Goal: Task Accomplishment & Management: Complete application form

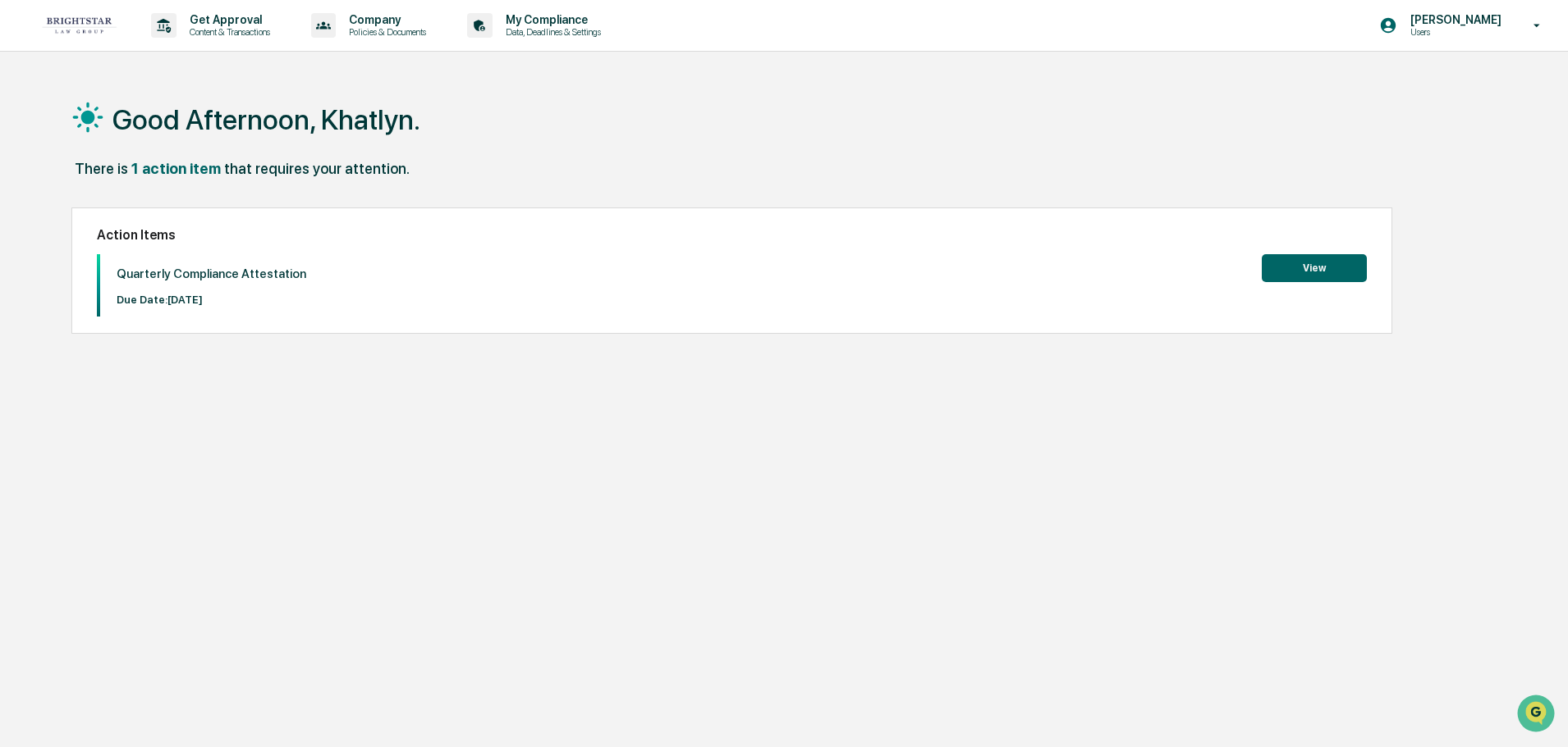
click at [1294, 272] on button "View" at bounding box center [1314, 268] width 105 height 28
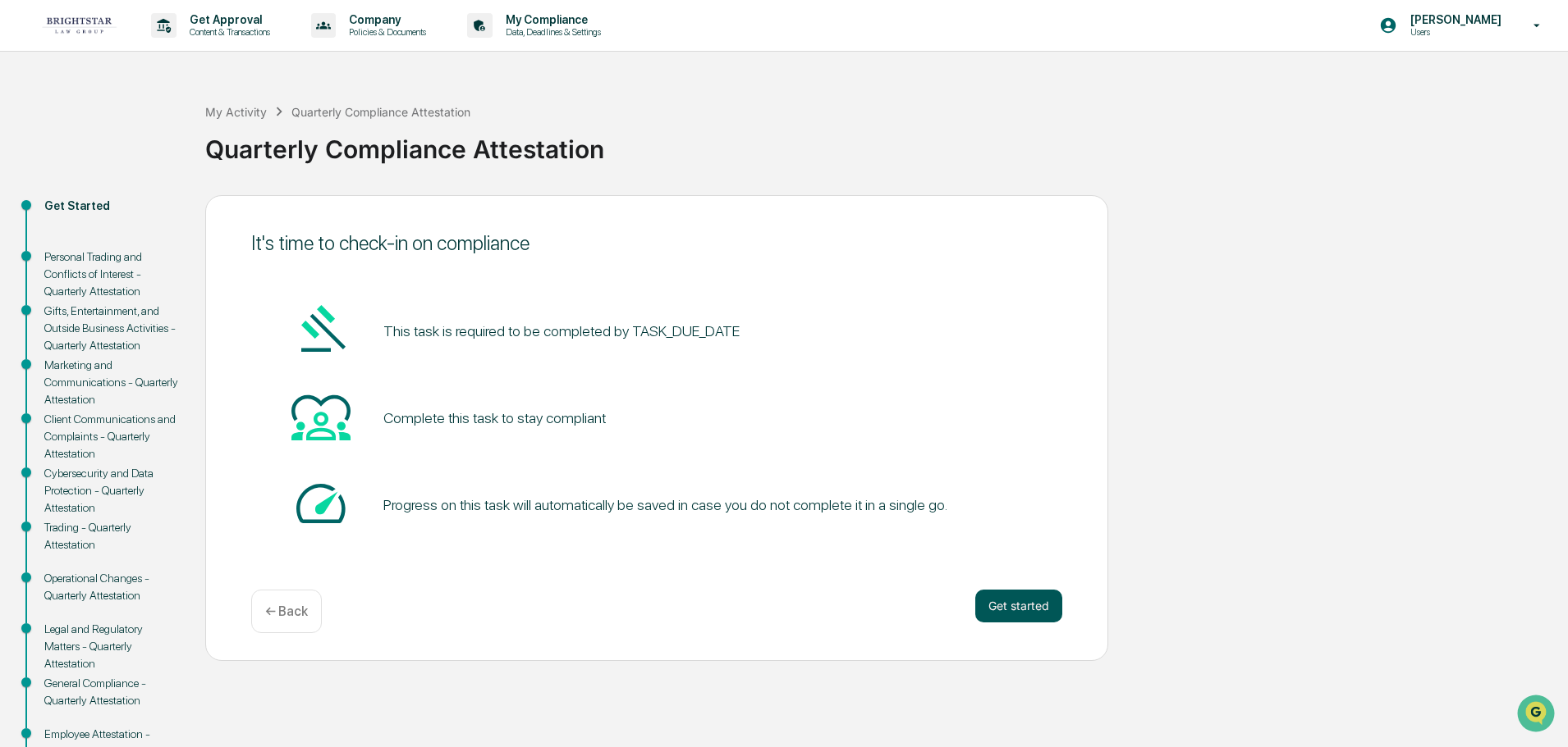
click at [995, 607] on button "Get started" at bounding box center [1018, 606] width 87 height 32
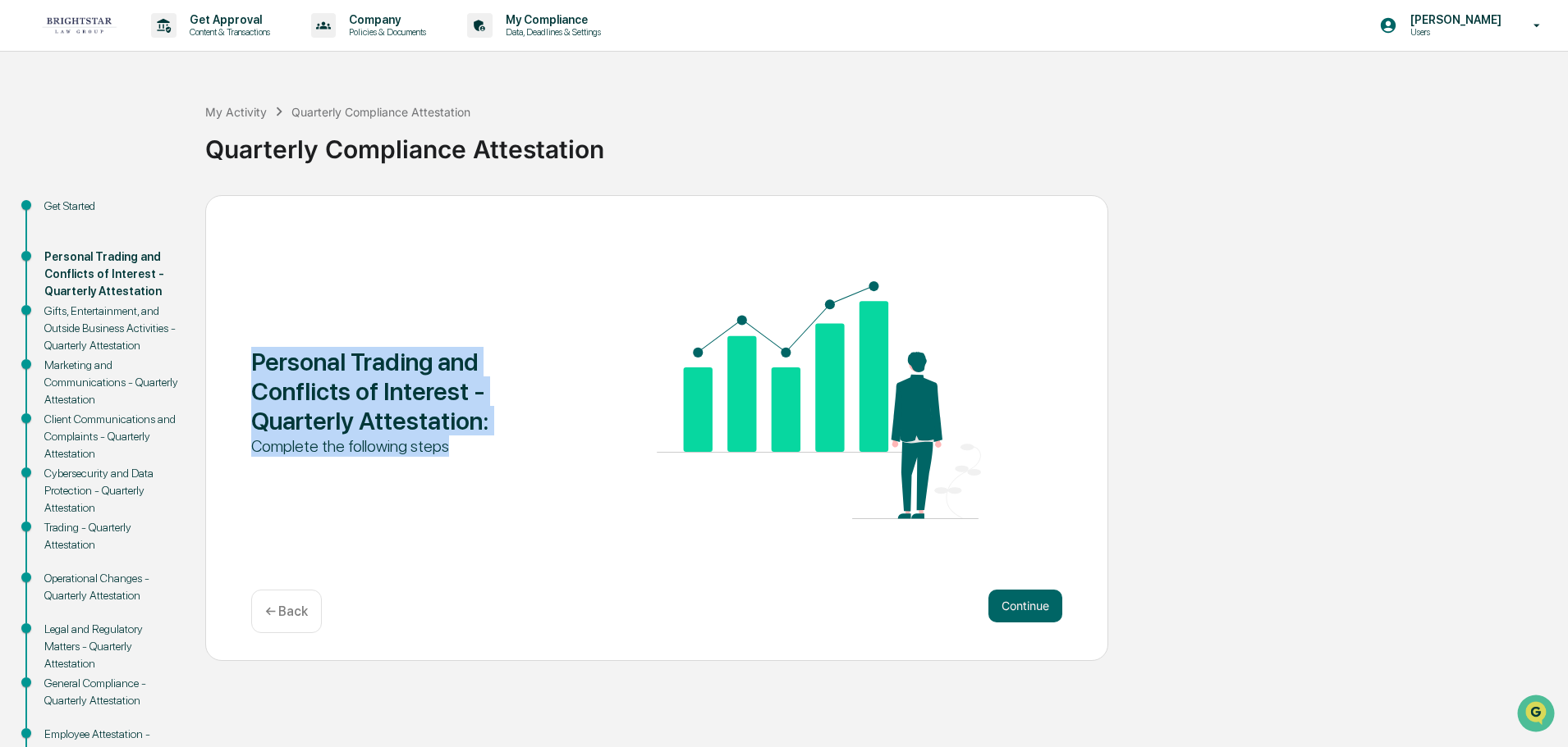
drag, startPoint x: 255, startPoint y: 359, endPoint x: 484, endPoint y: 447, distance: 245.3
click at [484, 447] on div "Personal Trading and Conflicts of Interest - Quarterly Attestation : Complete t…" at bounding box center [413, 402] width 324 height 110
click at [481, 448] on div "Complete the following steps" at bounding box center [413, 447] width 324 height 22
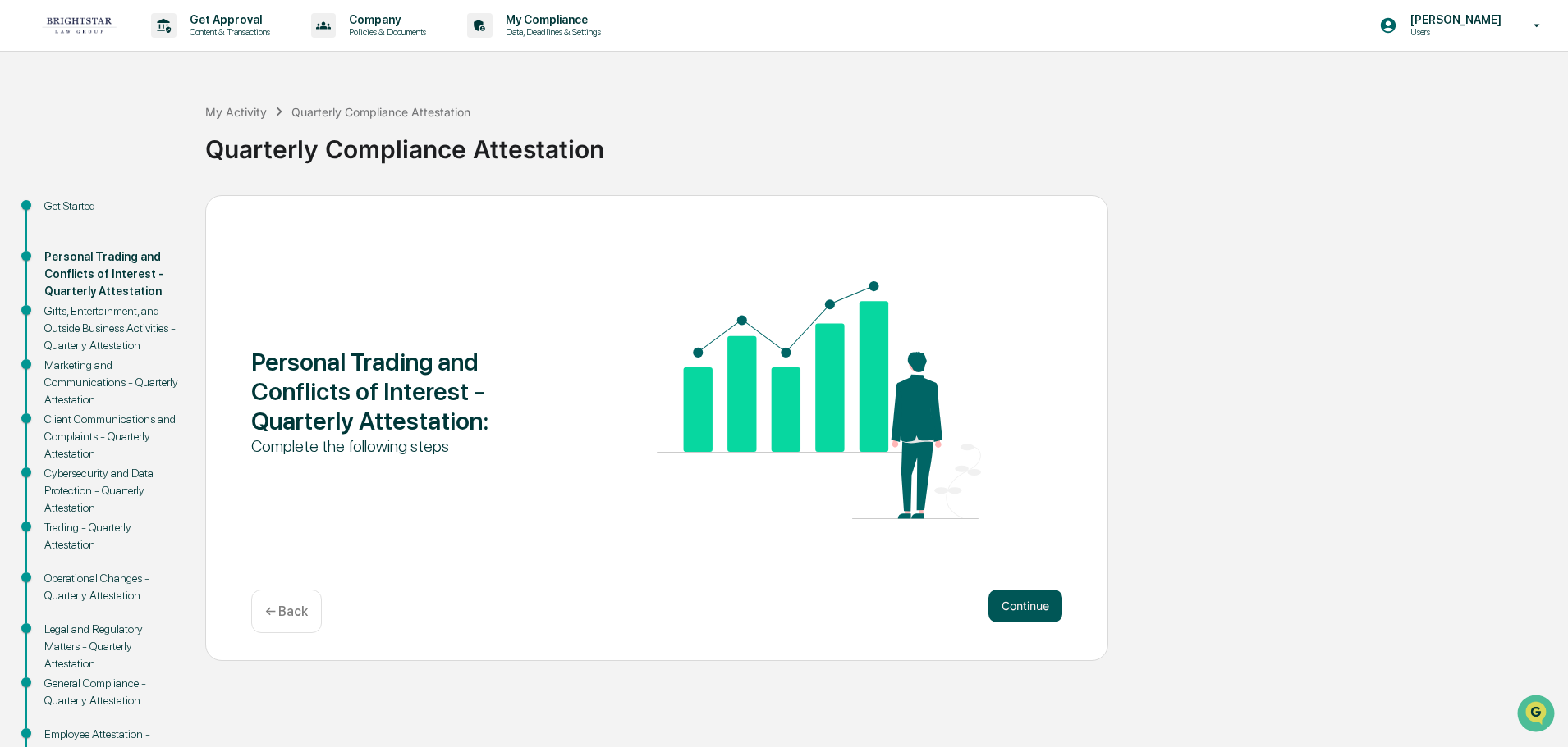
click at [1035, 604] on button "Continue" at bounding box center [1025, 606] width 74 height 32
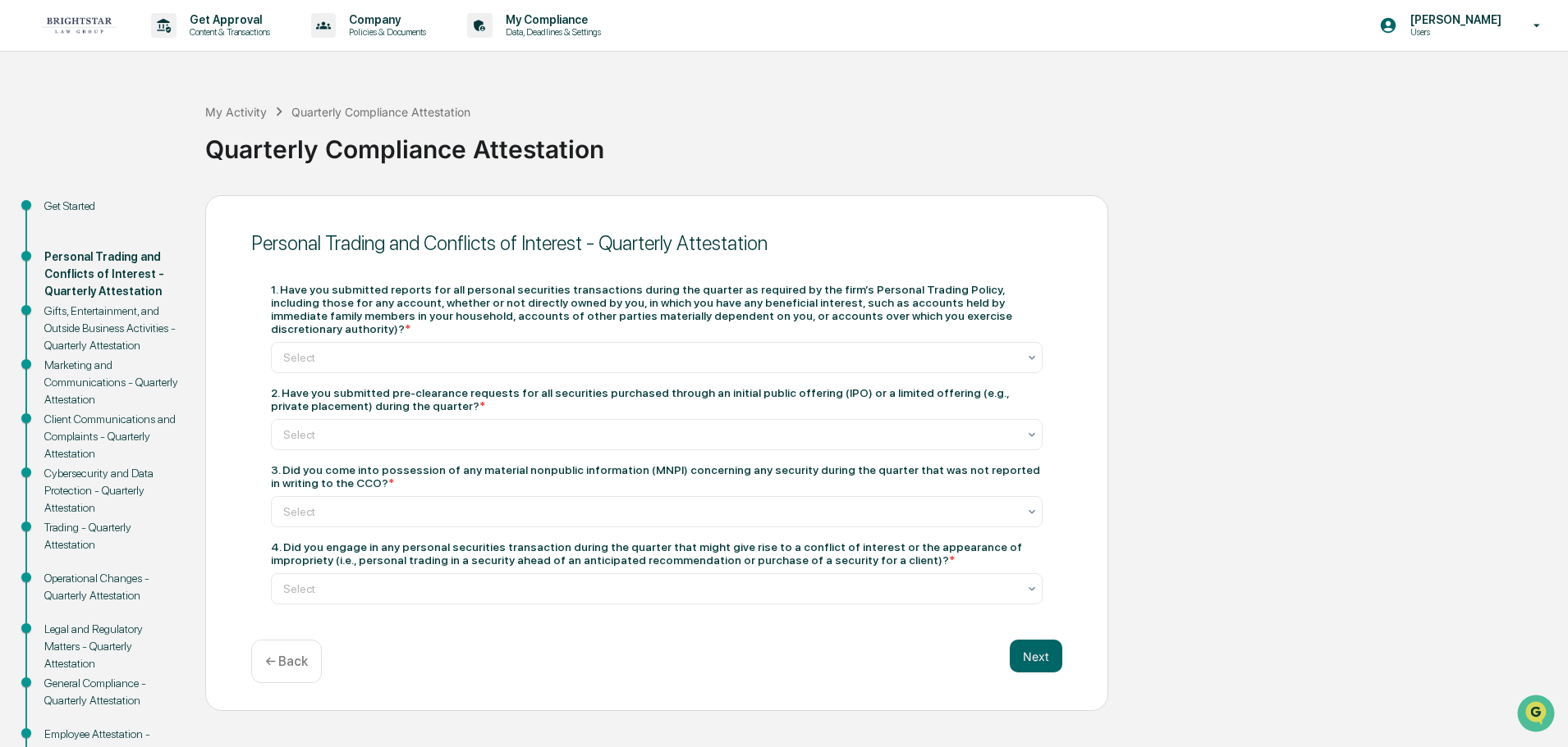
drag, startPoint x: 859, startPoint y: 285, endPoint x: 1000, endPoint y: 318, distance: 144.8
click at [1000, 318] on div "1. Have you submitted reports for all personal securities transactions during t…" at bounding box center [656, 309] width 772 height 52
click at [927, 315] on div "1. Have you submitted reports for all personal securities transactions during t…" at bounding box center [656, 309] width 772 height 52
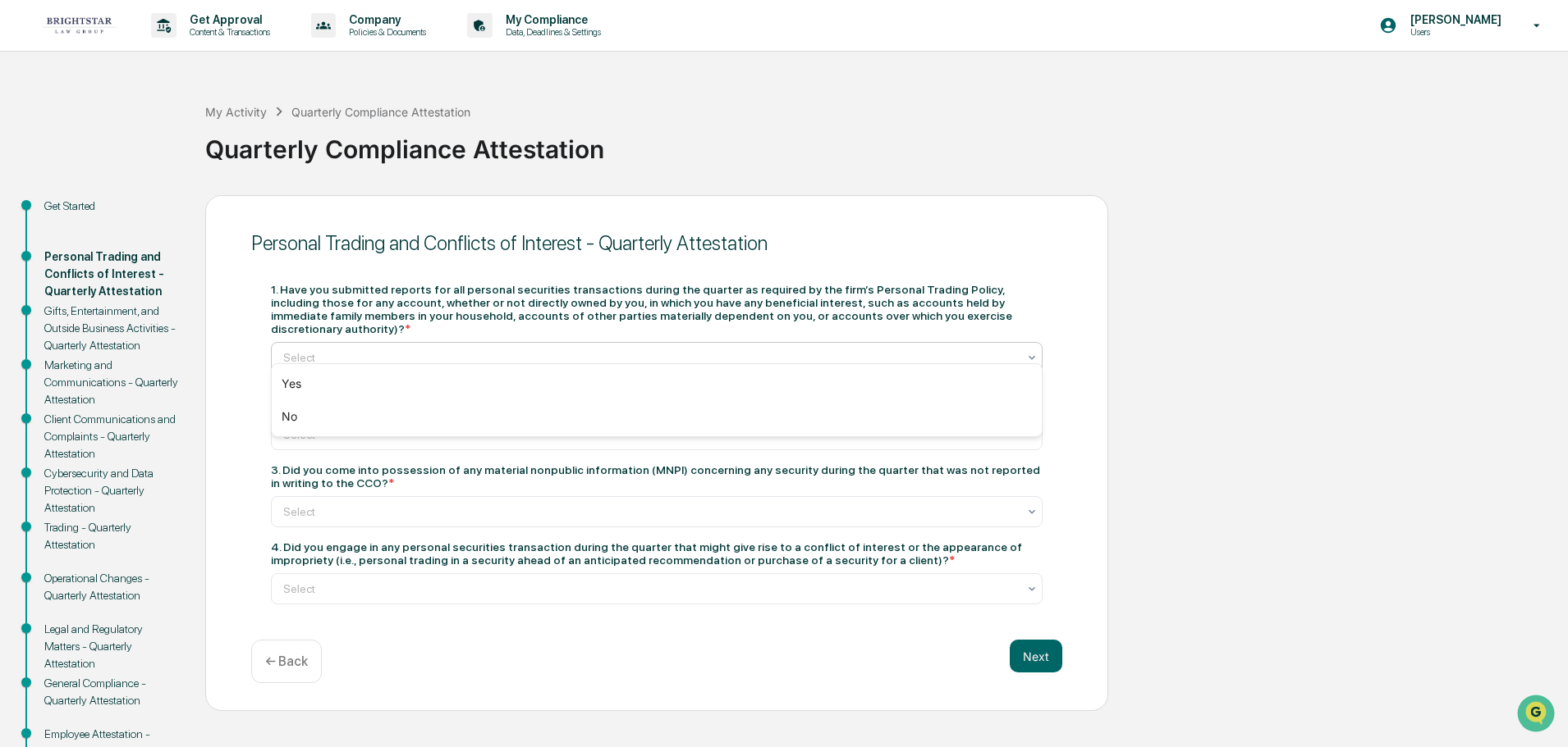
click at [598, 349] on div at bounding box center [650, 357] width 734 height 16
click at [339, 410] on div "No" at bounding box center [656, 417] width 770 height 32
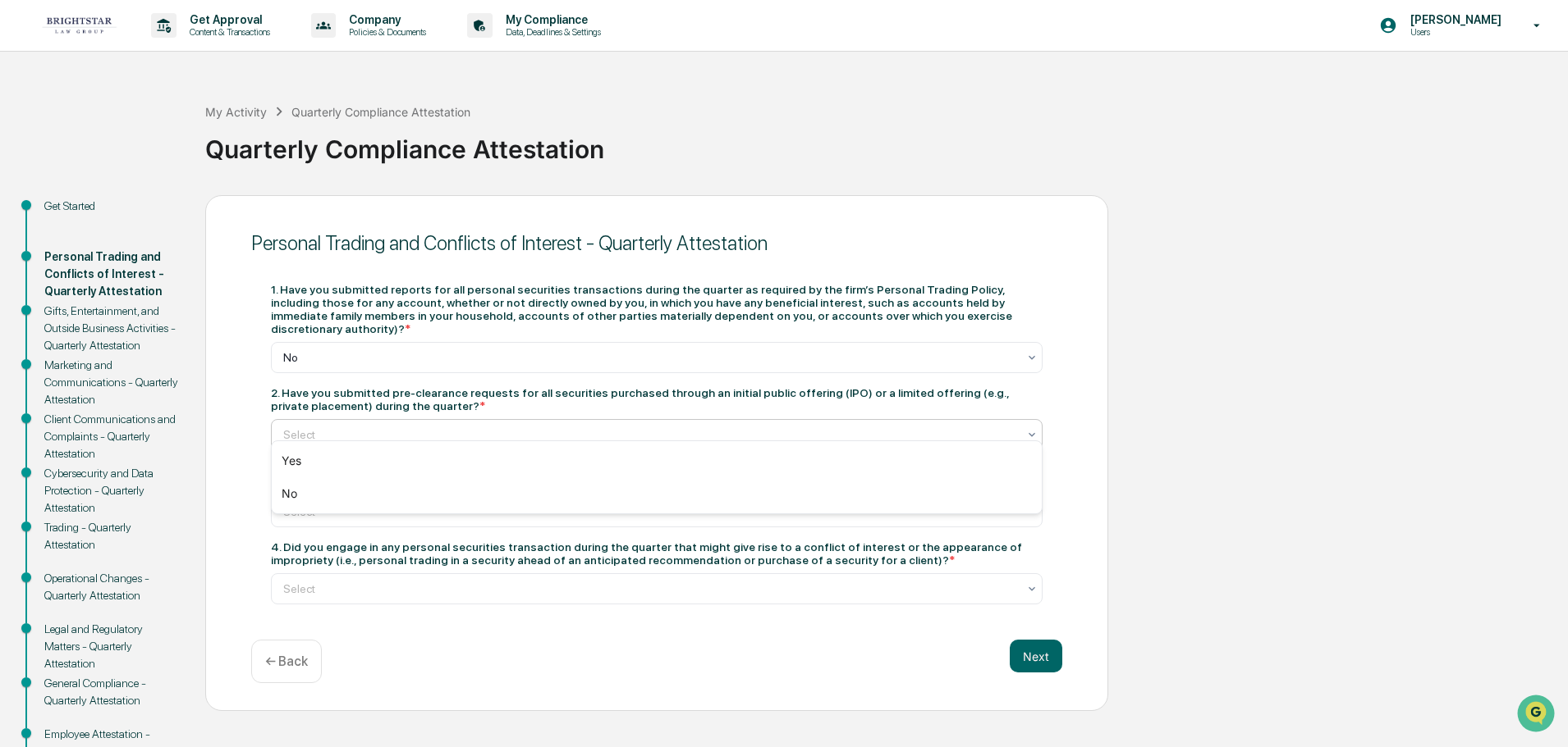
click at [336, 427] on div at bounding box center [650, 435] width 734 height 16
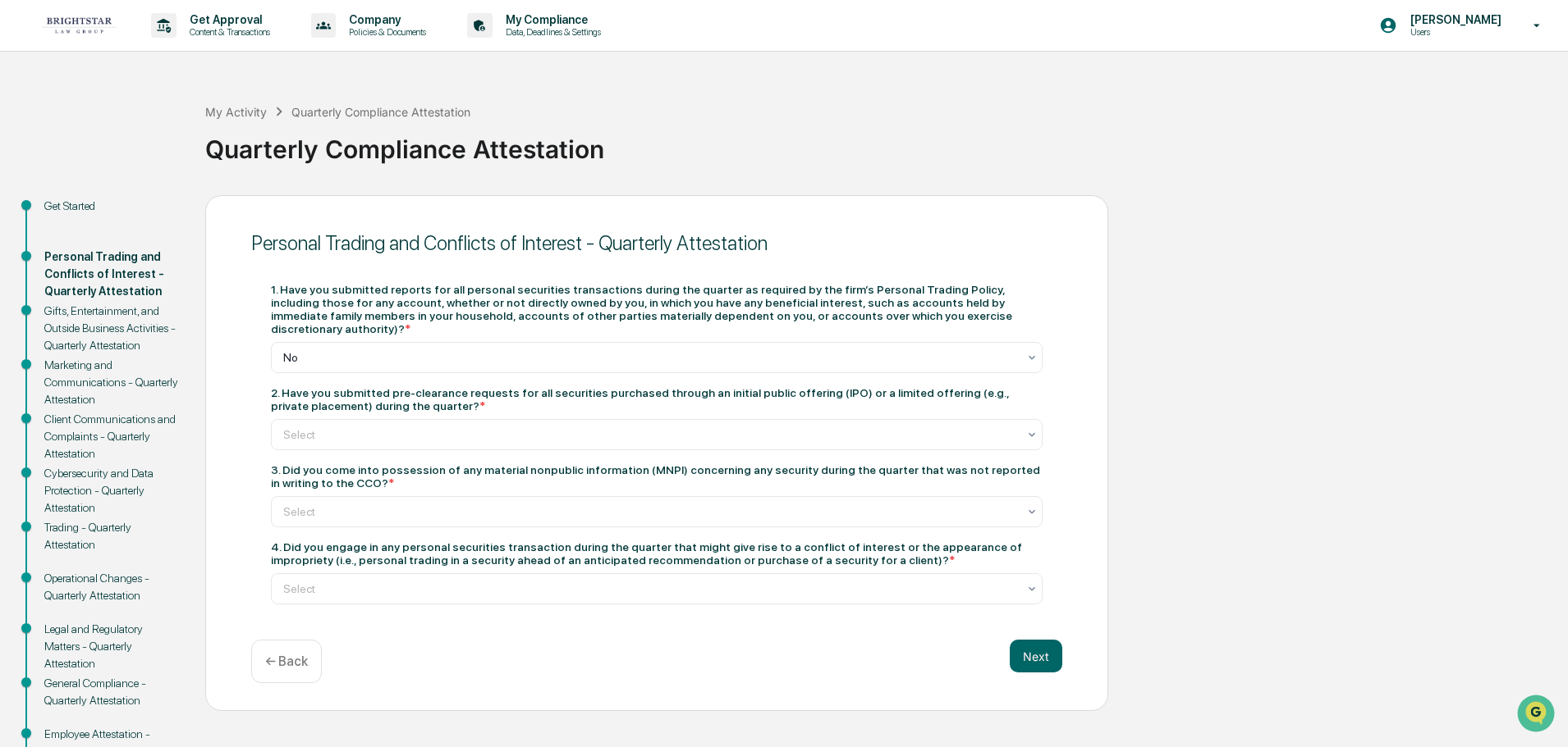
click at [333, 386] on div "2. Have you submitted pre-clearance requests for all securities purchased throu…" at bounding box center [656, 399] width 772 height 26
drag, startPoint x: 382, startPoint y: 388, endPoint x: 608, endPoint y: 377, distance: 226.3
click at [608, 386] on div "2. Have you submitted pre-clearance requests for all securities purchased throu…" at bounding box center [656, 399] width 772 height 26
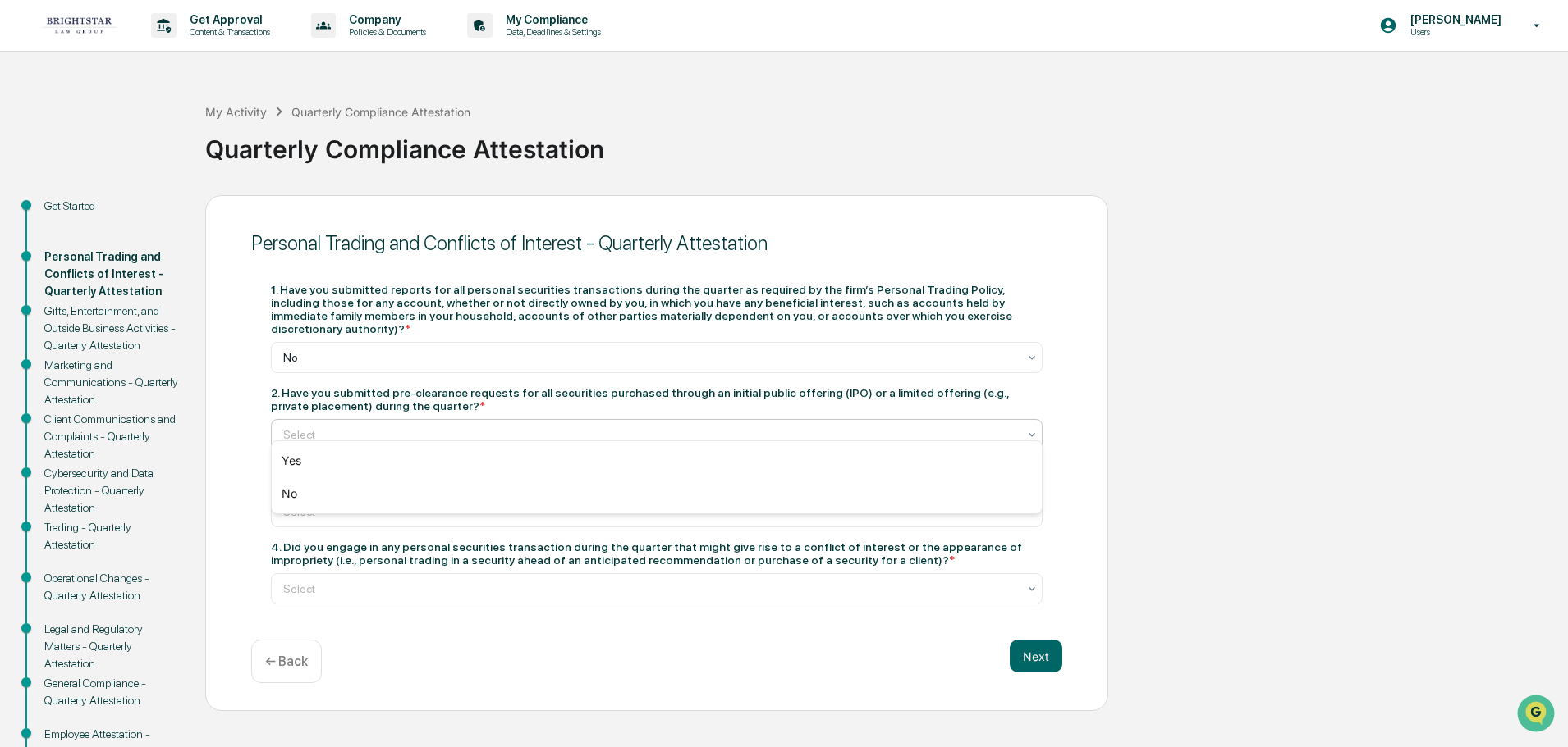
click at [439, 427] on div at bounding box center [650, 435] width 734 height 16
click at [342, 493] on div "No" at bounding box center [656, 493] width 770 height 32
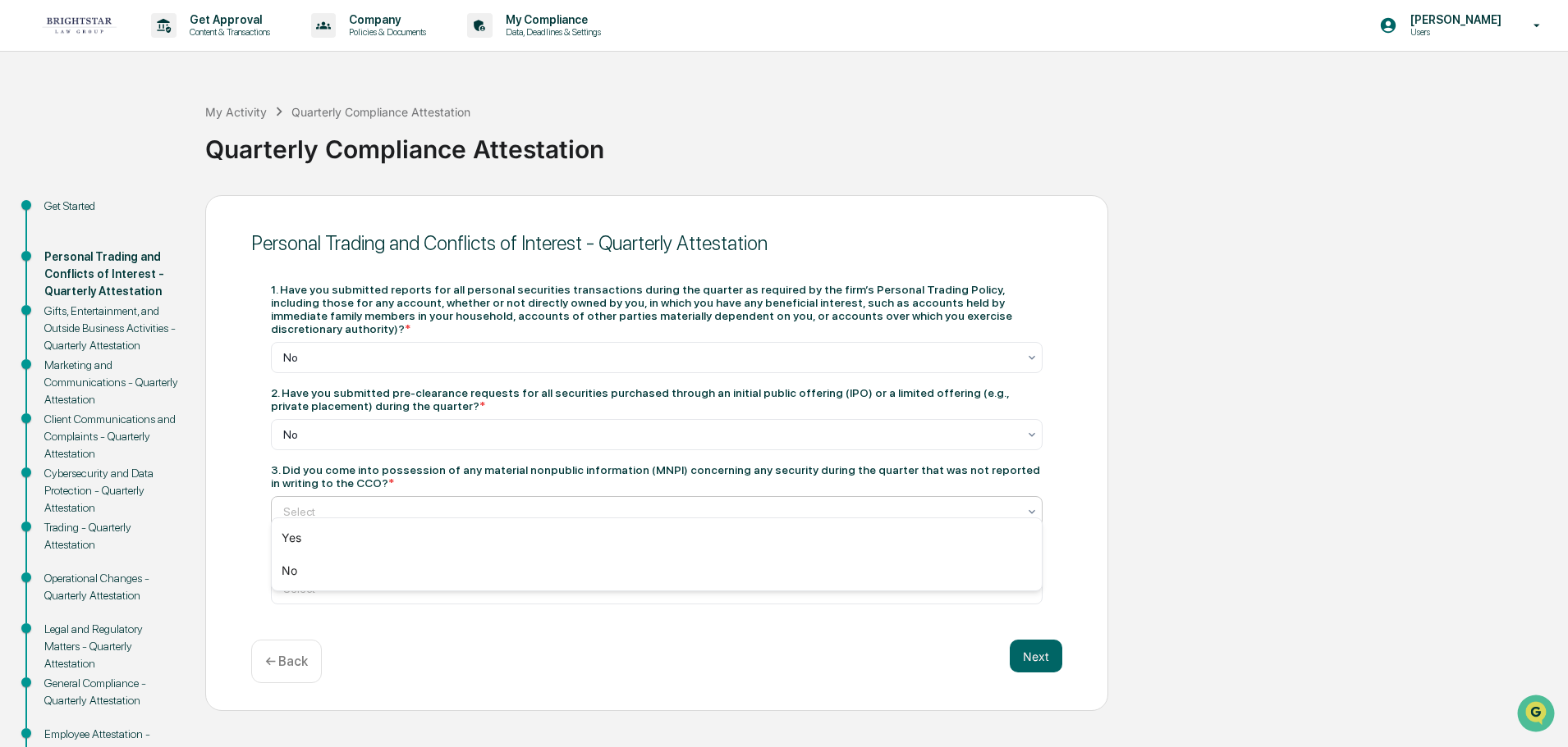
click at [327, 503] on div at bounding box center [650, 512] width 734 height 16
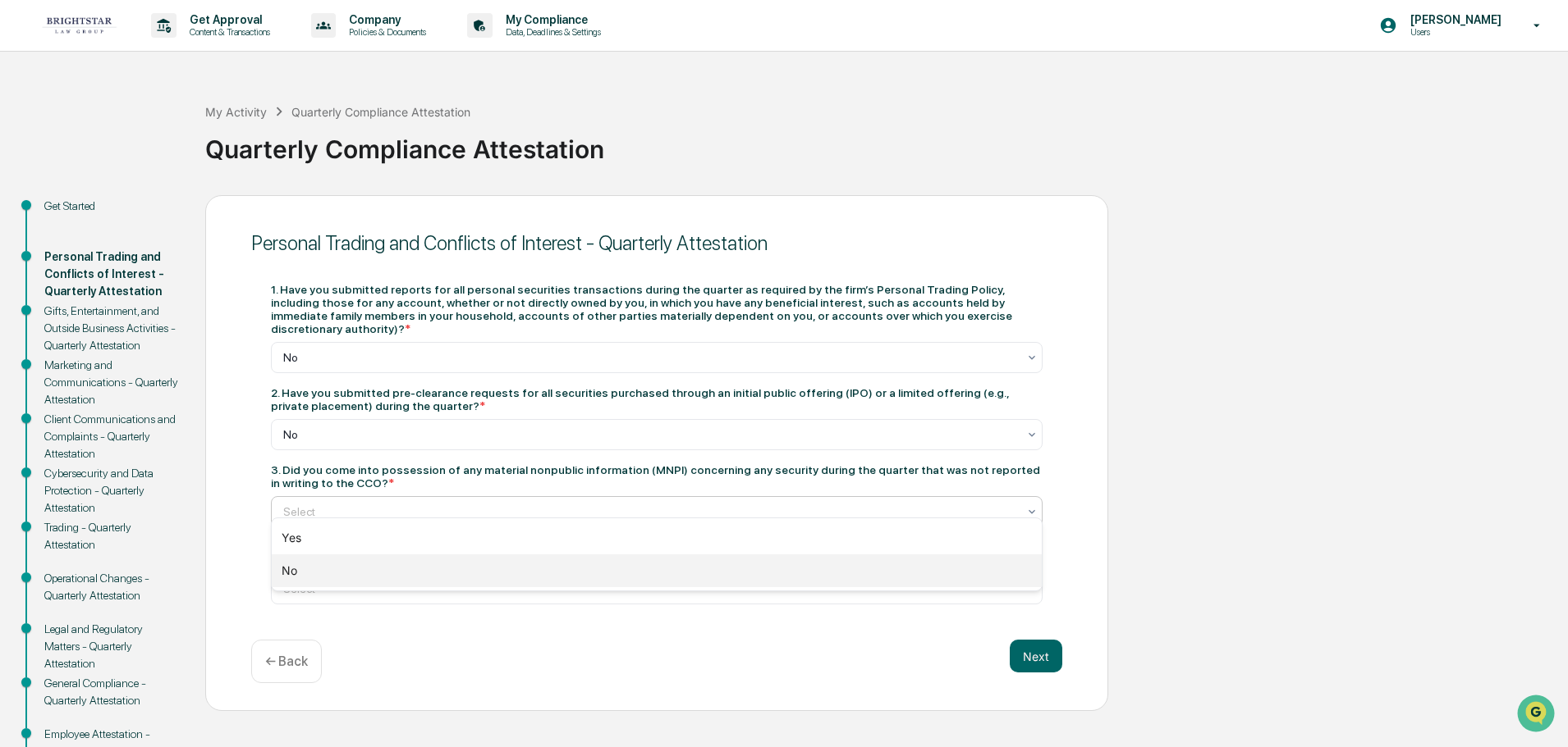
click at [323, 567] on div "No" at bounding box center [656, 571] width 770 height 32
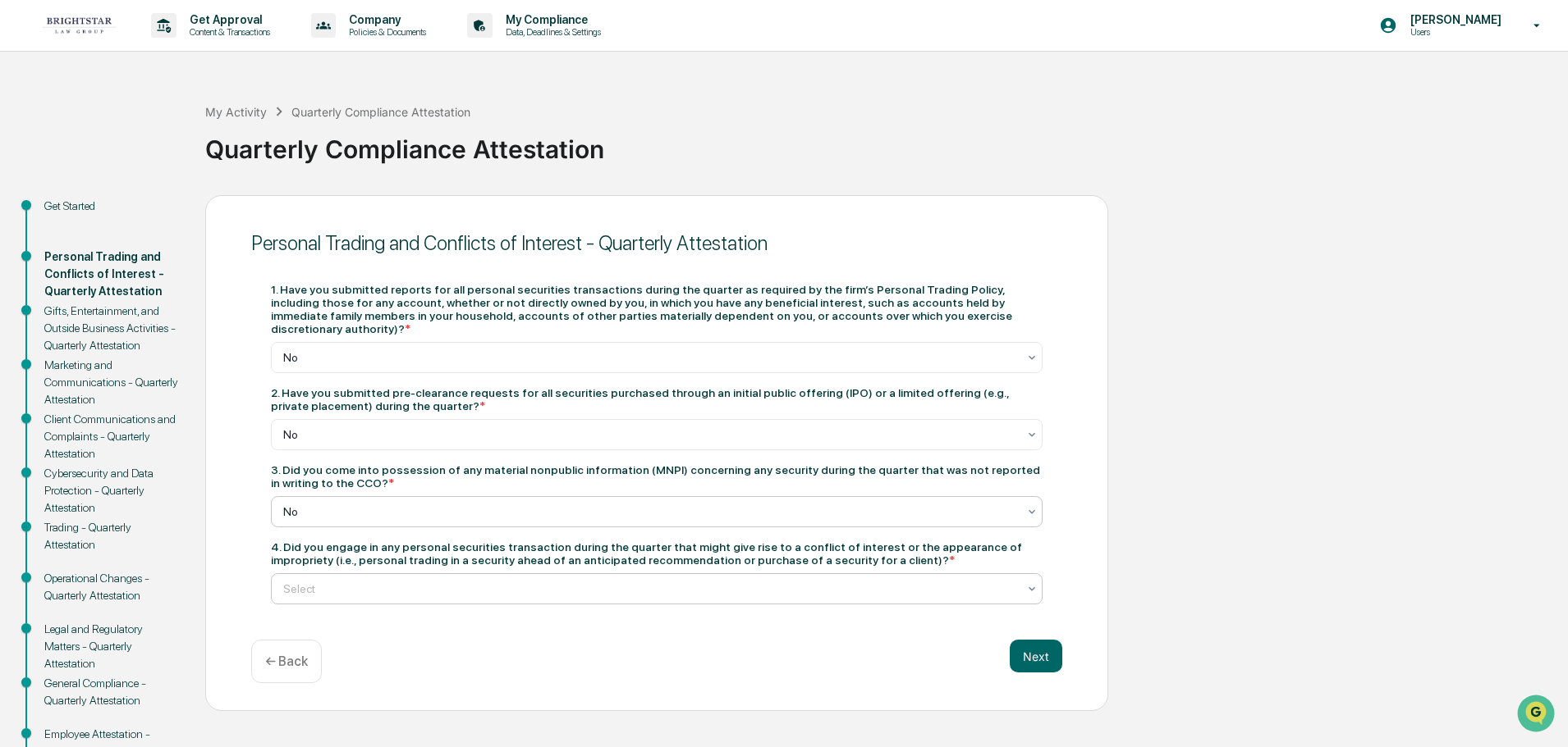
click at [322, 581] on div at bounding box center [650, 589] width 734 height 16
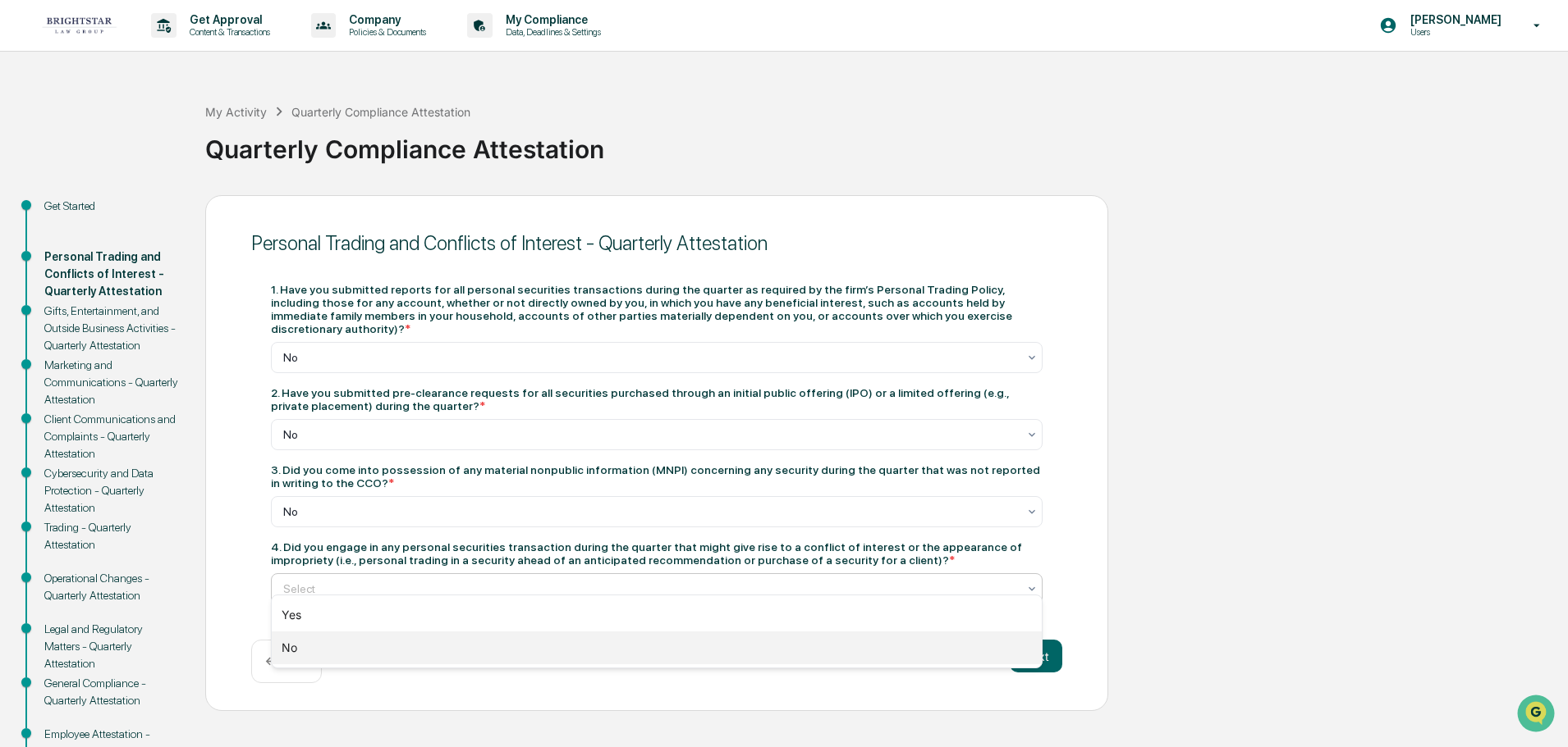
click at [331, 652] on div "No" at bounding box center [656, 648] width 770 height 32
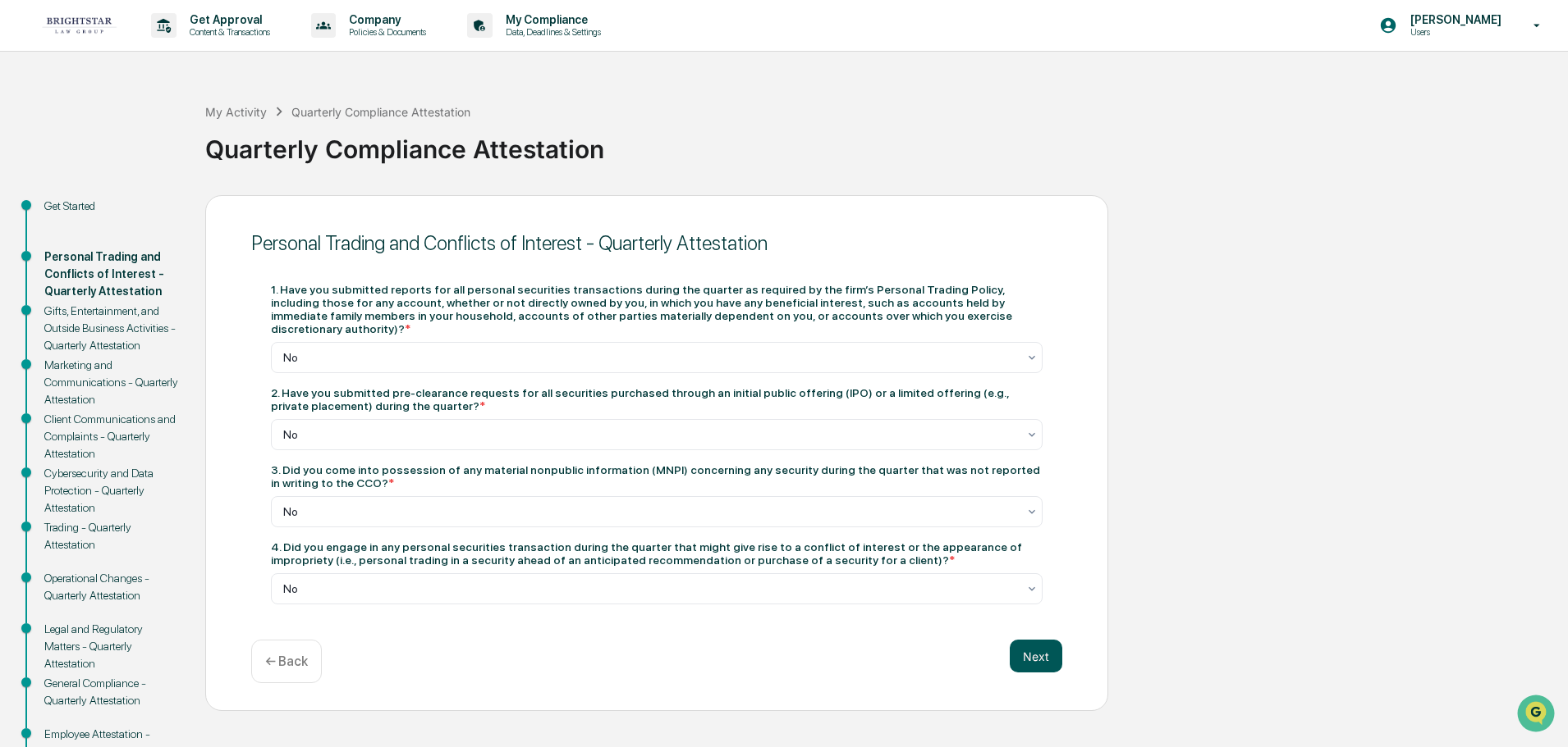
click at [1043, 649] on button "Next" at bounding box center [1036, 656] width 52 height 32
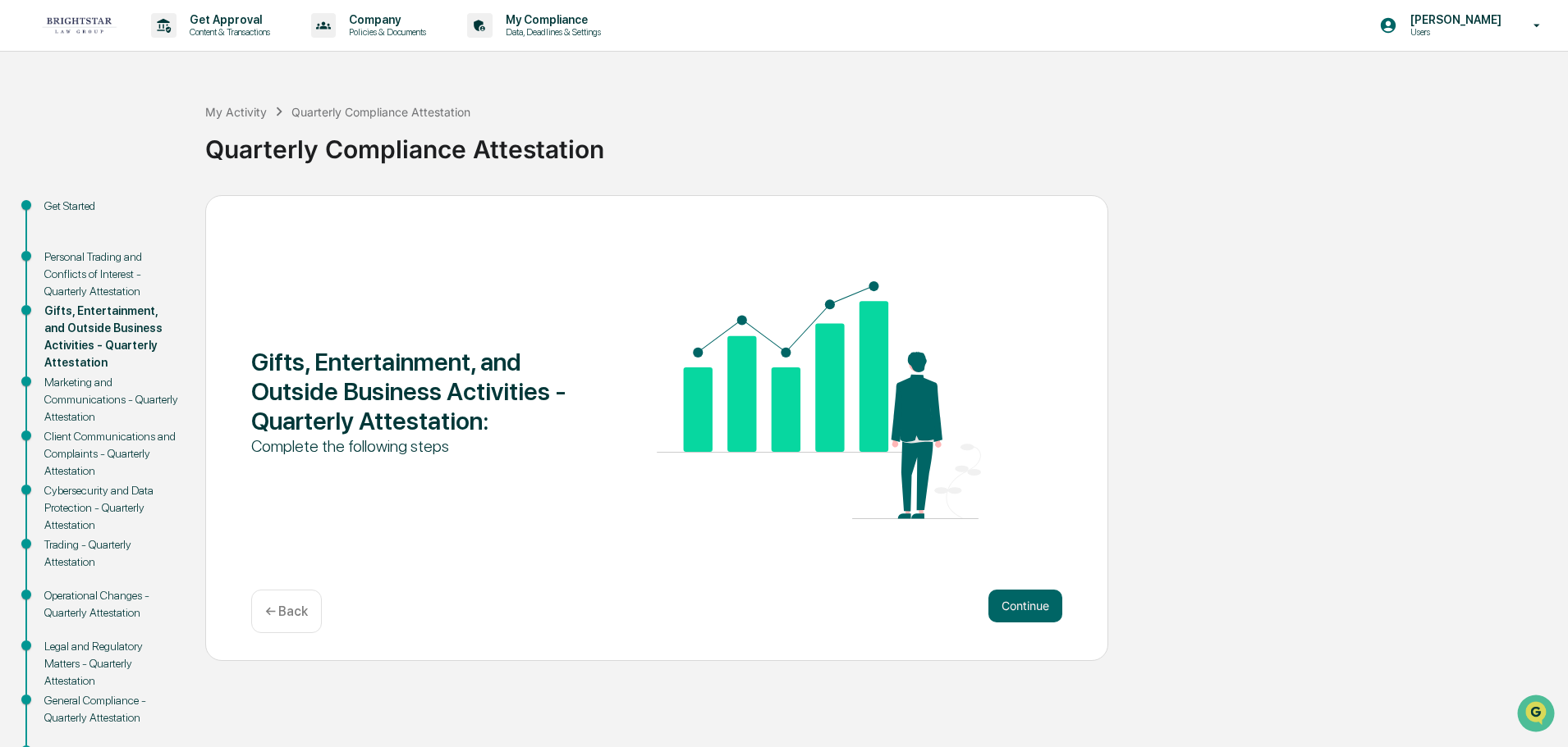
click at [1043, 649] on div "Gifts, Entertainment, and Outside Business Activities - Quarterly Attestation :…" at bounding box center [656, 428] width 903 height 466
click at [1036, 617] on button "Continue" at bounding box center [1025, 606] width 74 height 32
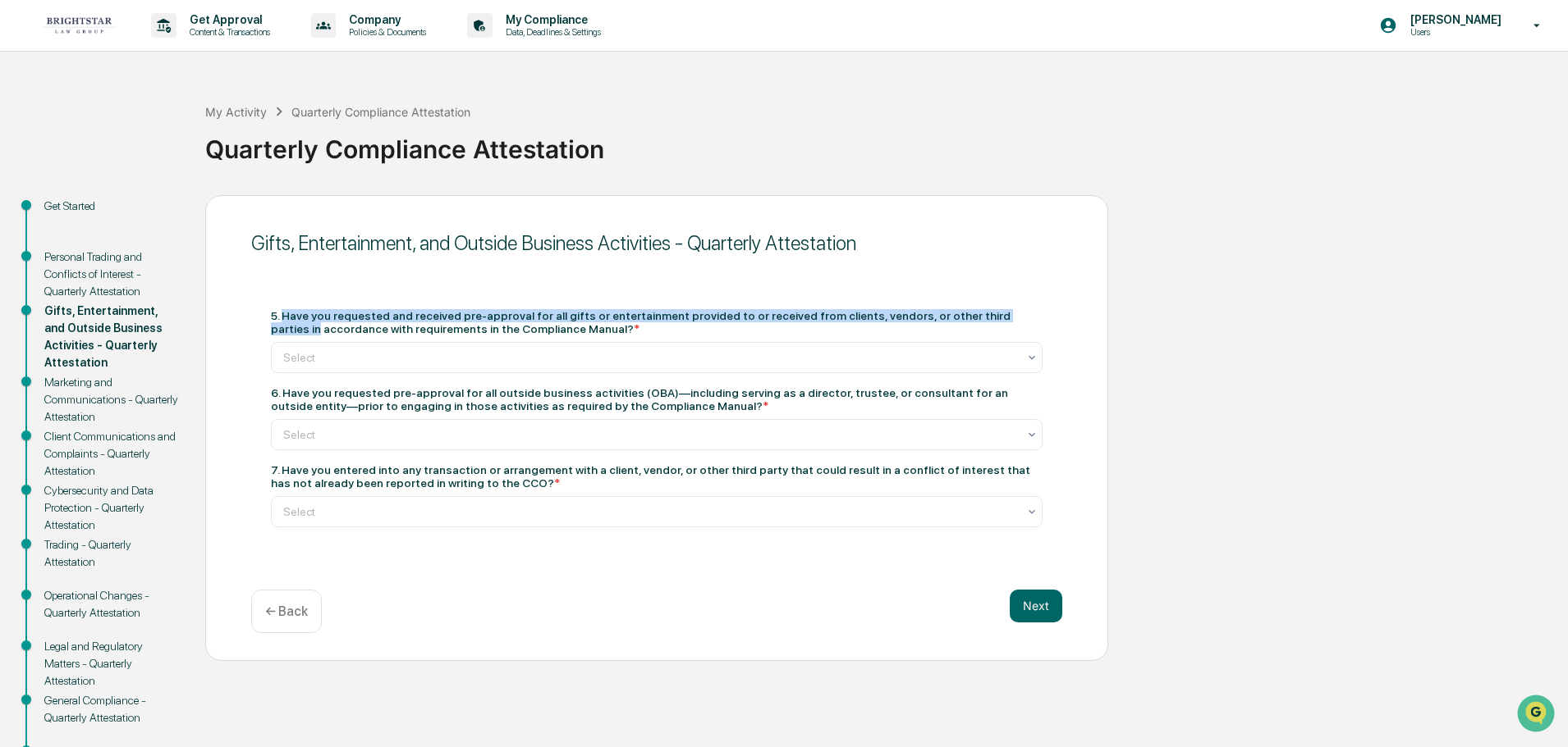
drag, startPoint x: 282, startPoint y: 312, endPoint x: 993, endPoint y: 314, distance: 711.0
click at [993, 314] on div "5. Have you requested and received pre-approval for all gifts or entertainment …" at bounding box center [656, 322] width 772 height 26
click at [635, 339] on div "5. Have you requested and received pre-approval for all gifts or entertainment …" at bounding box center [656, 341] width 772 height 64
click at [636, 347] on div "Select" at bounding box center [650, 357] width 750 height 23
click at [342, 325] on div "5. Have you requested and received pre-approval for all gifts or entertainment …" at bounding box center [656, 322] width 772 height 26
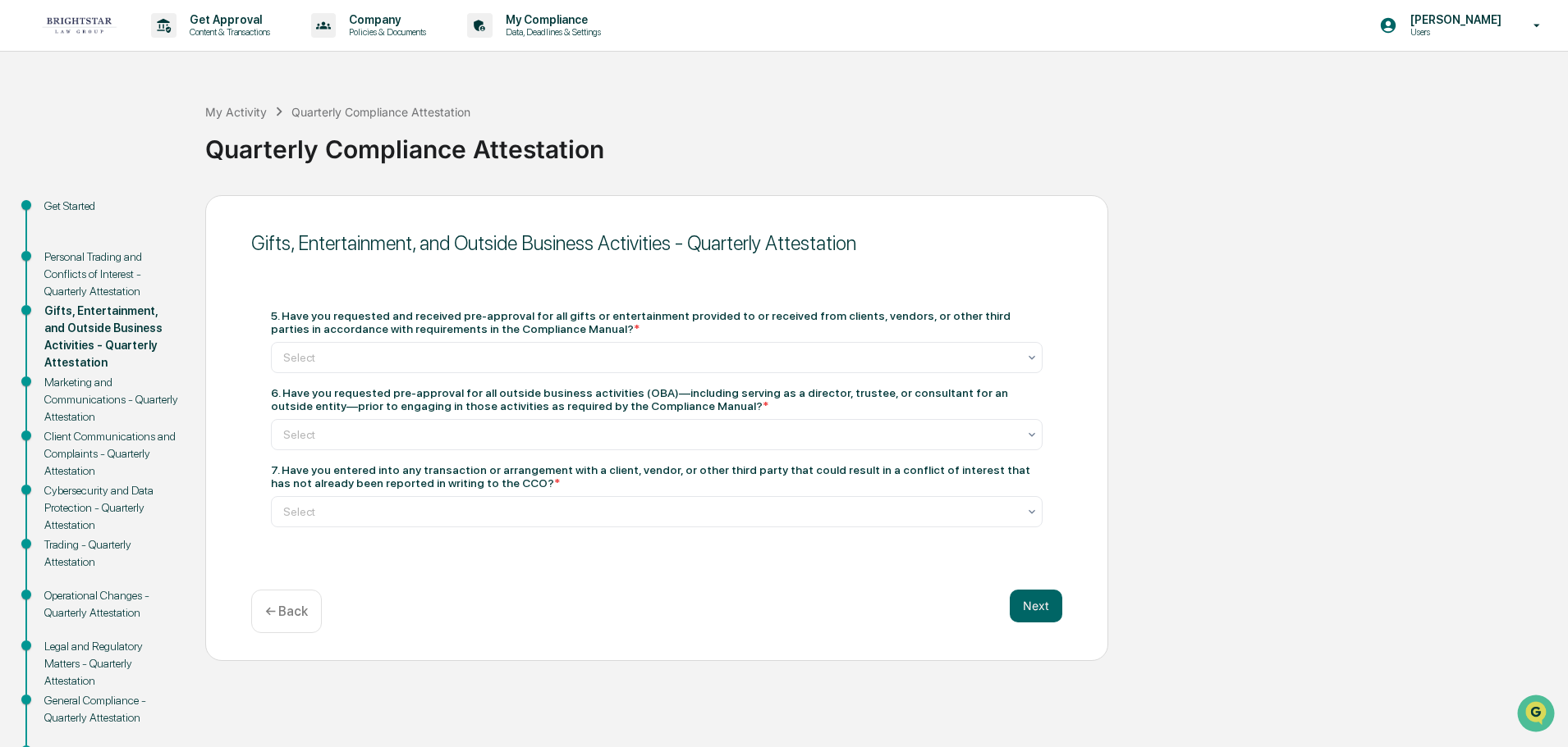
drag, startPoint x: 387, startPoint y: 321, endPoint x: 574, endPoint y: 323, distance: 187.0
click at [574, 323] on div "5. Have you requested and received pre-approval for all gifts or entertainment …" at bounding box center [656, 322] width 772 height 26
click at [681, 319] on div "5. Have you requested and received pre-approval for all gifts or entertainment …" at bounding box center [656, 322] width 772 height 26
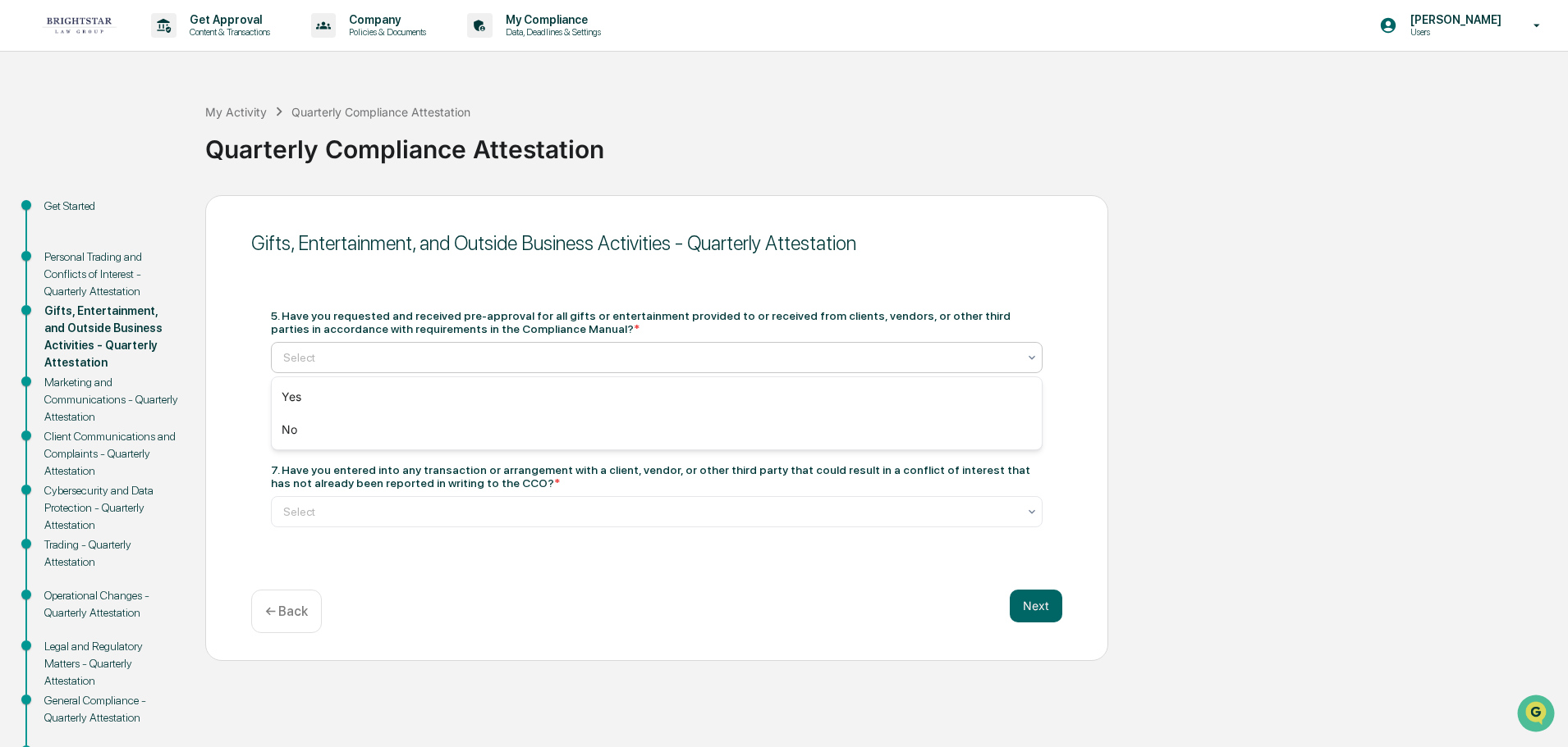
click at [472, 370] on div "Select" at bounding box center [656, 357] width 772 height 32
click at [319, 406] on div "Yes" at bounding box center [656, 397] width 770 height 32
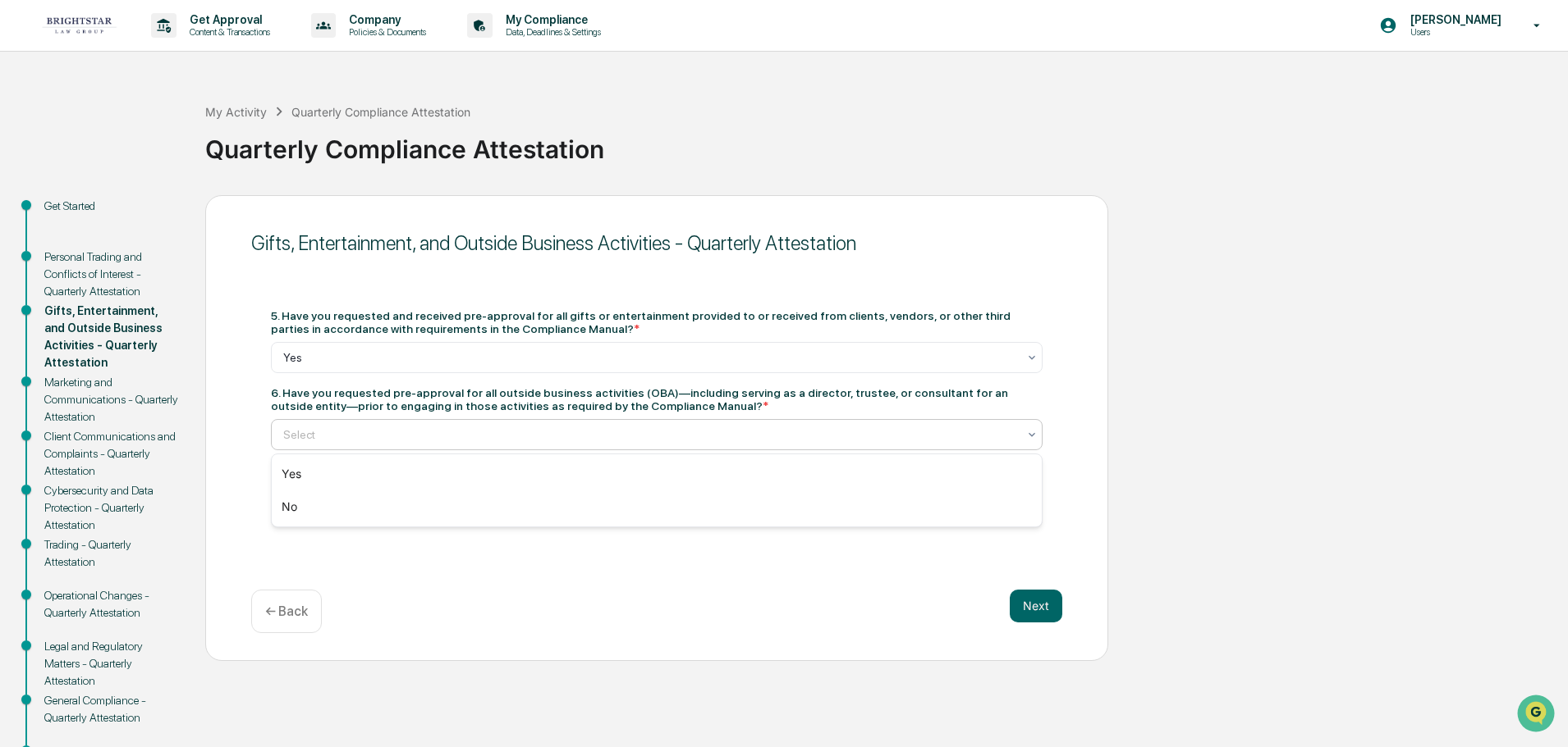
click at [343, 438] on div at bounding box center [650, 435] width 734 height 16
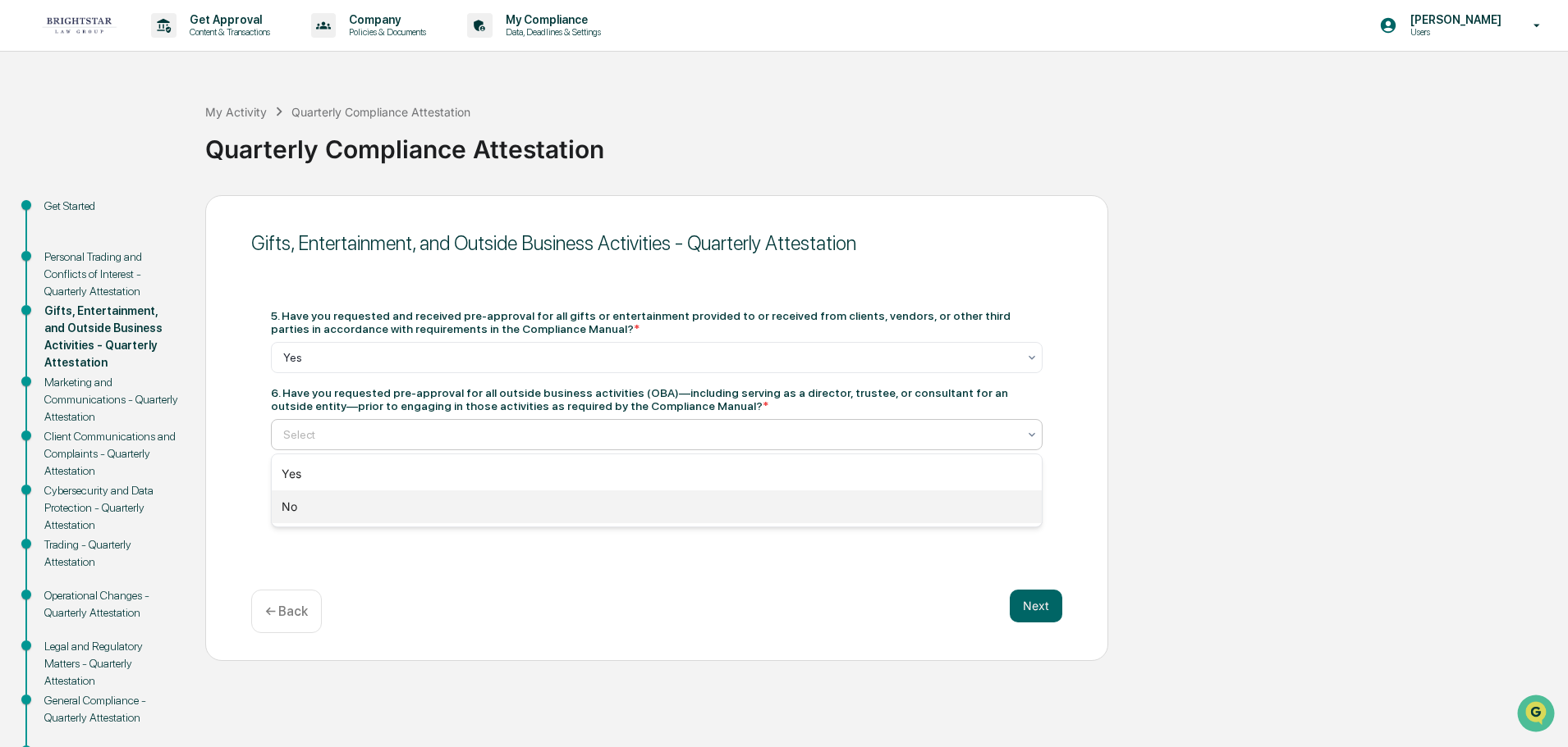
click at [356, 510] on div "No" at bounding box center [656, 507] width 770 height 32
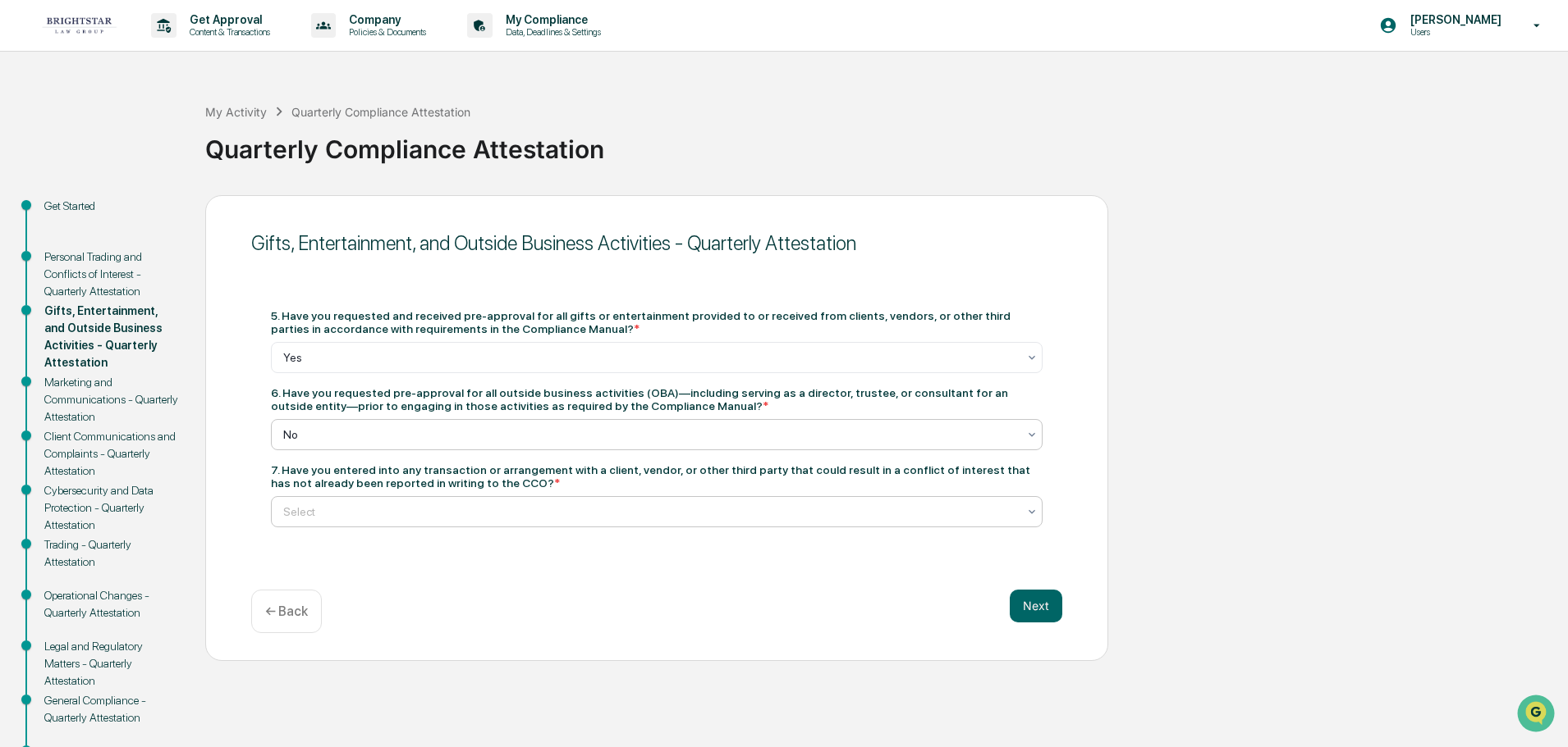
click at [340, 521] on div "Select" at bounding box center [650, 512] width 750 height 23
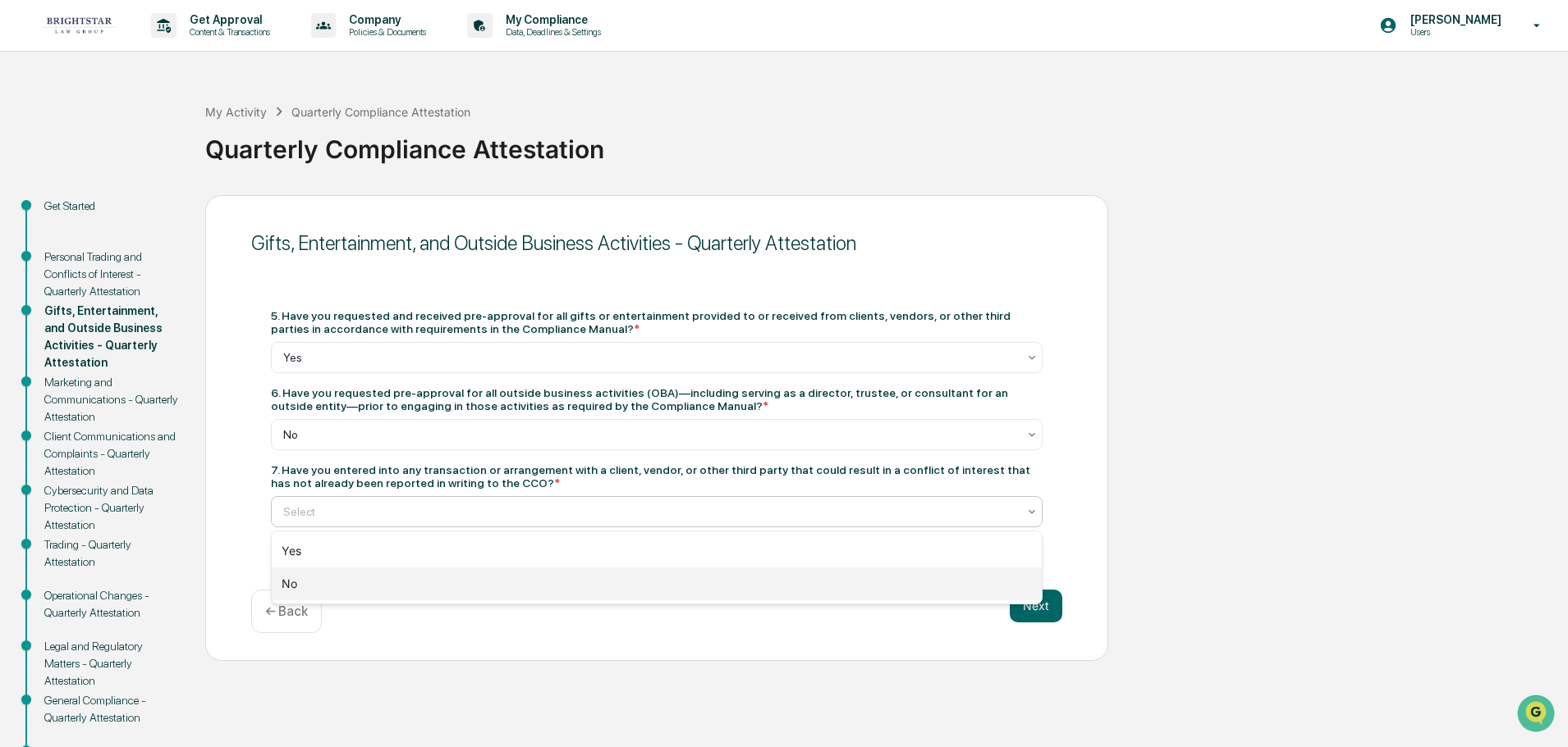
click at [319, 592] on div "No" at bounding box center [656, 584] width 770 height 32
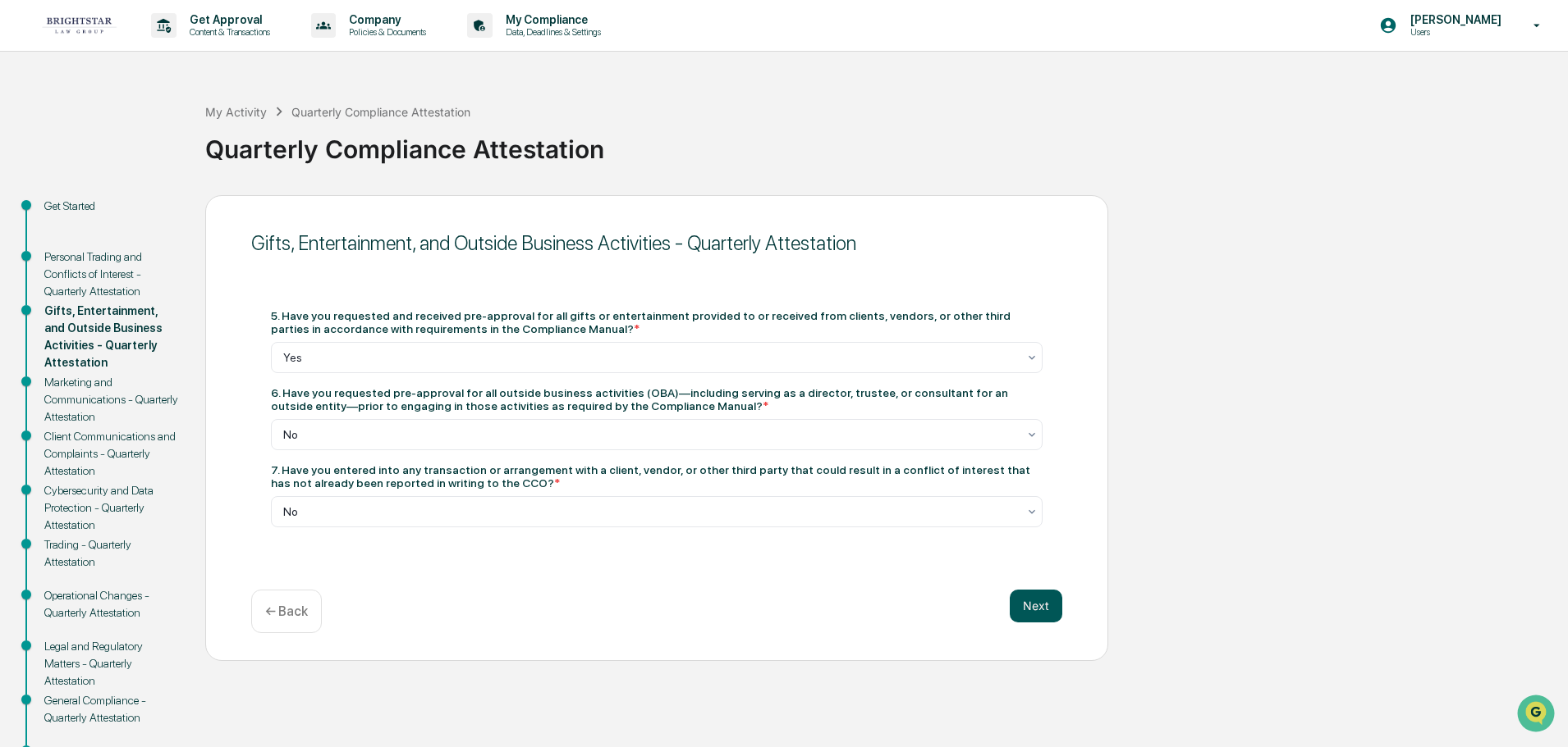
click at [1027, 603] on button "Next" at bounding box center [1036, 606] width 52 height 32
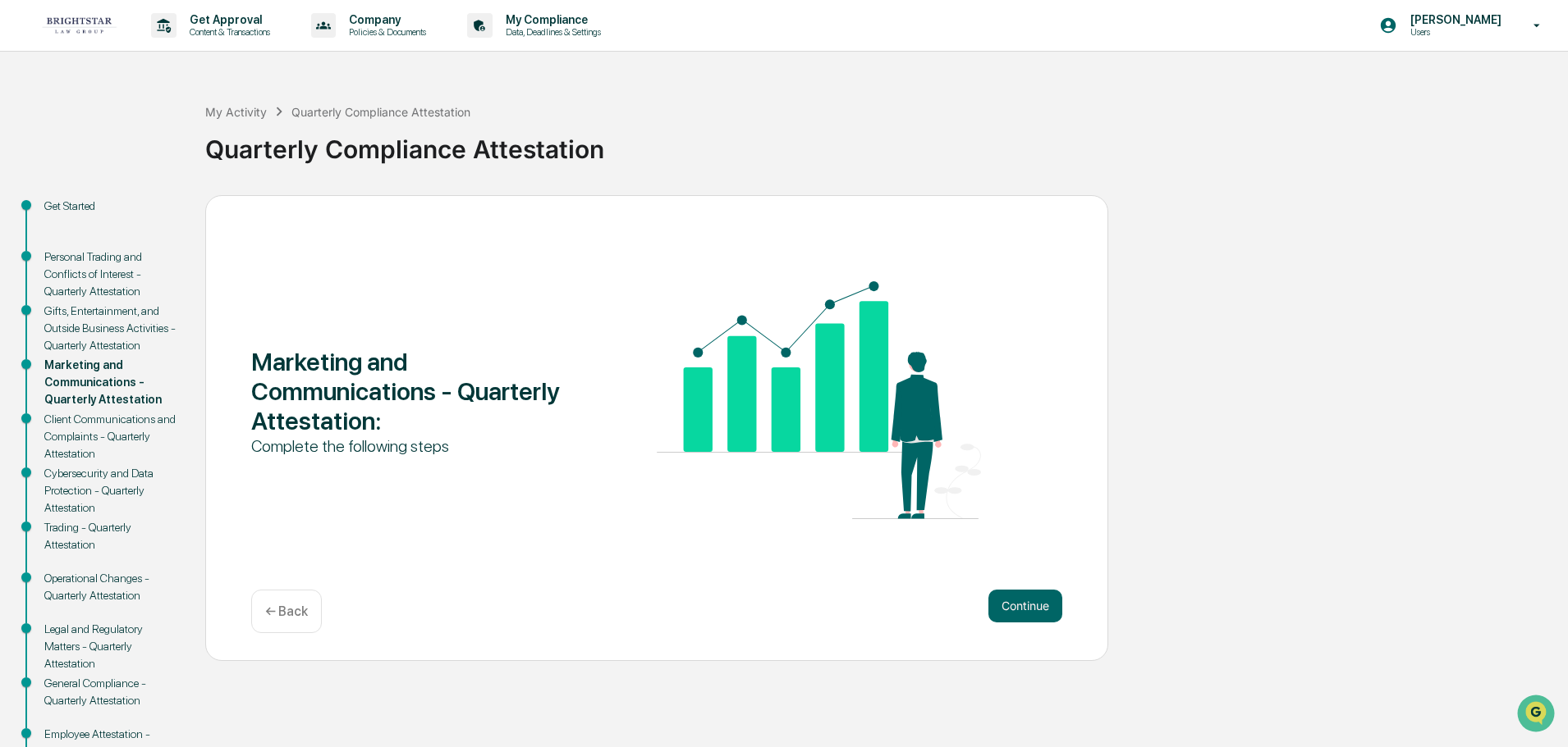
click at [1027, 603] on button "Continue" at bounding box center [1025, 606] width 74 height 32
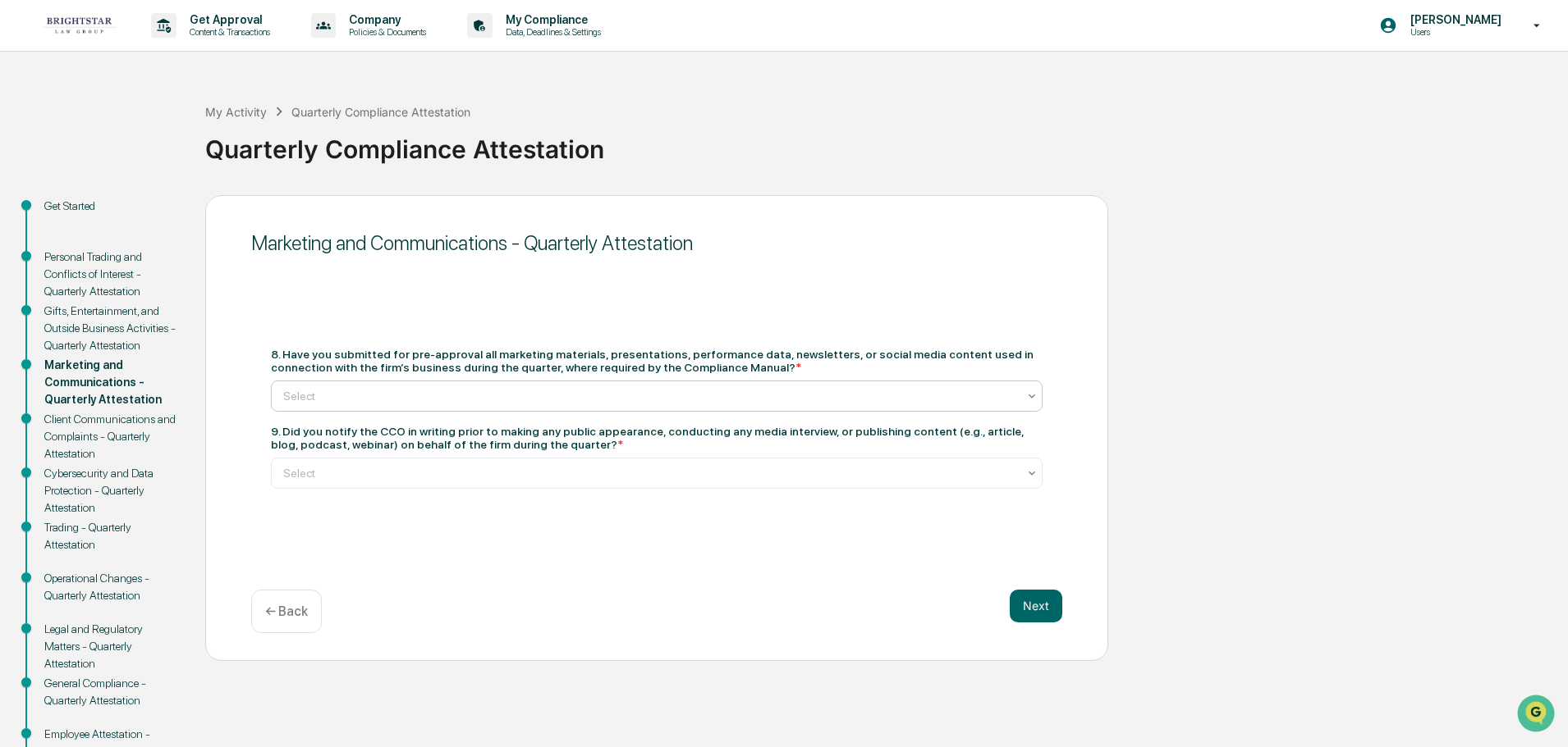
click at [589, 386] on div "Select" at bounding box center [650, 395] width 750 height 23
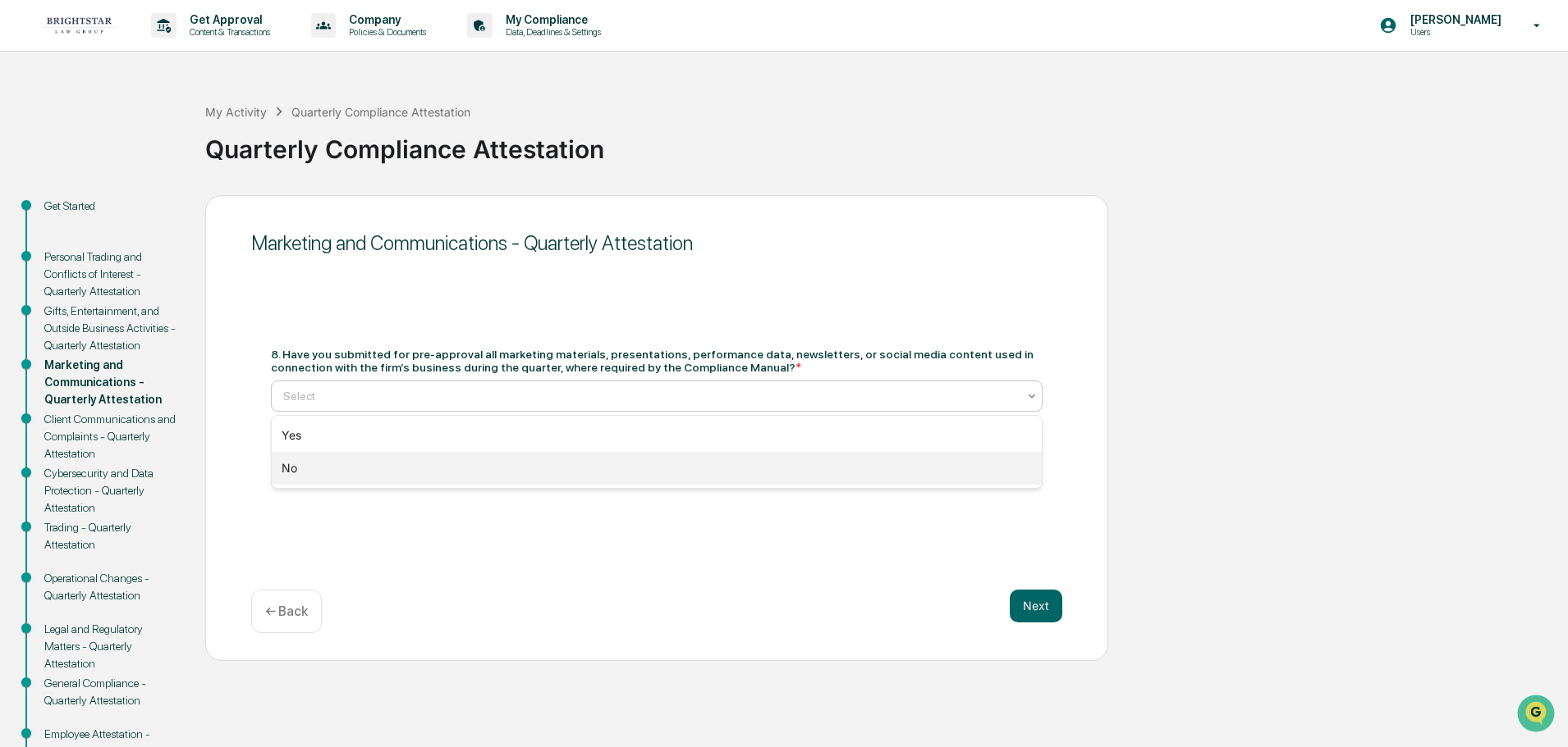
click at [419, 466] on div "No" at bounding box center [656, 468] width 770 height 32
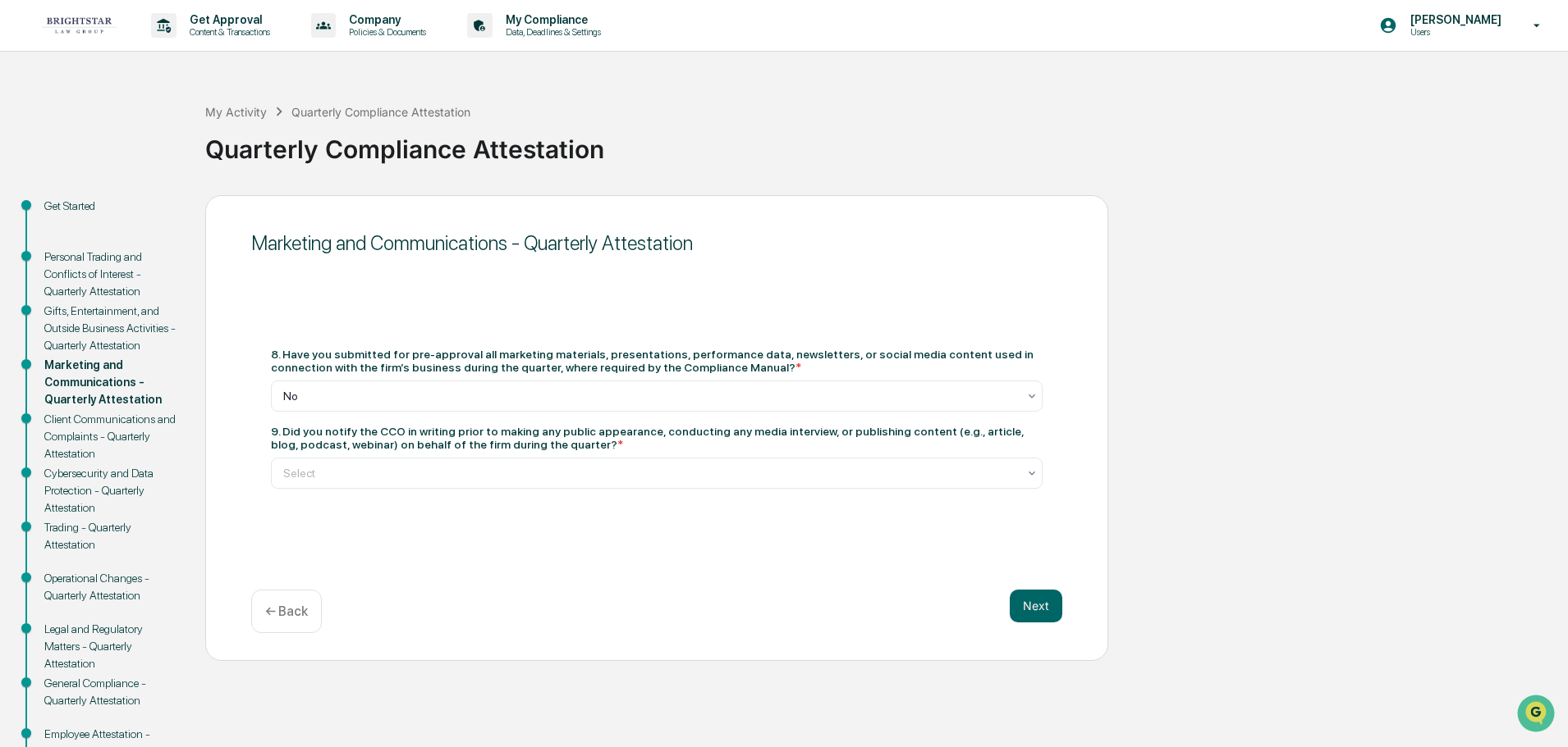
drag, startPoint x: 276, startPoint y: 433, endPoint x: 533, endPoint y: 448, distance: 257.4
click at [533, 448] on div "9. Did you notify the CCO in writing prior to making any public appearance, con…" at bounding box center [656, 438] width 772 height 26
click at [507, 464] on div "Select" at bounding box center [650, 473] width 750 height 23
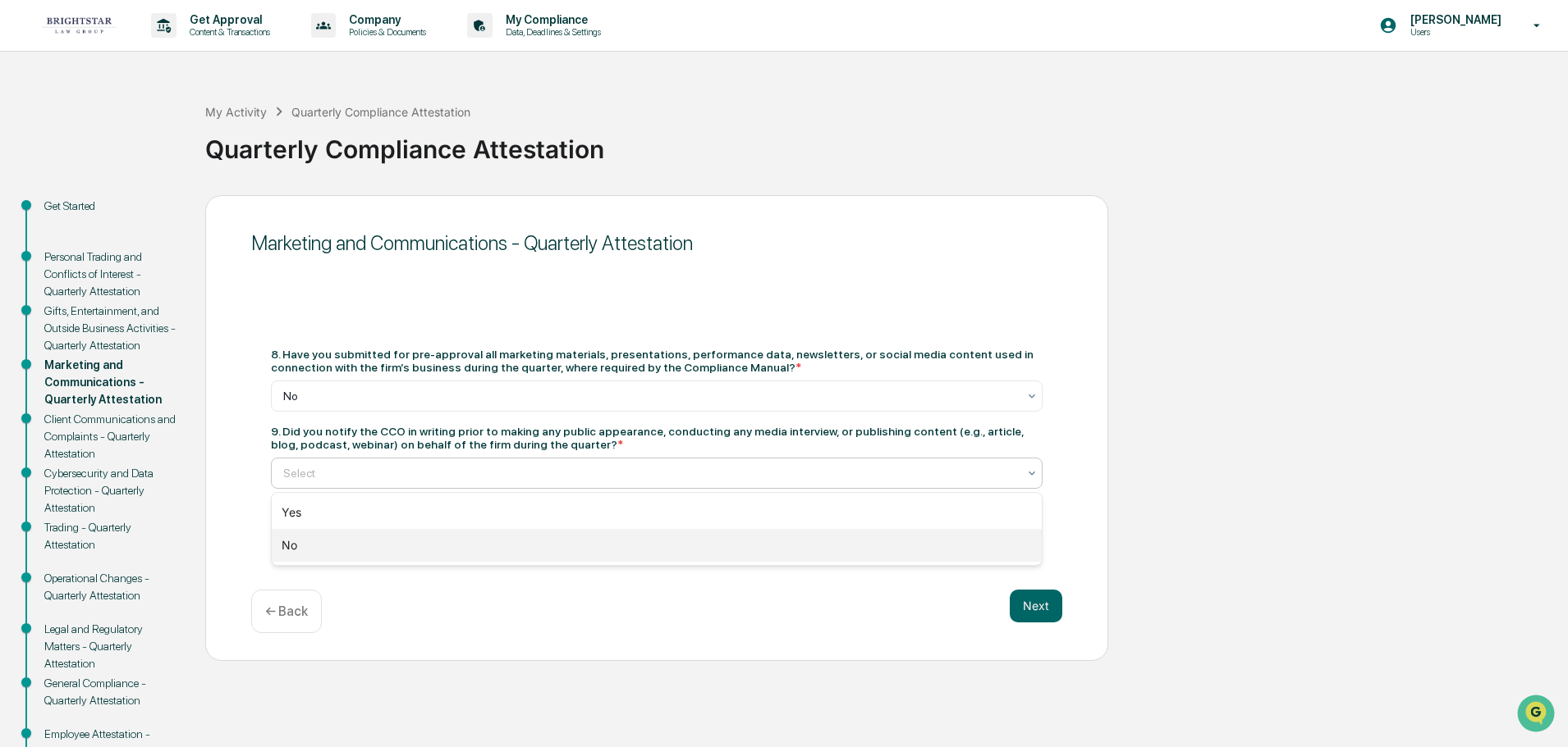
click at [427, 549] on div "No" at bounding box center [656, 546] width 770 height 32
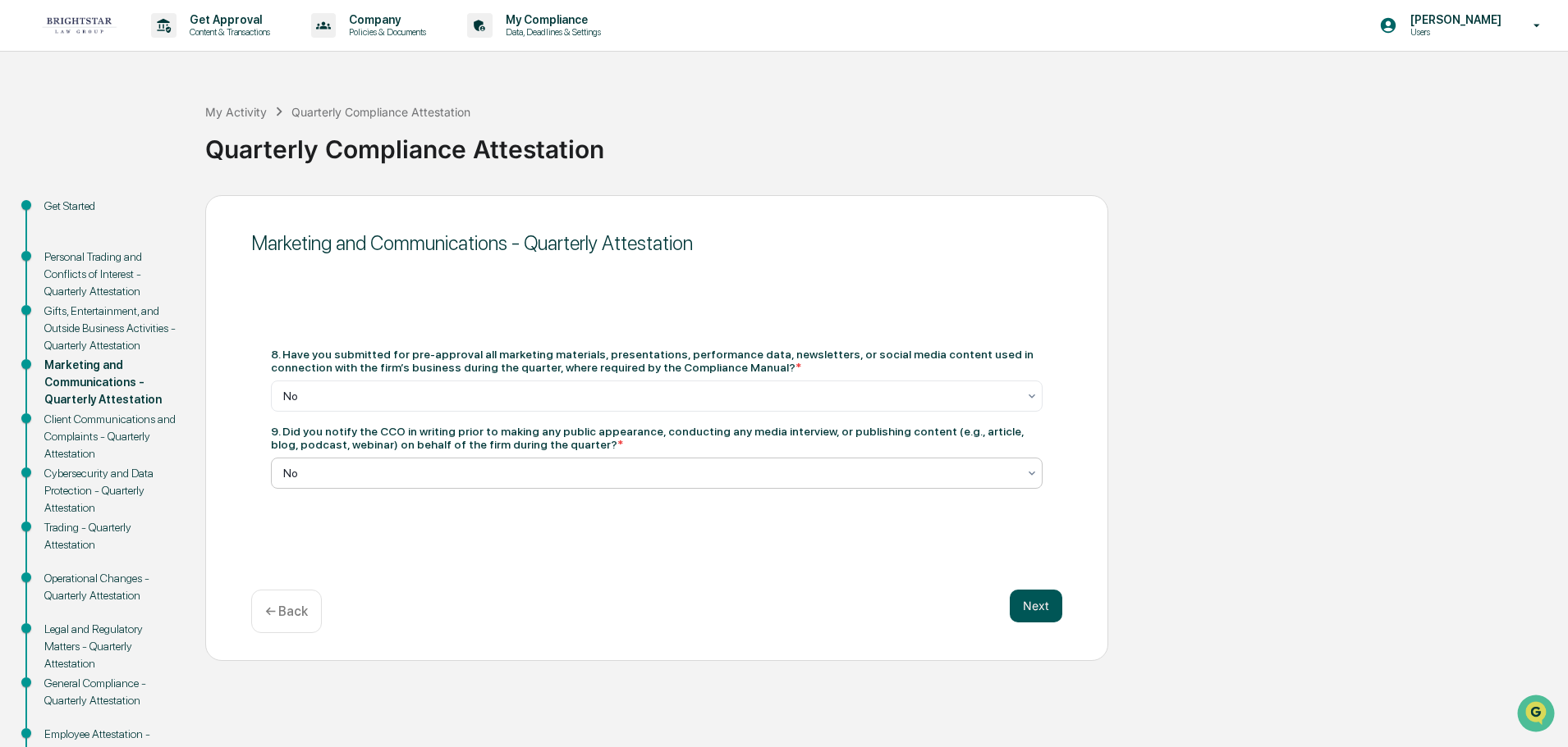
click at [1053, 609] on button "Next" at bounding box center [1036, 606] width 52 height 32
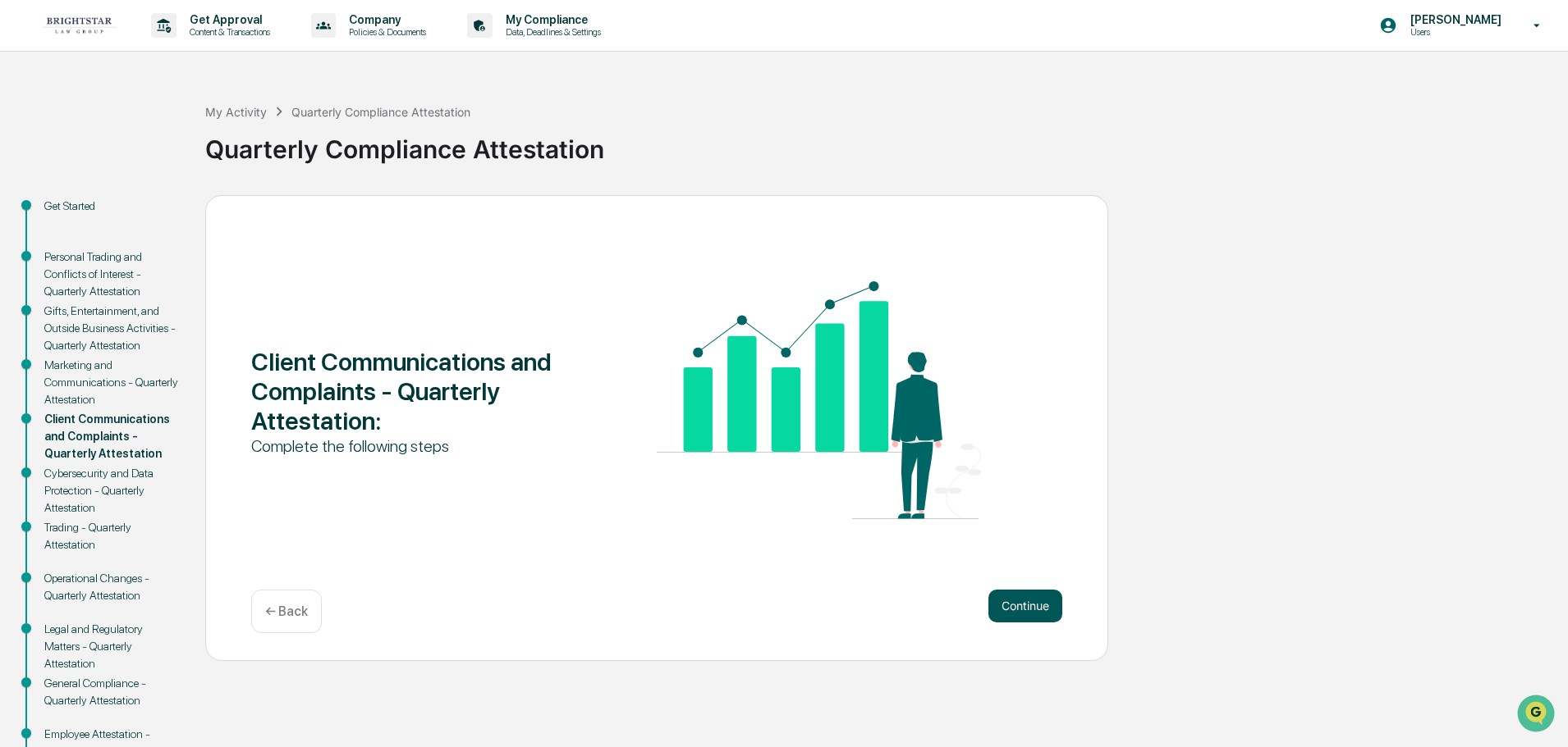
drag, startPoint x: 1028, startPoint y: 631, endPoint x: 1019, endPoint y: 602, distance: 30.4
click at [1027, 622] on div "Client Communications and Complaints - Quarterly Attestation : Complete the fol…" at bounding box center [656, 428] width 903 height 466
click at [1019, 602] on button "Continue" at bounding box center [1025, 606] width 74 height 32
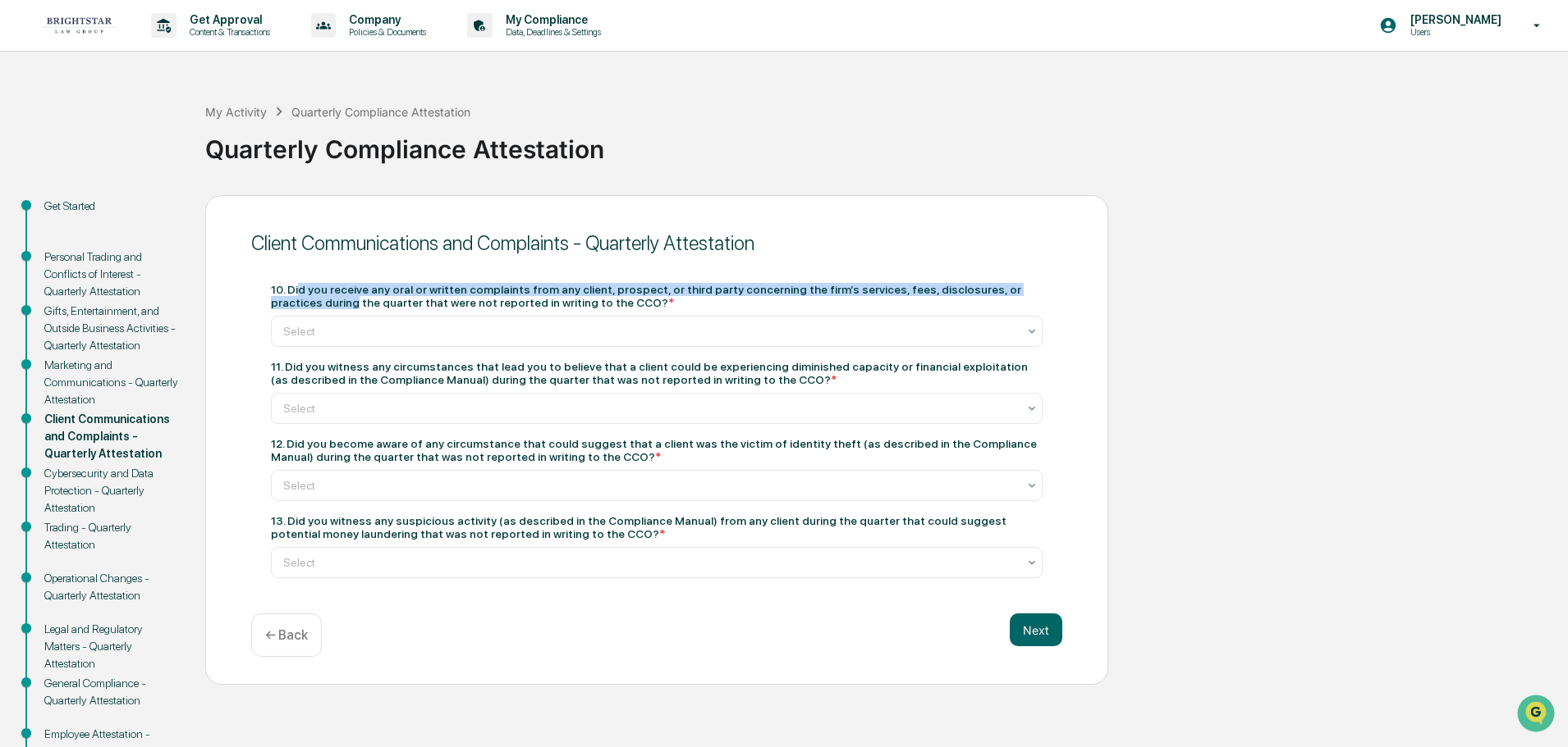
drag, startPoint x: 299, startPoint y: 285, endPoint x: 1051, endPoint y: 290, distance: 752.0
click at [1051, 290] on div "10. Did you receive any oral or written complaints from any client, prospect, o…" at bounding box center [656, 430] width 811 height 335
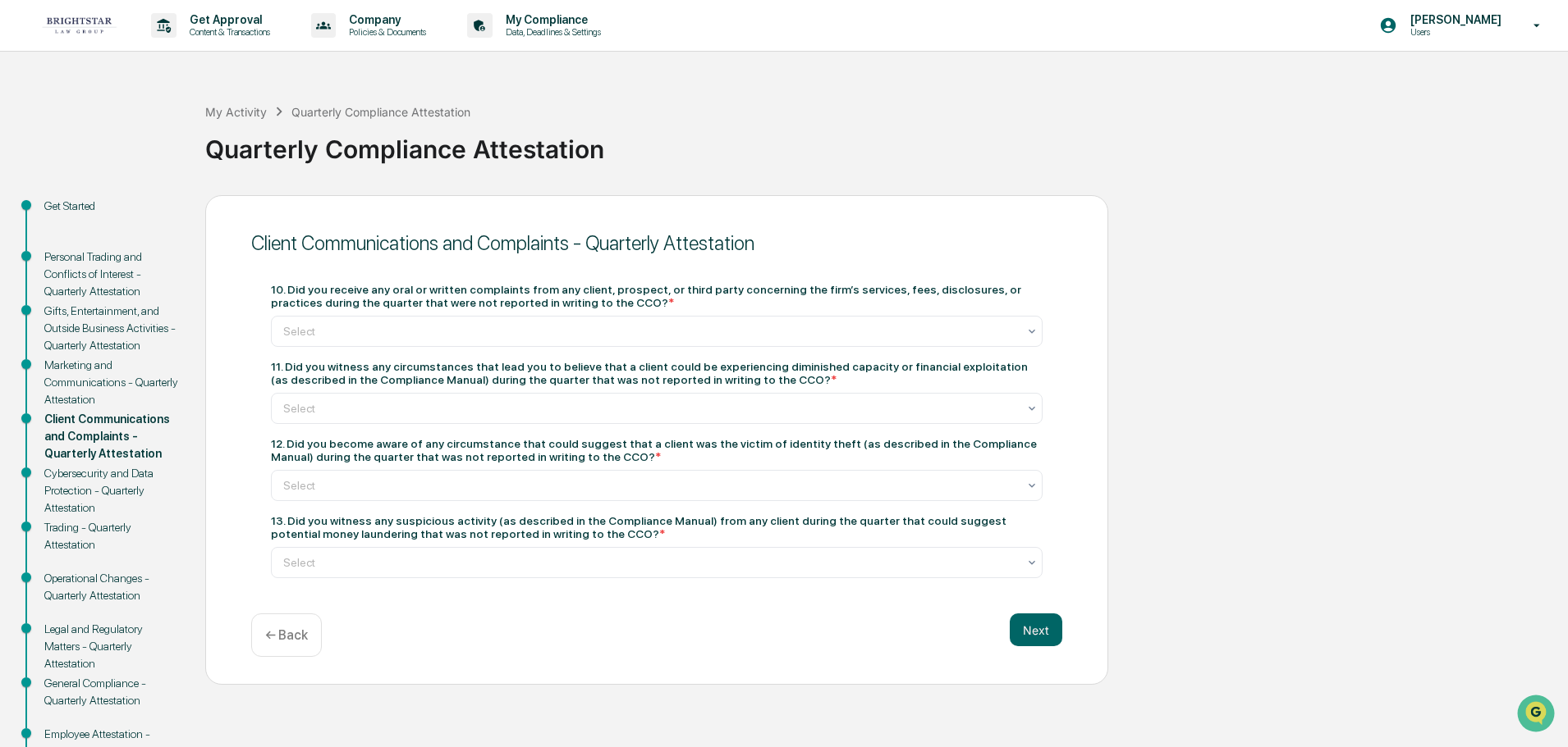
click at [648, 296] on div "10. Did you receive any oral or written complaints from any client, prospect, o…" at bounding box center [656, 296] width 772 height 26
click at [607, 312] on div "10. Did you receive any oral or written complaints from any client, prospect, o…" at bounding box center [656, 315] width 772 height 64
drag, startPoint x: 577, startPoint y: 297, endPoint x: 414, endPoint y: 290, distance: 163.2
click at [210, 292] on div "Client Communications and Complaints - Quarterly Attestation 10. Did you receiv…" at bounding box center [656, 440] width 903 height 491
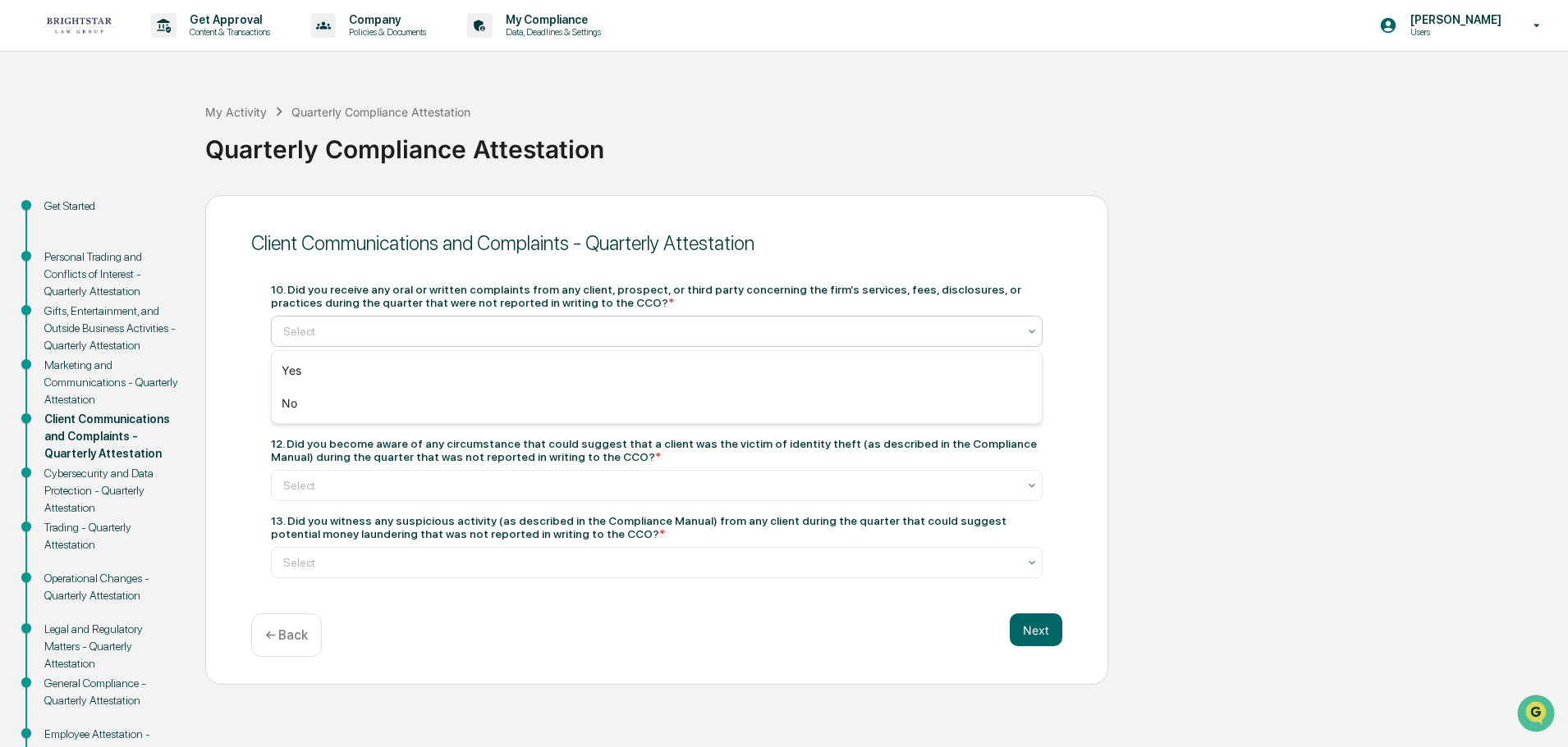
click at [473, 320] on div "Select" at bounding box center [650, 331] width 750 height 23
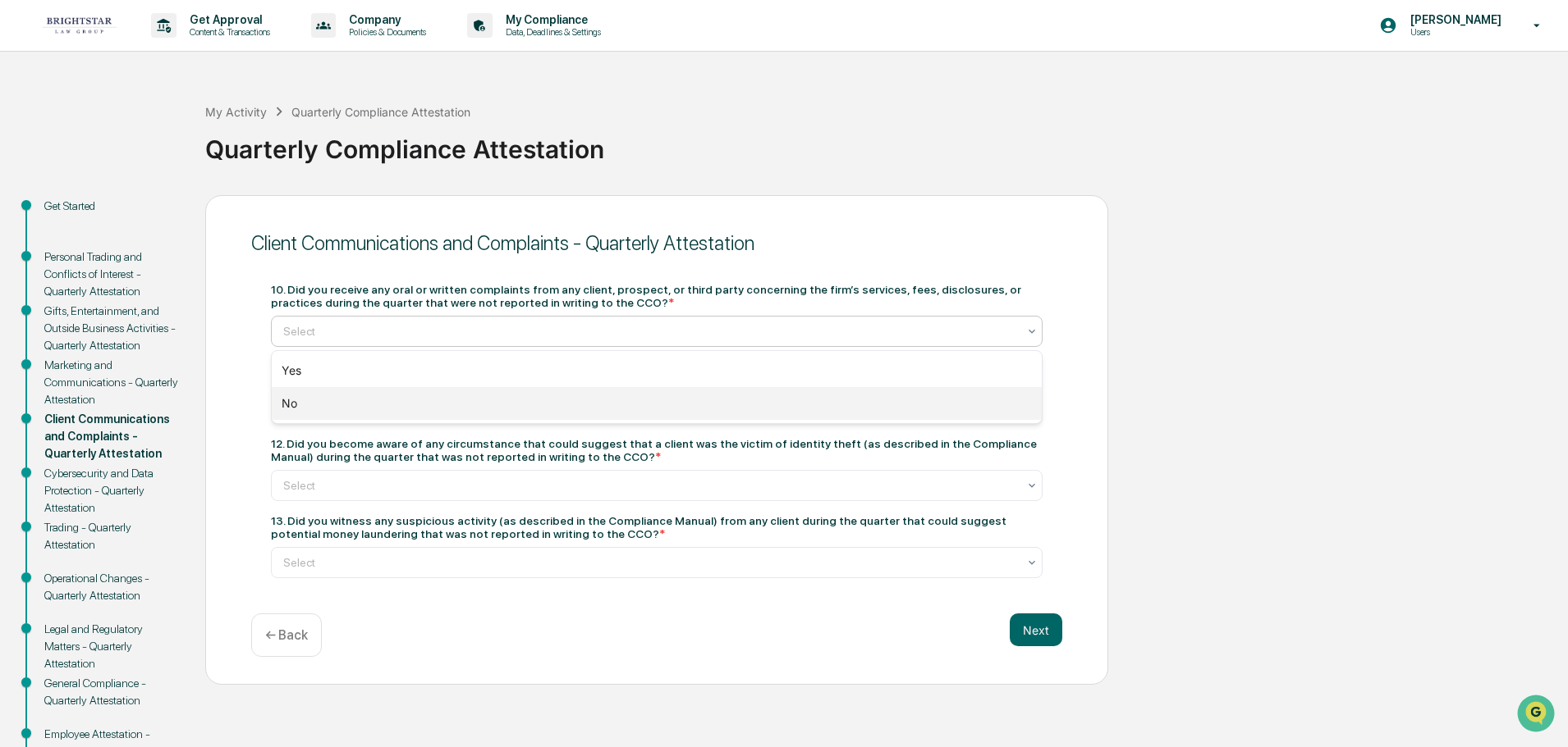
click at [382, 401] on div "No" at bounding box center [656, 403] width 770 height 32
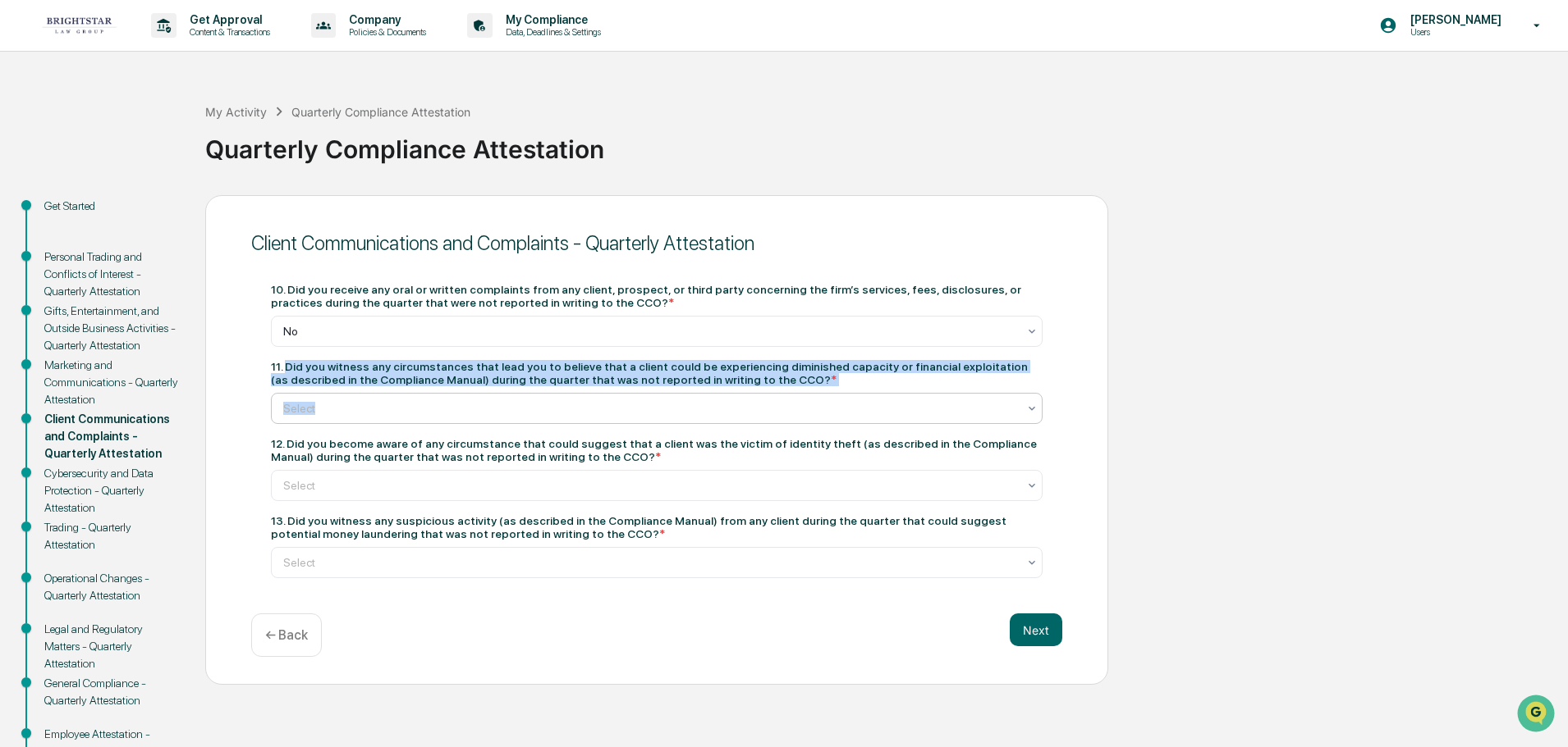
drag, startPoint x: 290, startPoint y: 365, endPoint x: 559, endPoint y: 403, distance: 271.7
click at [743, 403] on div "11. Did you witness any circumstances that lead you to believe that a client co…" at bounding box center [656, 392] width 772 height 64
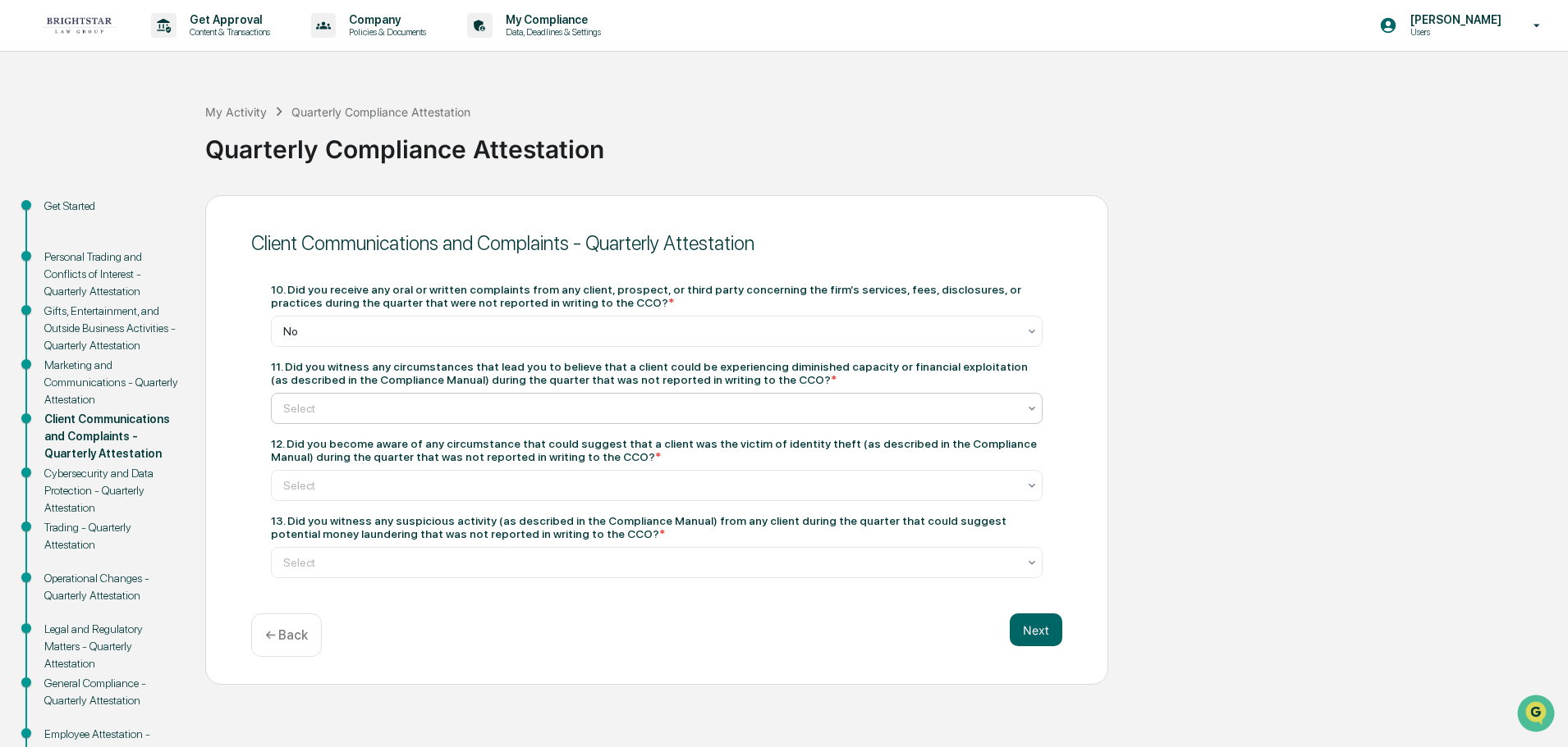
click at [559, 403] on div at bounding box center [650, 409] width 734 height 16
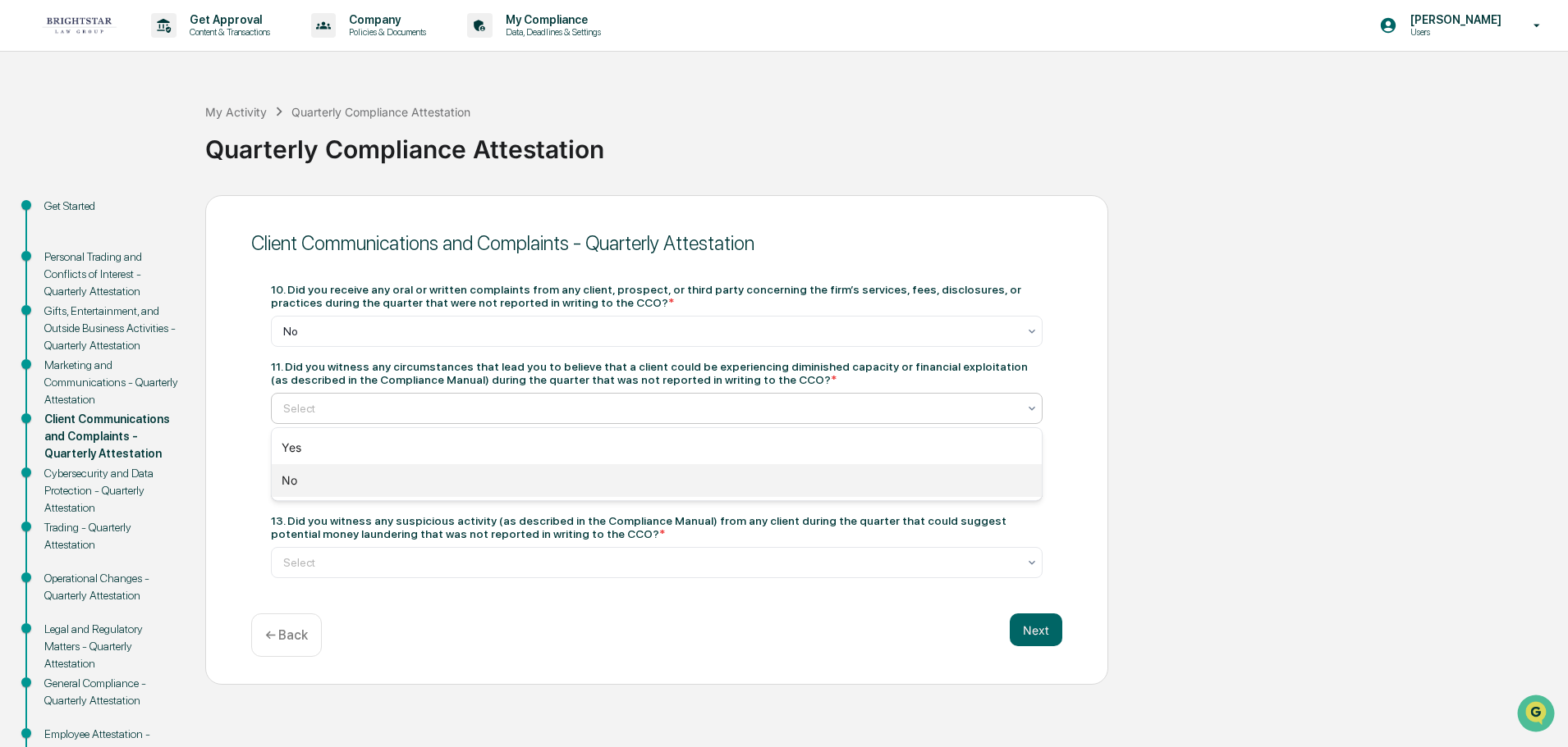
click at [396, 474] on div "No" at bounding box center [656, 481] width 770 height 32
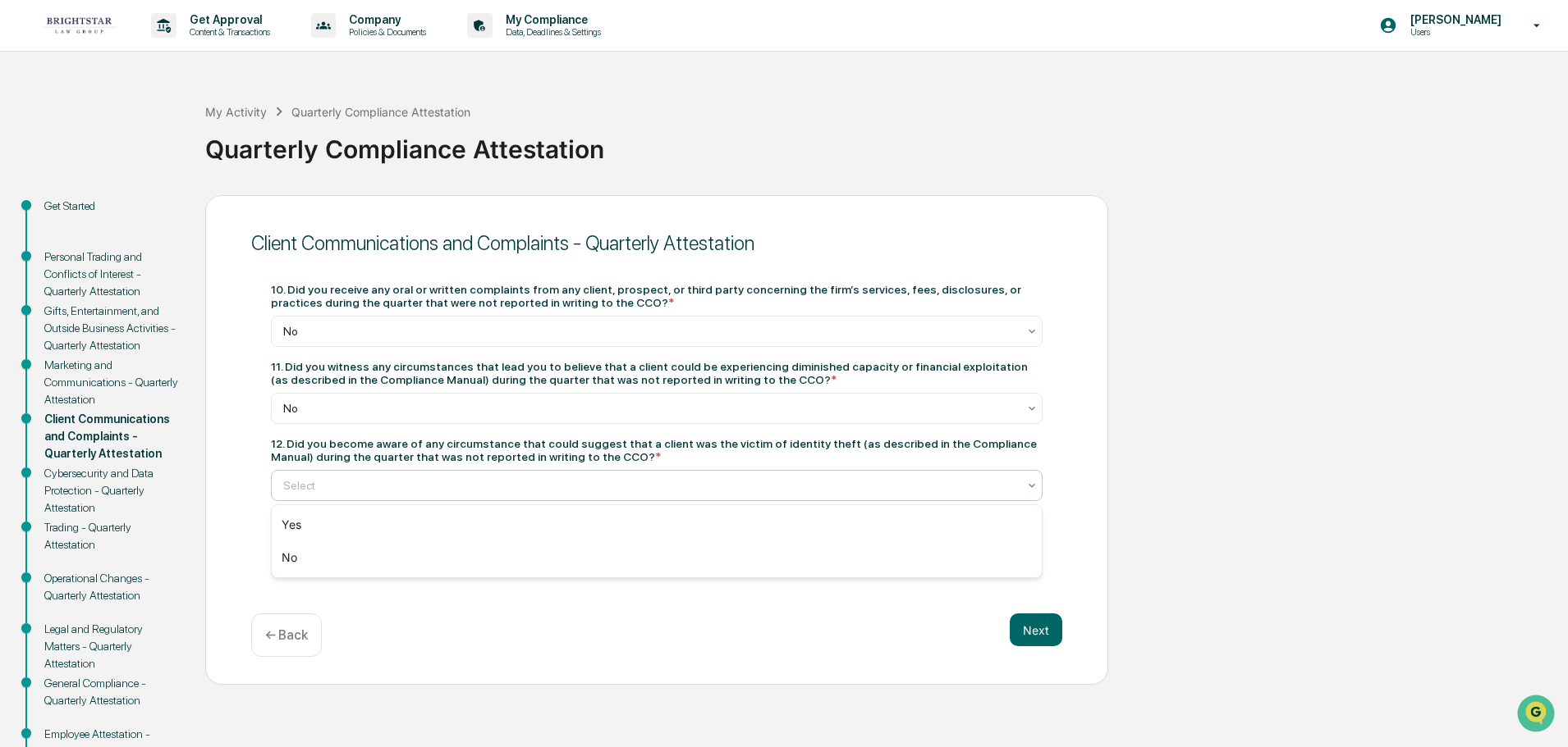
click at [475, 485] on div at bounding box center [650, 485] width 734 height 16
click at [378, 549] on div "No" at bounding box center [656, 558] width 770 height 32
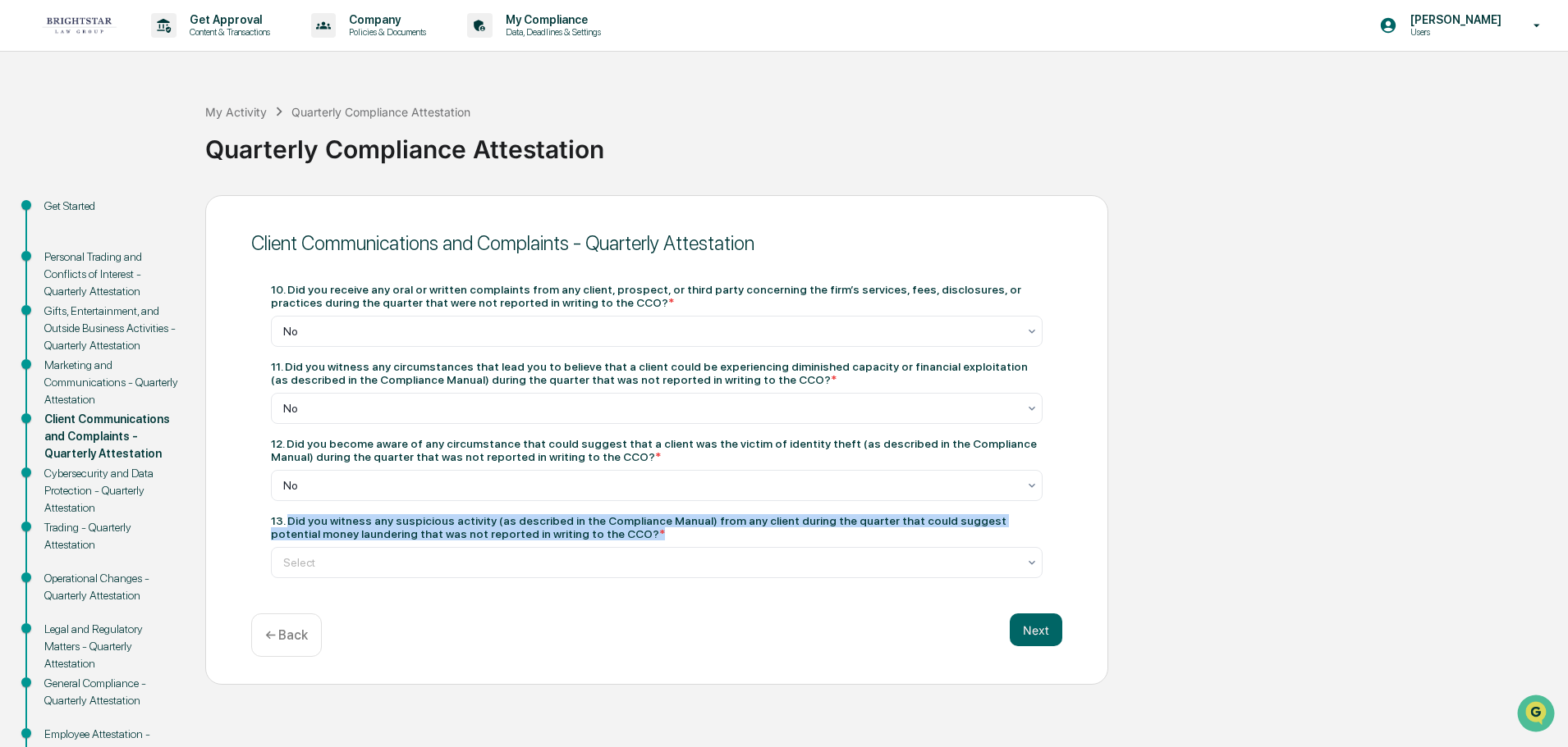
drag, startPoint x: 287, startPoint y: 527, endPoint x: 546, endPoint y: 535, distance: 259.1
click at [546, 535] on div "13. Did you witness any suspicious activity (as described in the Compliance Man…" at bounding box center [656, 527] width 772 height 26
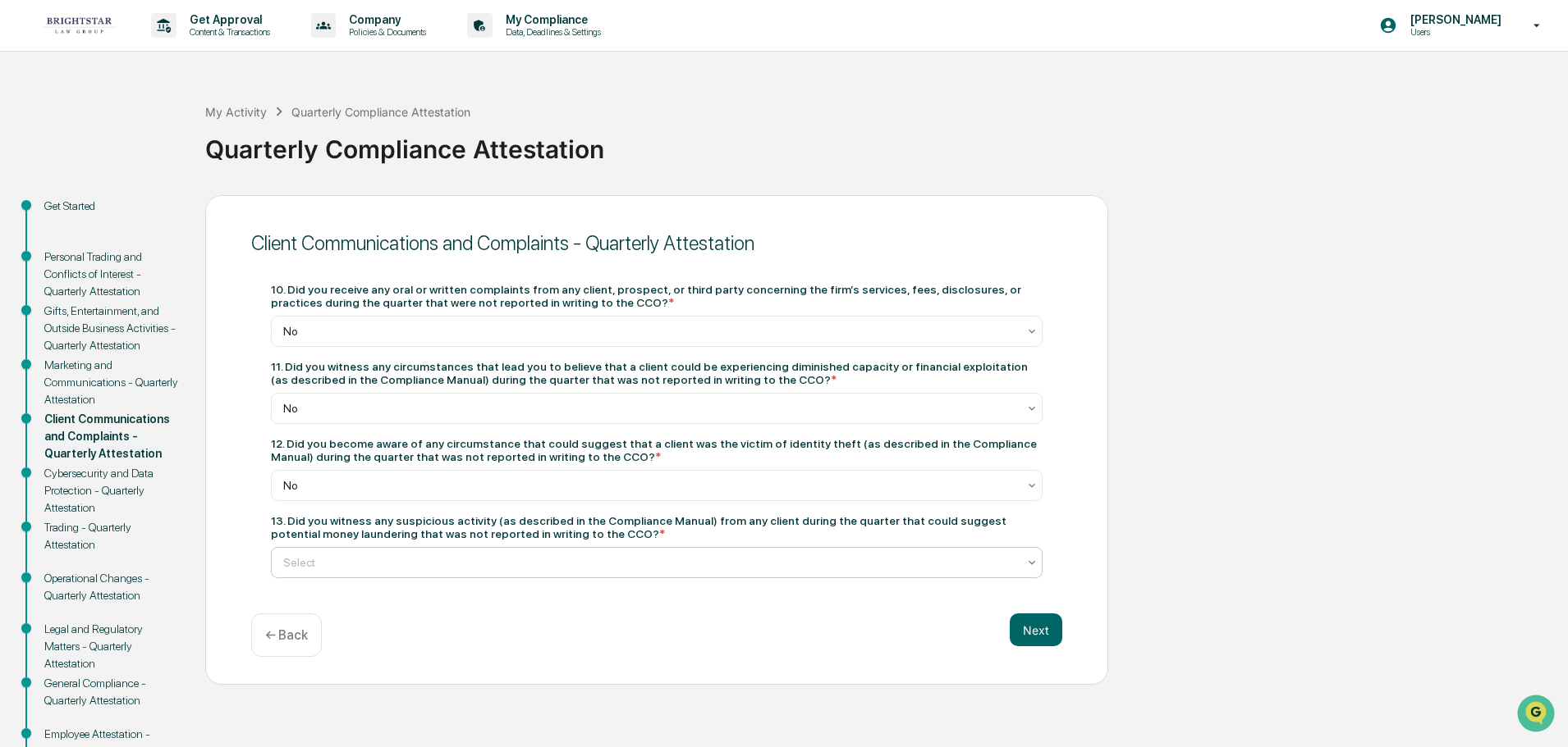
click at [478, 553] on div "Select" at bounding box center [650, 562] width 750 height 23
click at [559, 537] on div "13. Did you witness any suspicious activity (as described in the Compliance Man…" at bounding box center [656, 527] width 772 height 26
click at [399, 581] on div "10. Did you receive any oral or written complaints from any client, prospect, o…" at bounding box center [656, 430] width 811 height 335
click at [399, 576] on div "Select" at bounding box center [656, 563] width 772 height 32
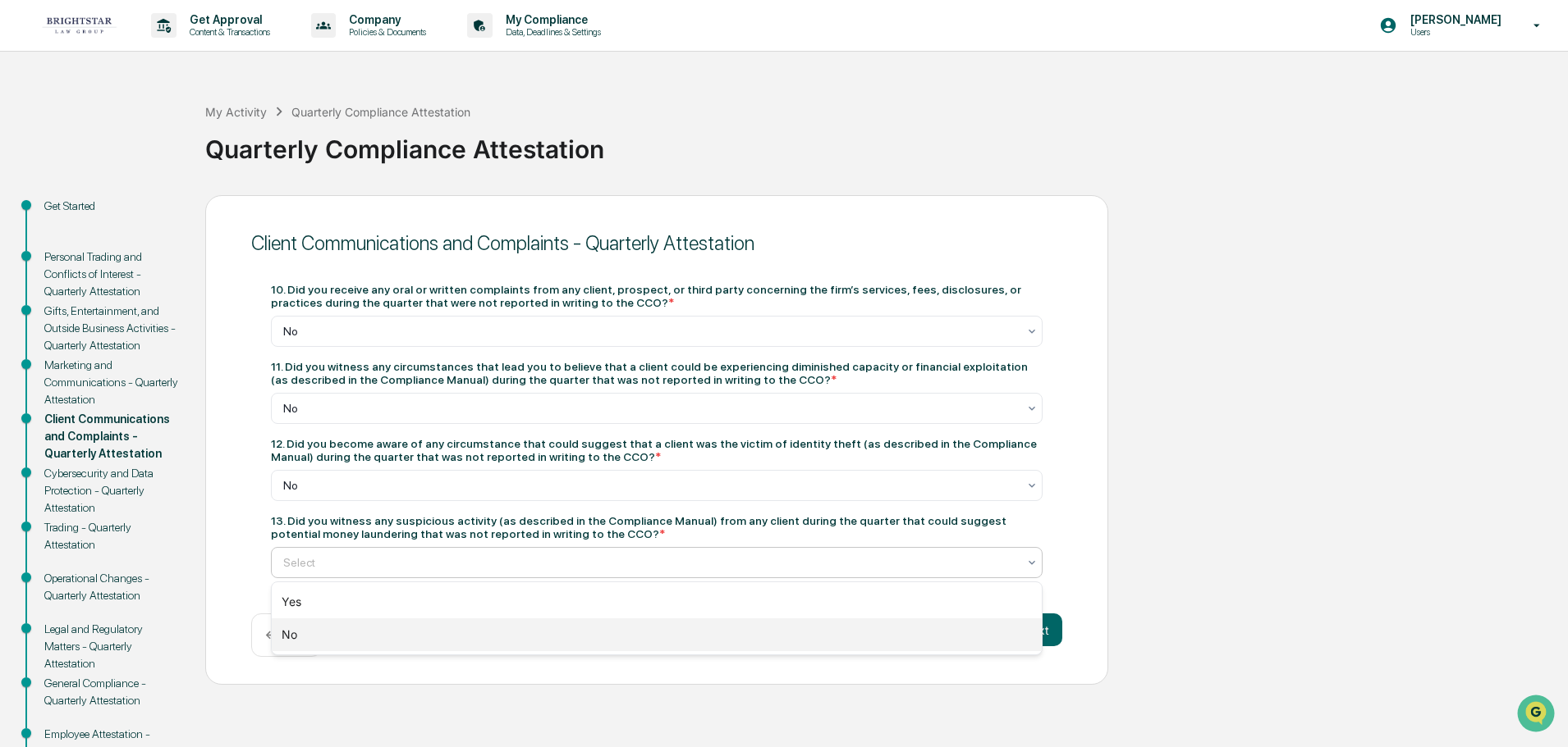
click at [306, 641] on div "No" at bounding box center [656, 635] width 770 height 32
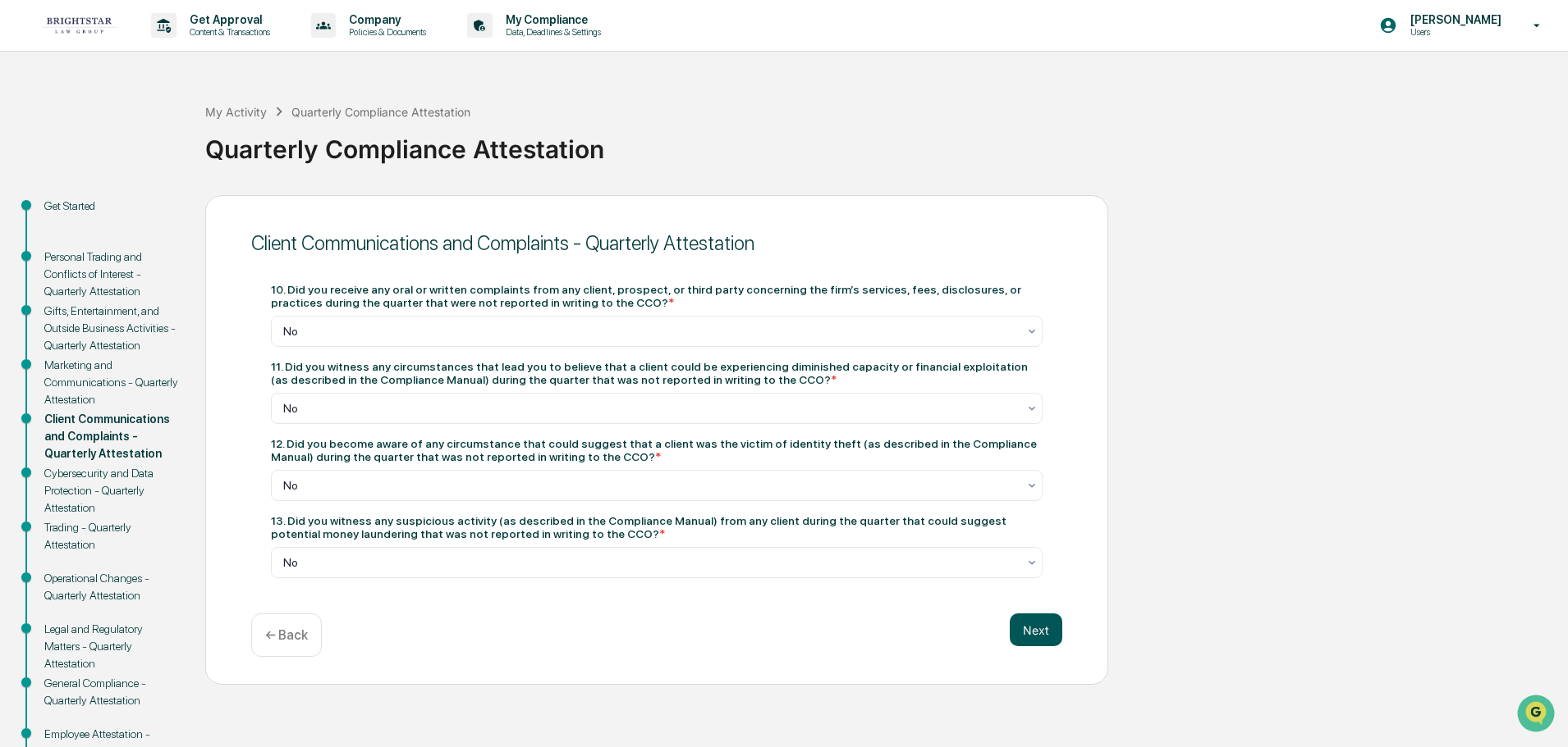
click at [1033, 633] on button "Next" at bounding box center [1036, 630] width 52 height 32
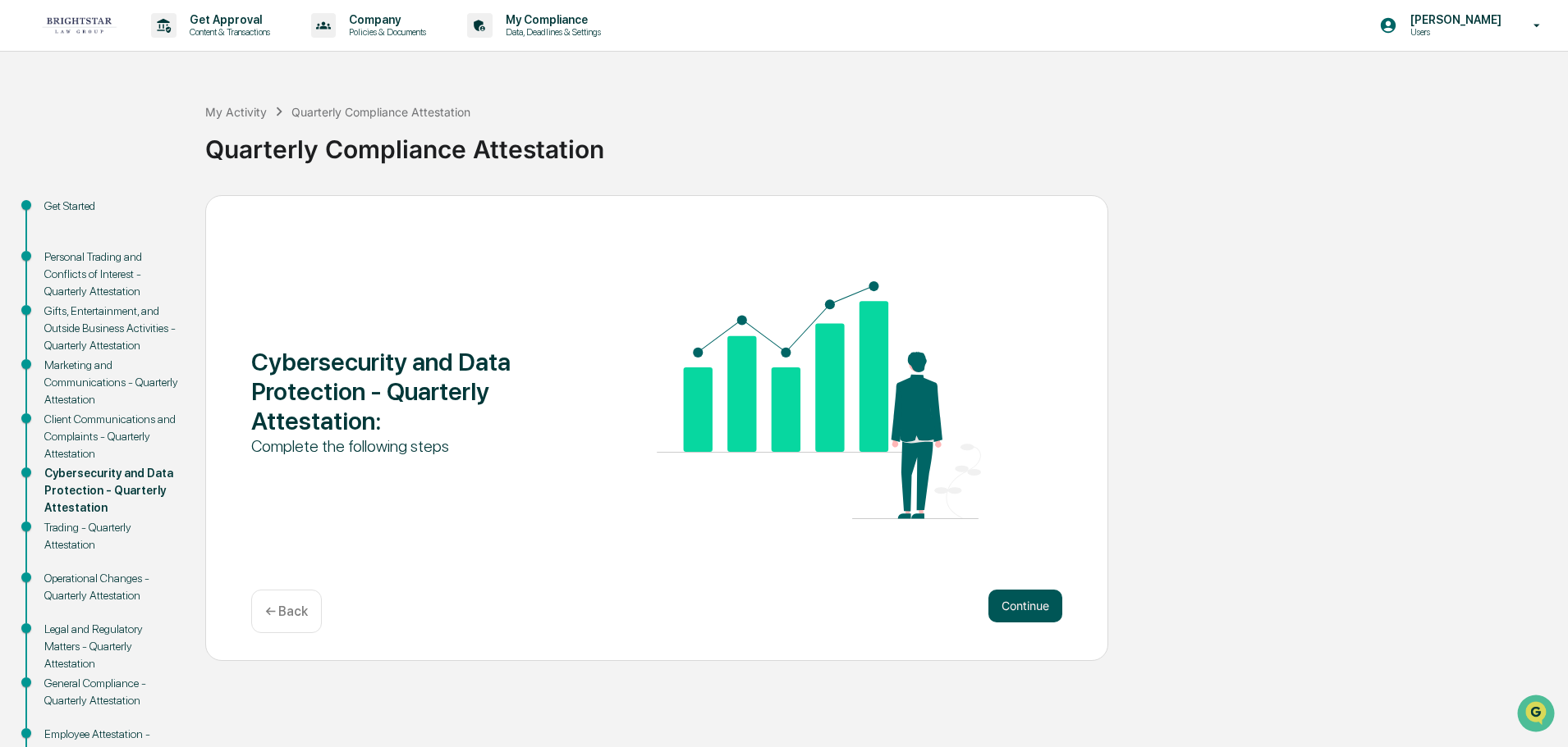
click at [1019, 598] on button "Continue" at bounding box center [1025, 606] width 74 height 32
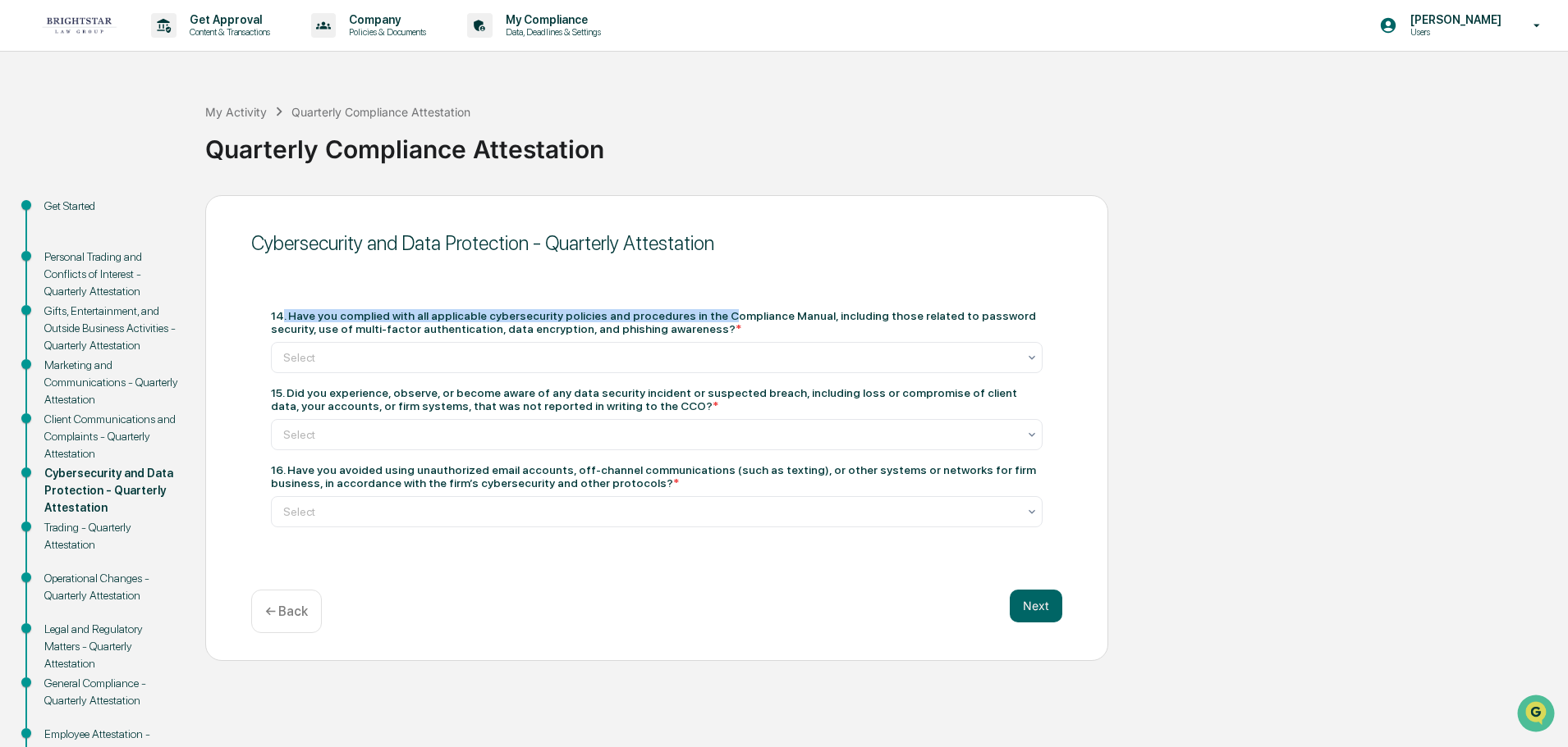
drag, startPoint x: 283, startPoint y: 318, endPoint x: 704, endPoint y: 321, distance: 421.0
click at [704, 321] on div "14. Have you complied with all applicable cybersecurity policies and procedures…" at bounding box center [656, 322] width 772 height 26
click at [299, 624] on div "← Back" at bounding box center [286, 612] width 70 height 43
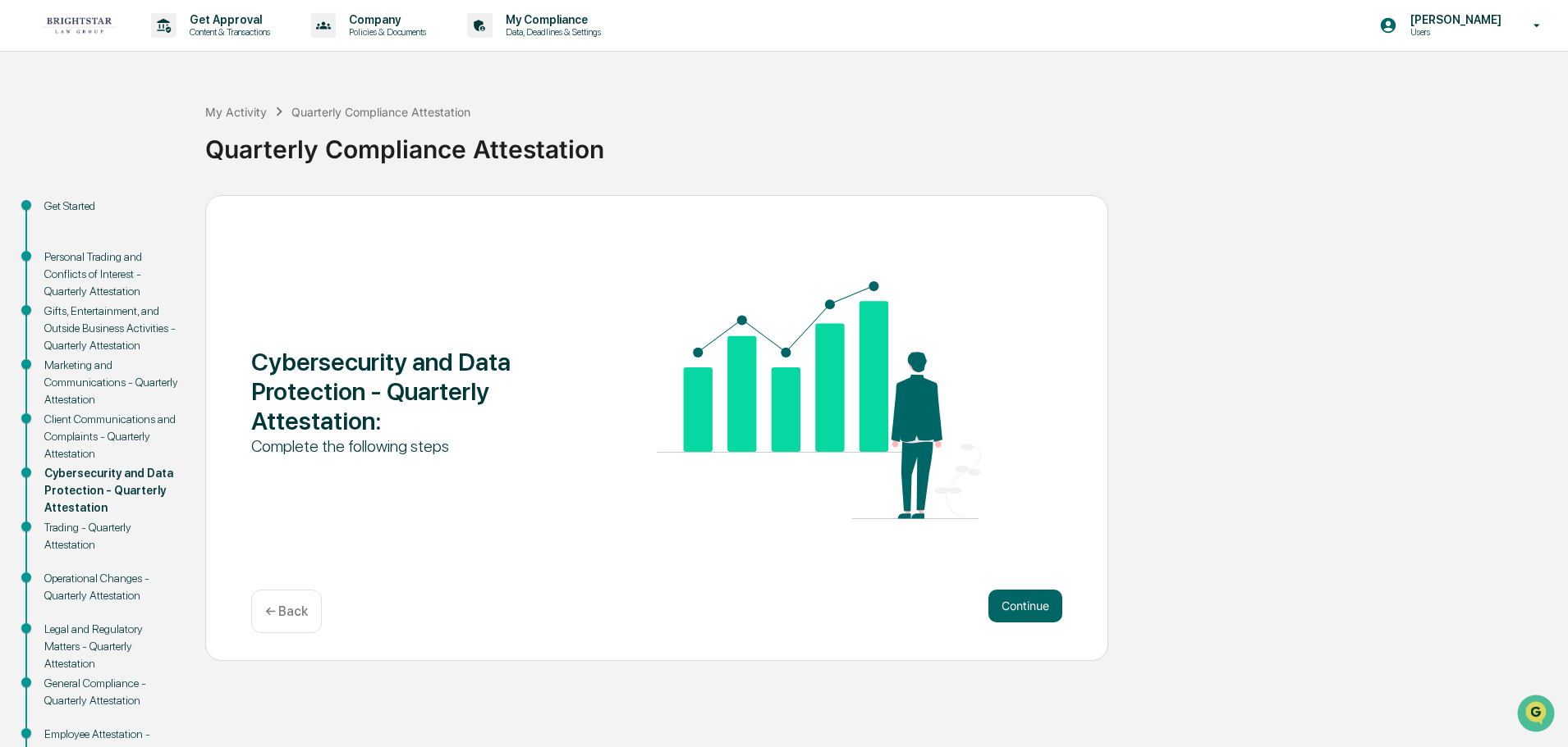
click at [285, 625] on div "← Back" at bounding box center [286, 612] width 70 height 43
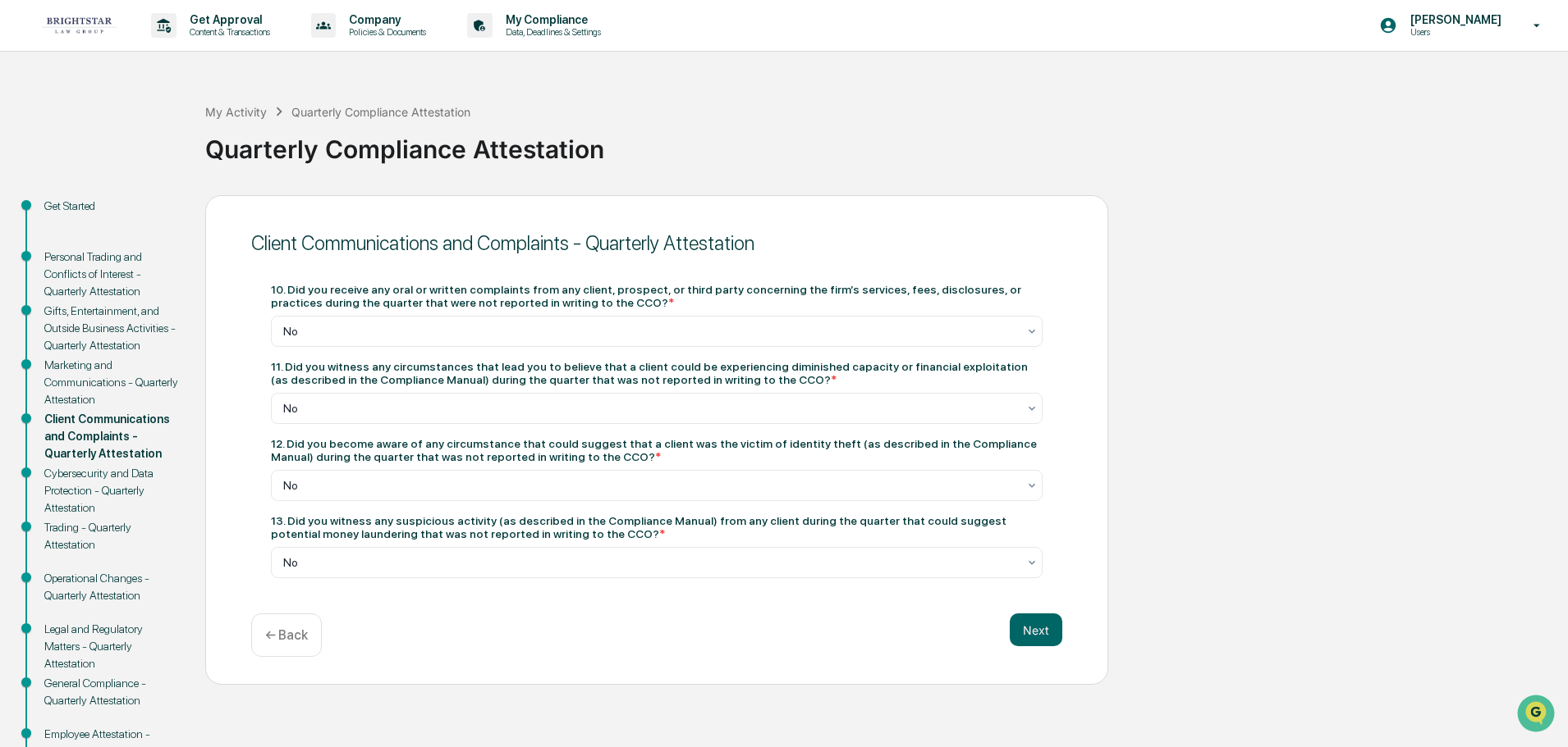
click at [285, 625] on div "← Back" at bounding box center [286, 635] width 70 height 43
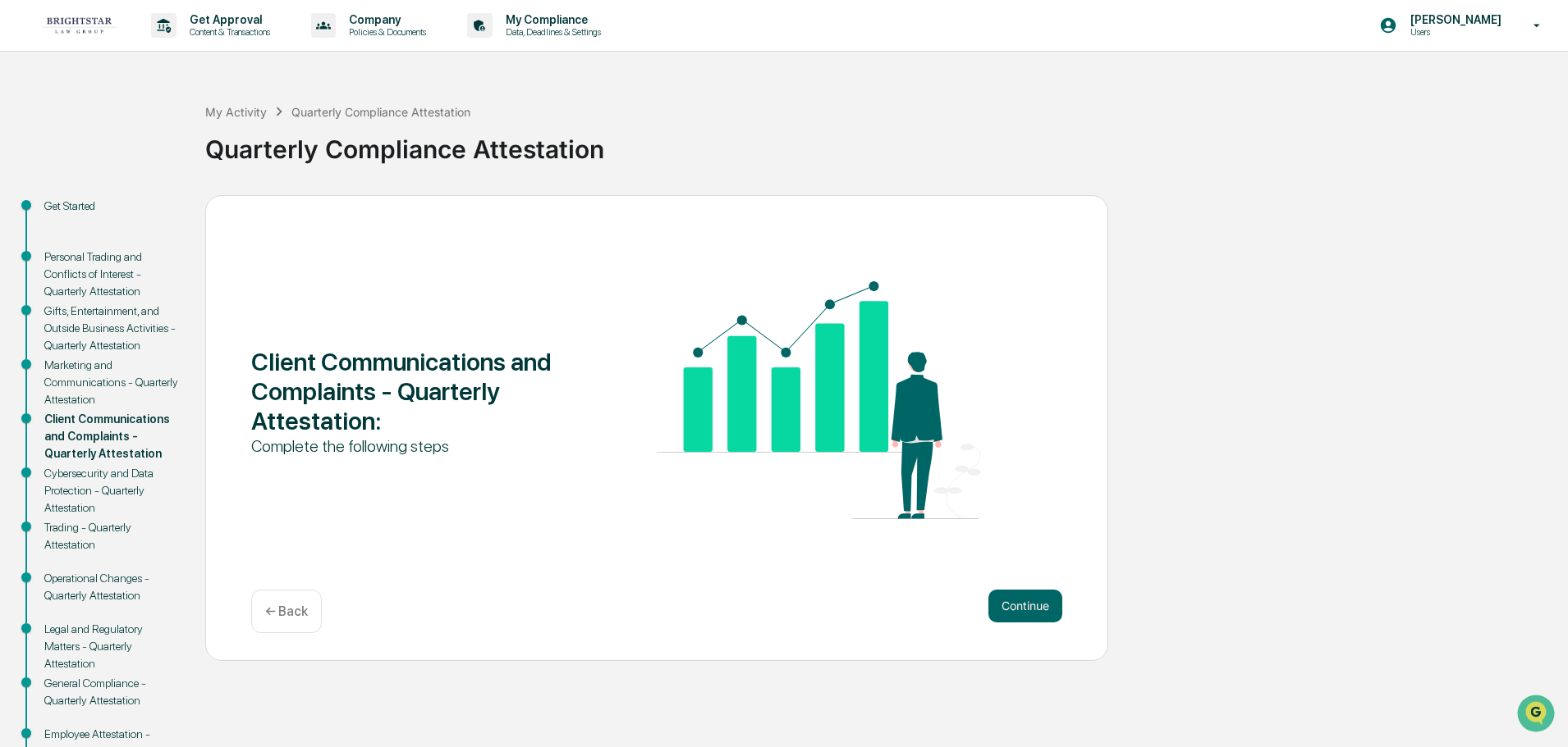
click at [285, 625] on div "← Back" at bounding box center [286, 612] width 70 height 43
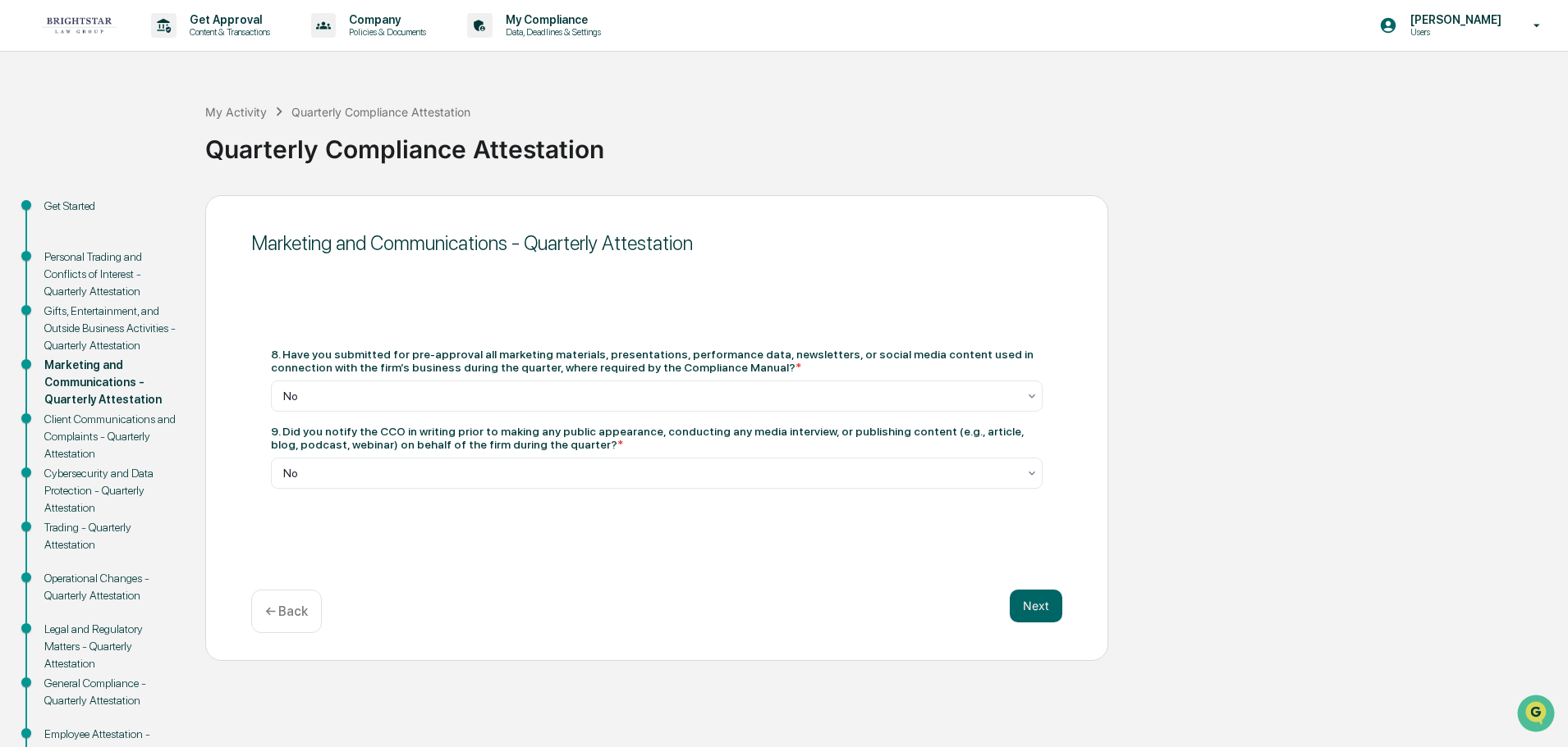
click at [68, 327] on div "Gifts, Entertainment, and Outside Business Activities - Quarterly Attestation" at bounding box center [111, 328] width 135 height 51
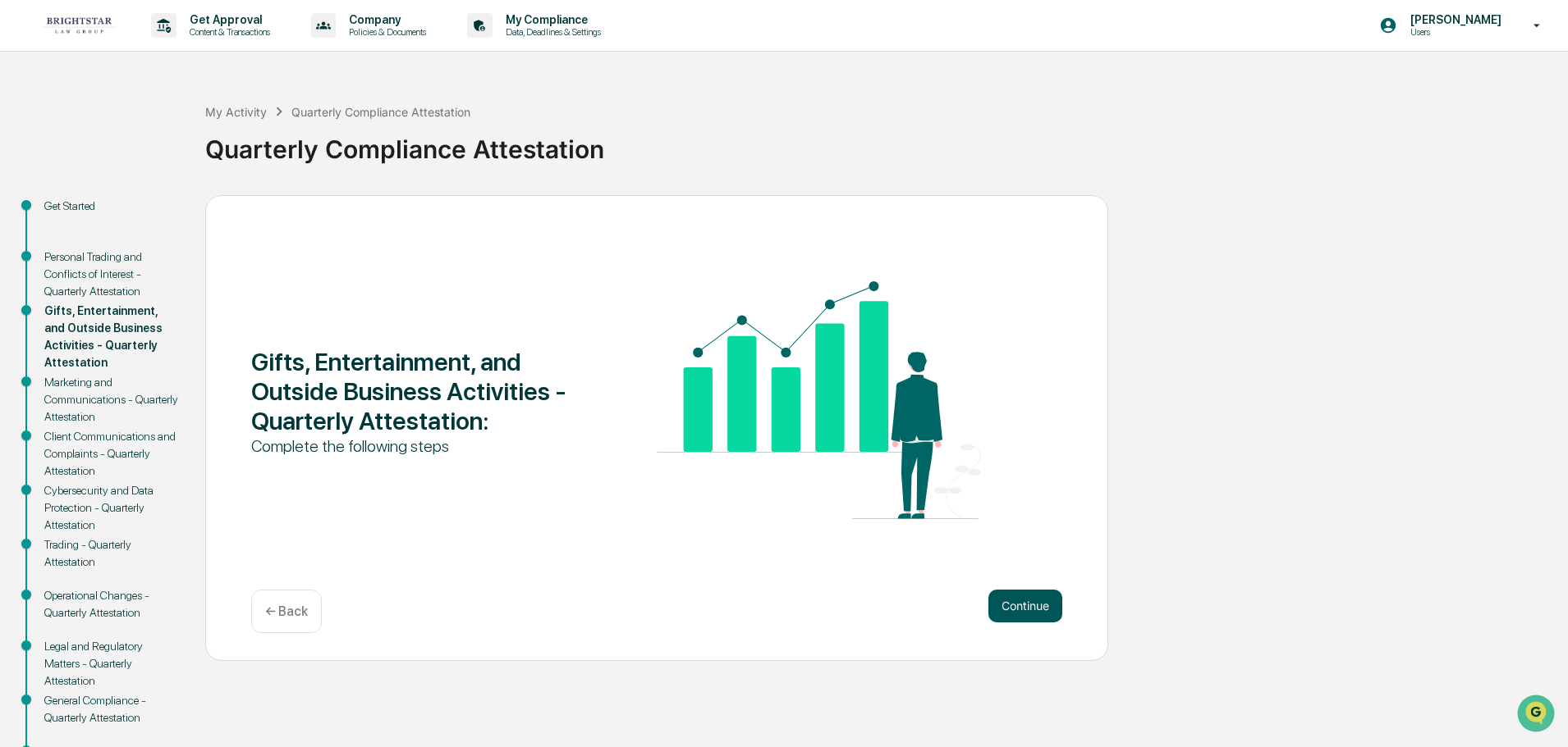
click at [1016, 591] on button "Continue" at bounding box center [1025, 606] width 74 height 32
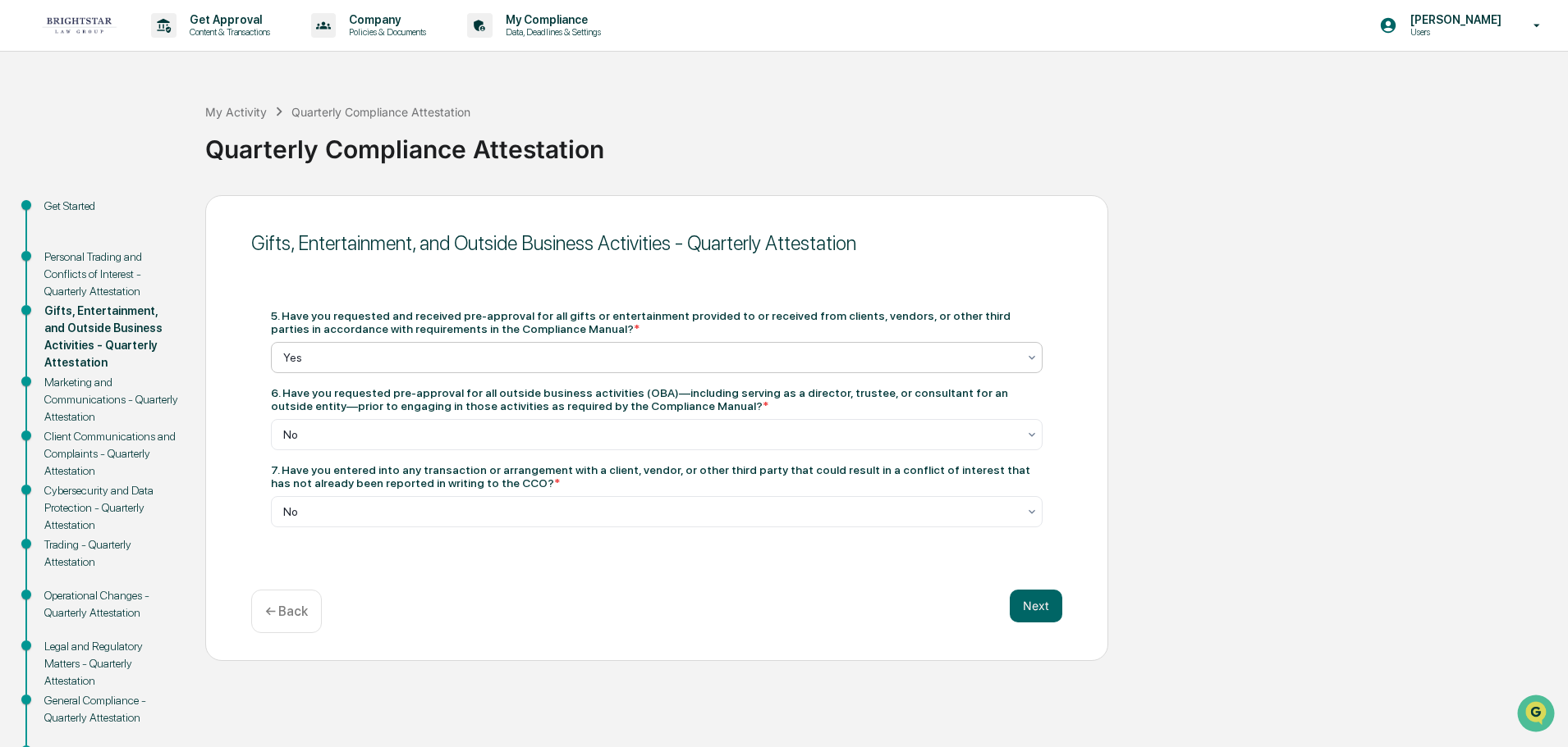
click at [330, 364] on div at bounding box center [650, 357] width 734 height 16
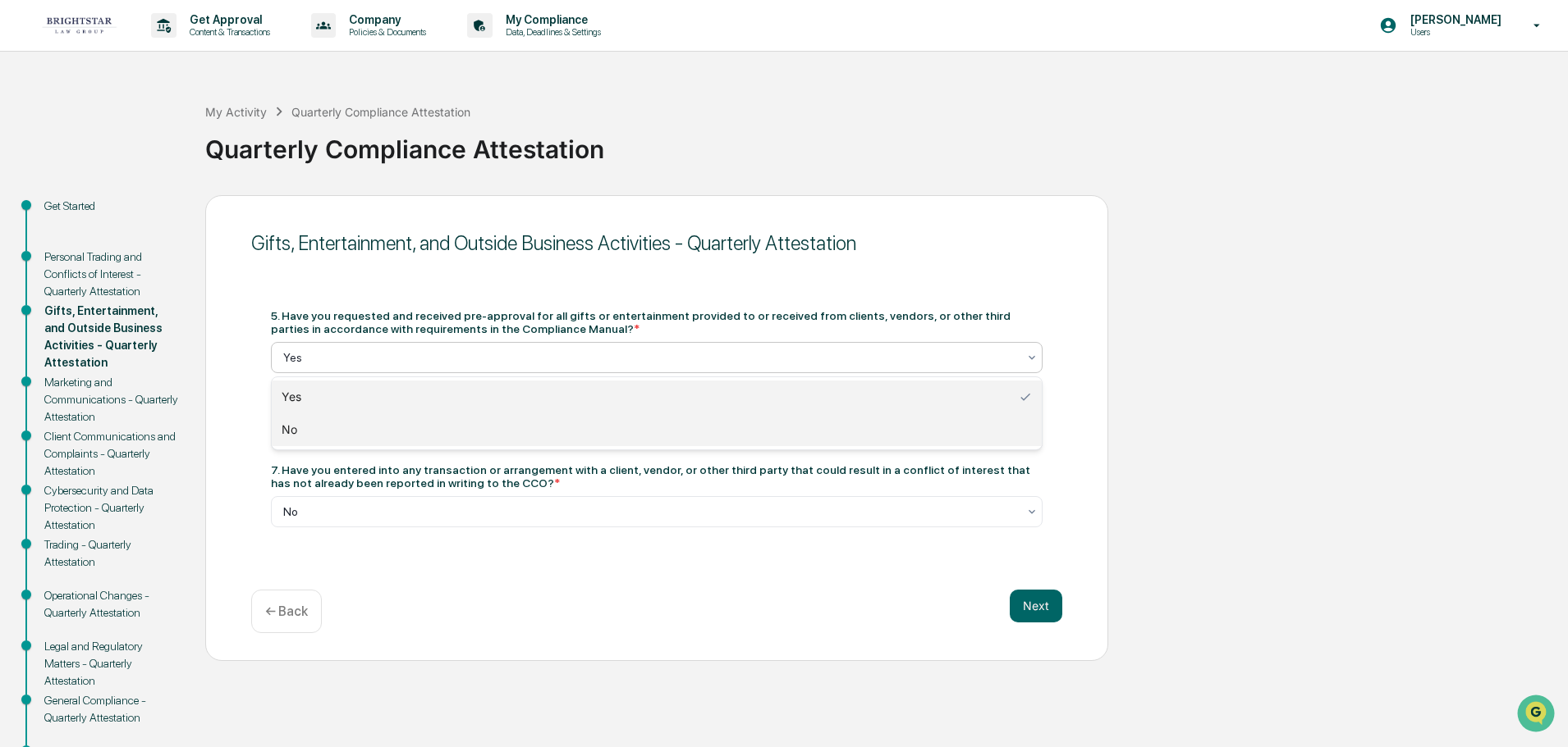
click at [316, 433] on div "No" at bounding box center [656, 429] width 770 height 32
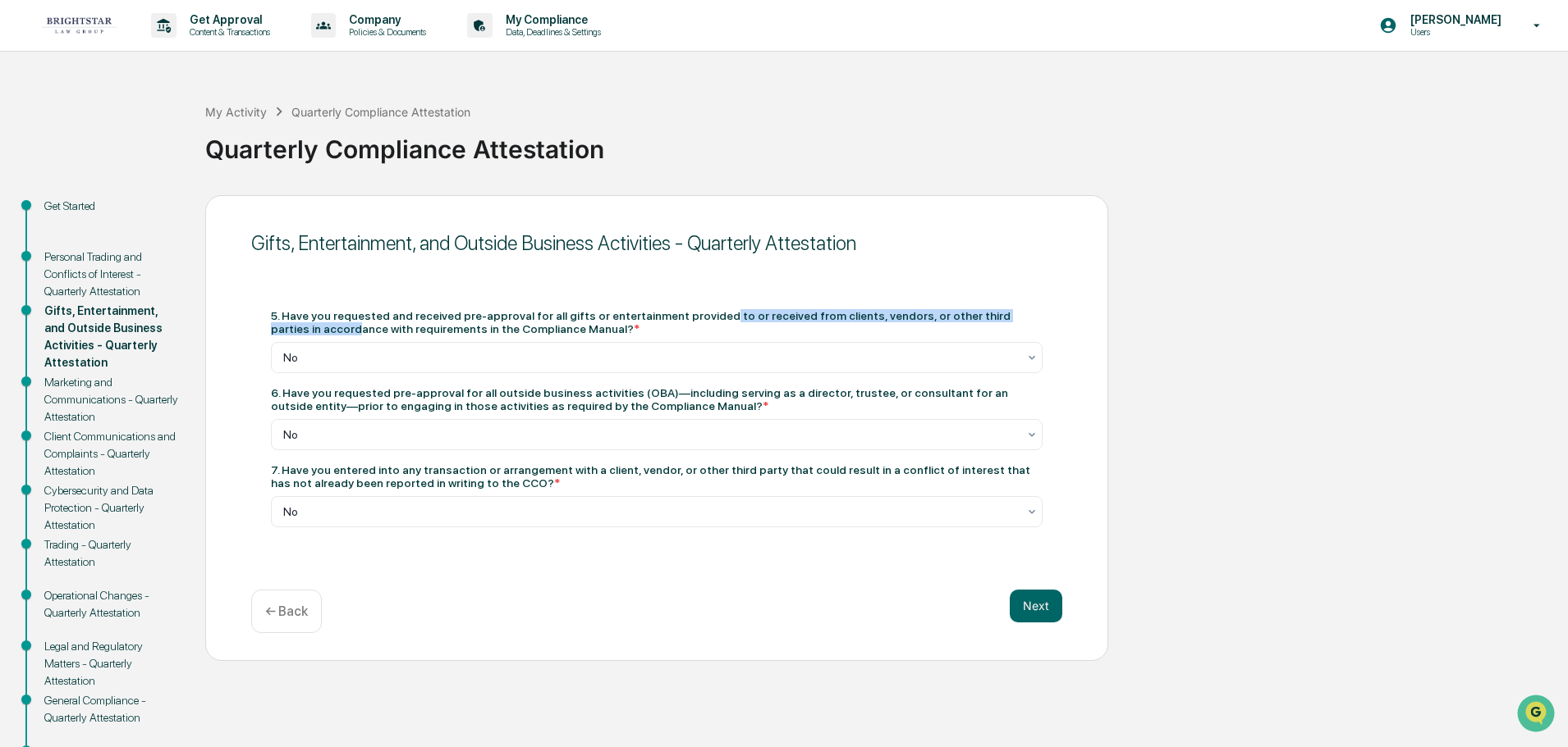
drag, startPoint x: 303, startPoint y: 323, endPoint x: 696, endPoint y: 305, distance: 393.4
click at [696, 305] on div "5. Have you requested and received pre-approval for all gifts or entertainment …" at bounding box center [656, 419] width 811 height 258
click at [356, 363] on div at bounding box center [650, 357] width 734 height 16
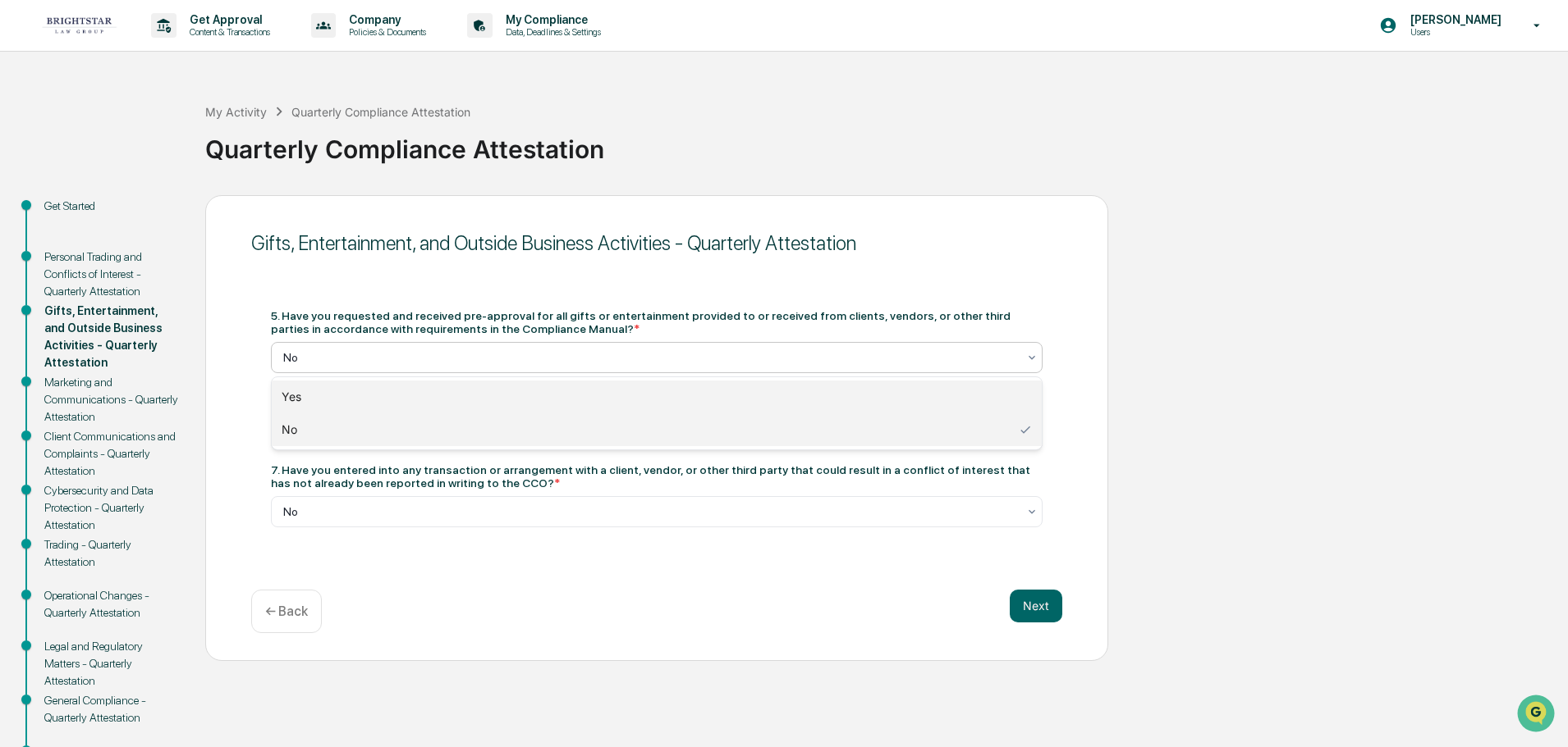
click at [343, 398] on div "Yes" at bounding box center [656, 397] width 770 height 32
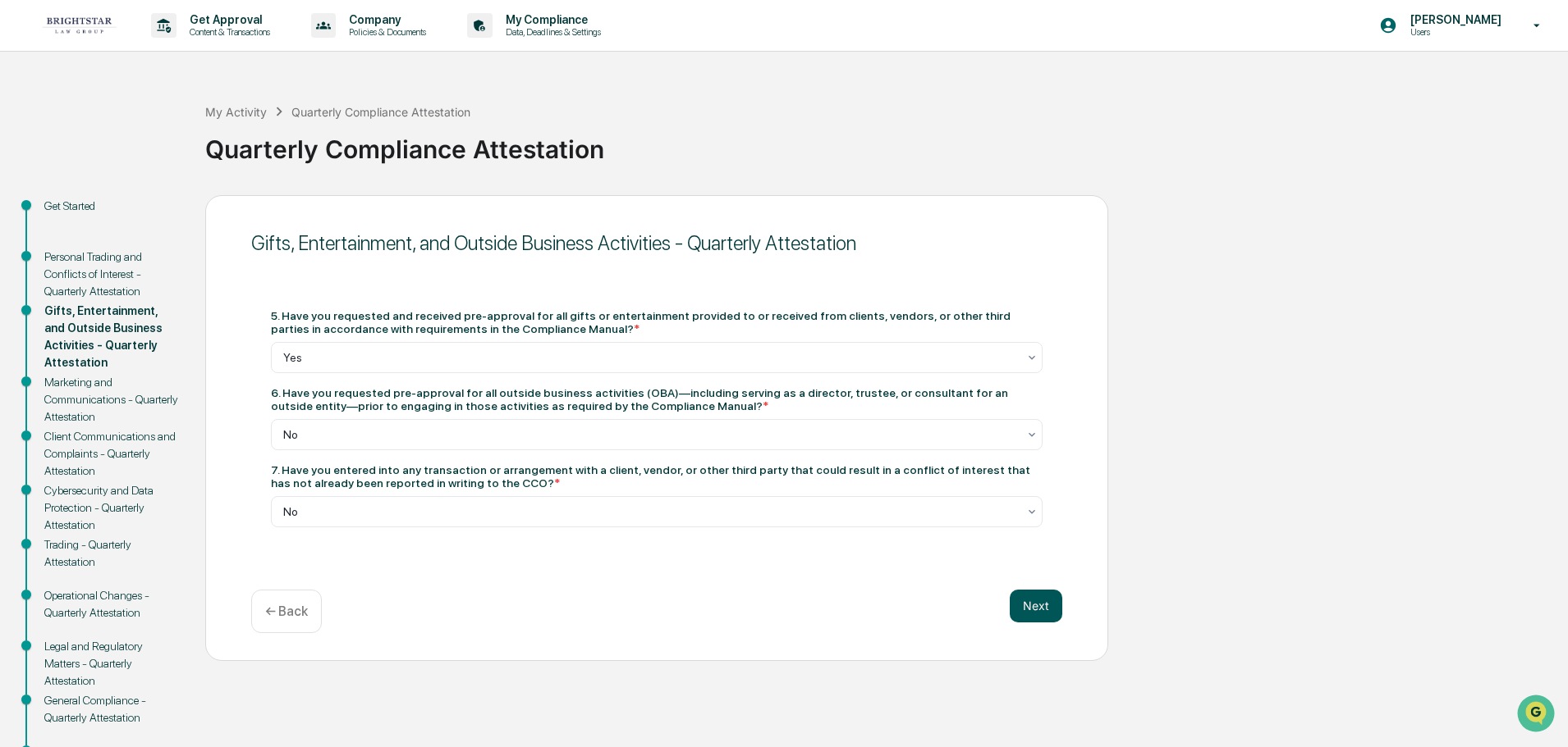
click at [1032, 599] on button "Next" at bounding box center [1036, 606] width 52 height 32
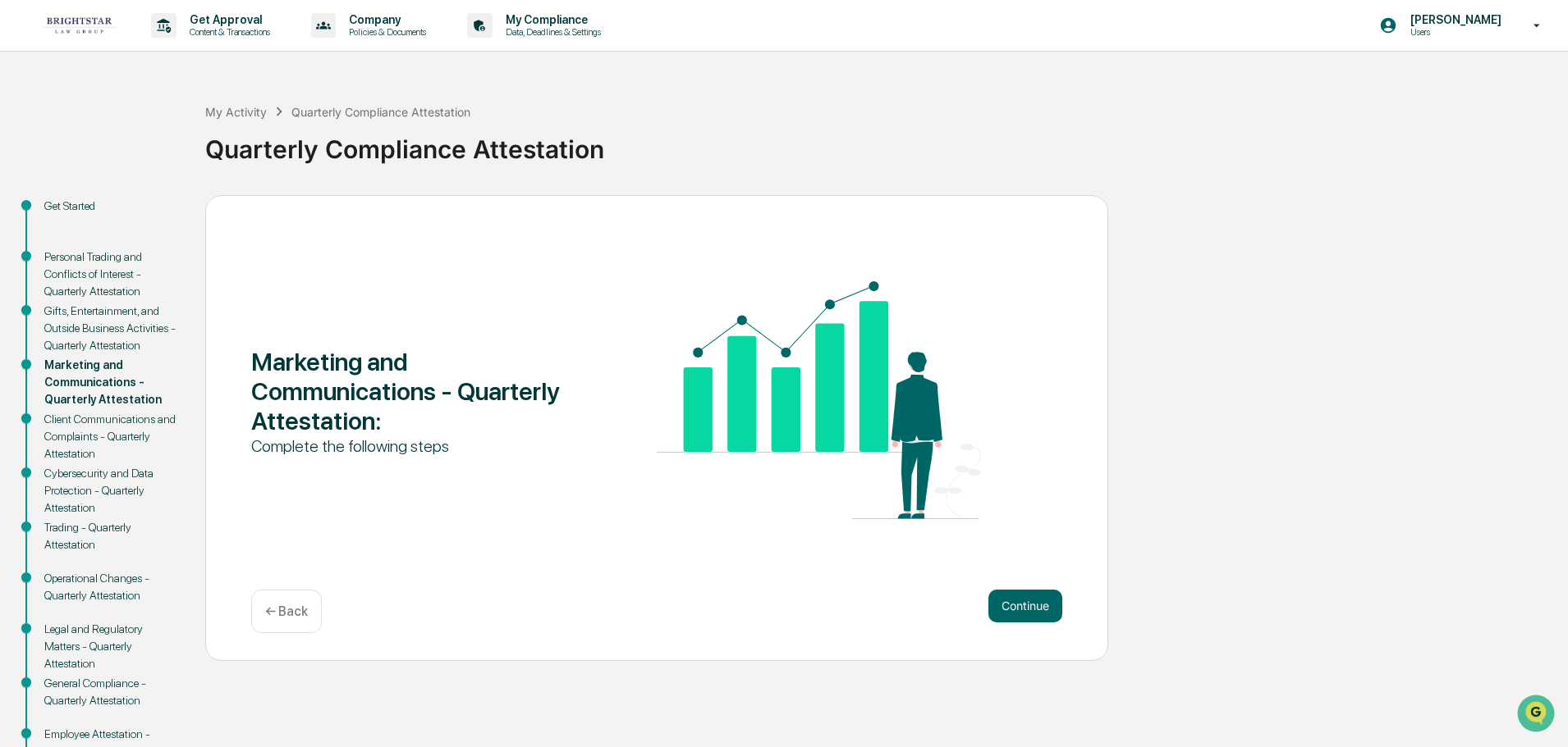
click at [1031, 595] on button "Continue" at bounding box center [1025, 606] width 74 height 32
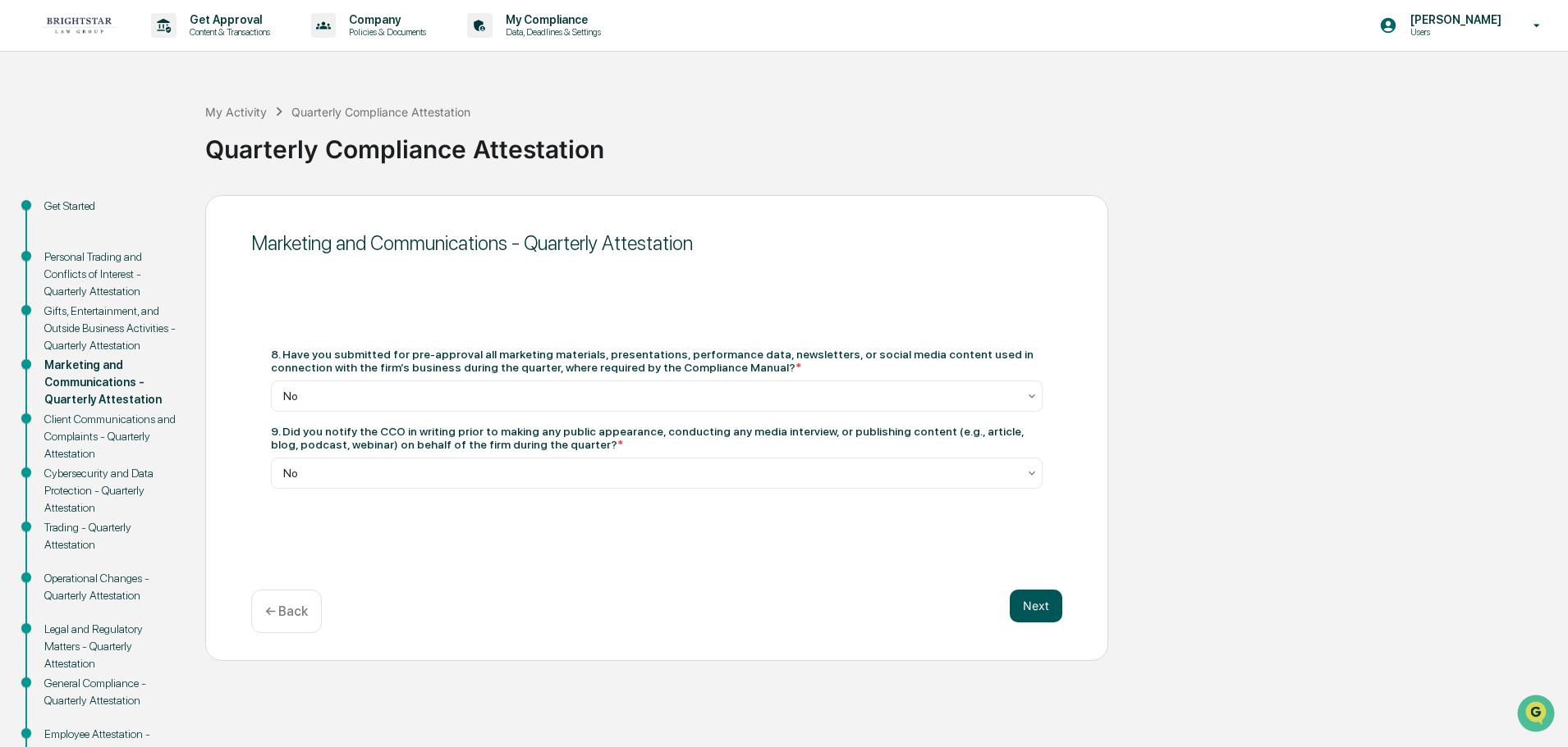
click at [1026, 599] on button "Next" at bounding box center [1036, 606] width 52 height 32
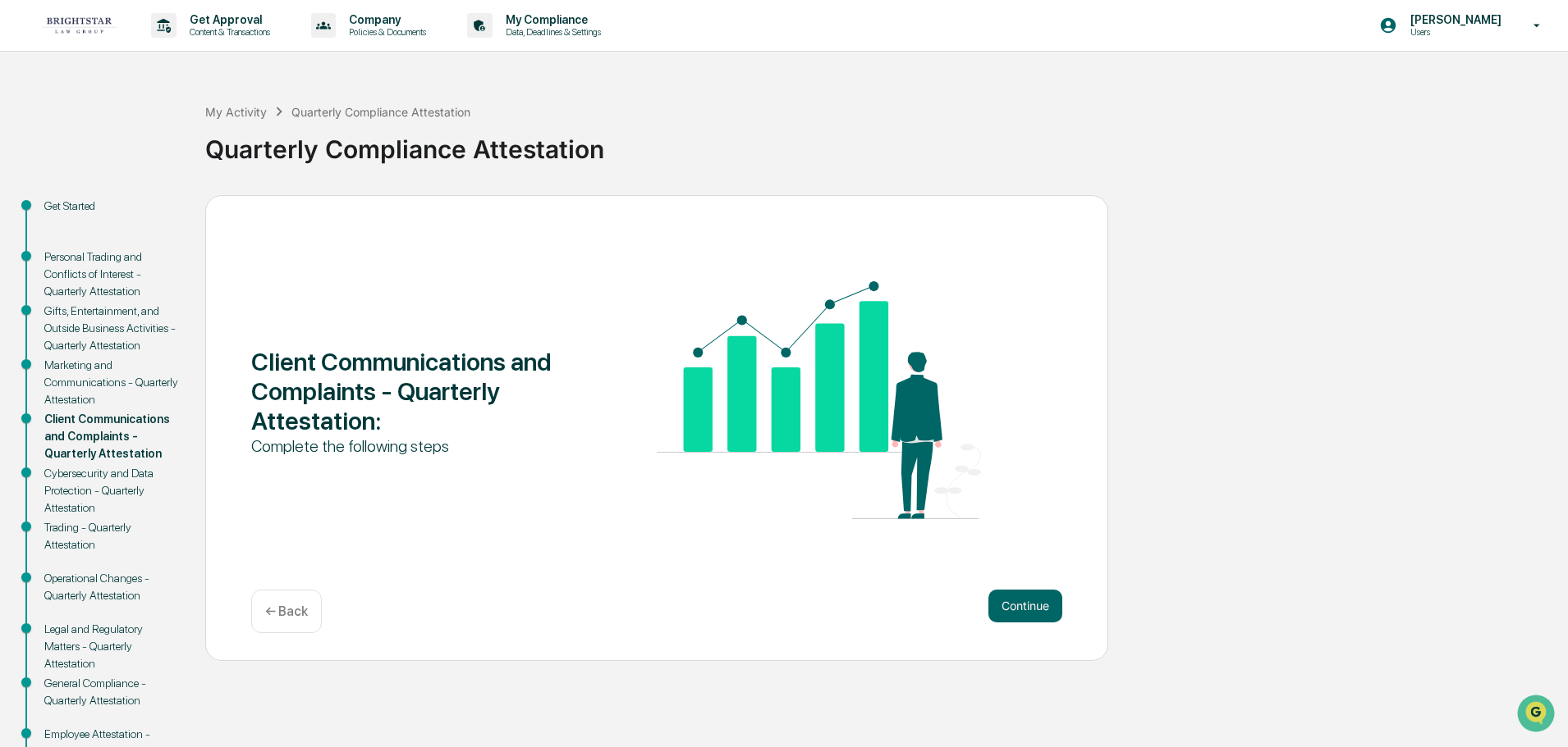
click at [1026, 599] on button "Continue" at bounding box center [1025, 606] width 74 height 32
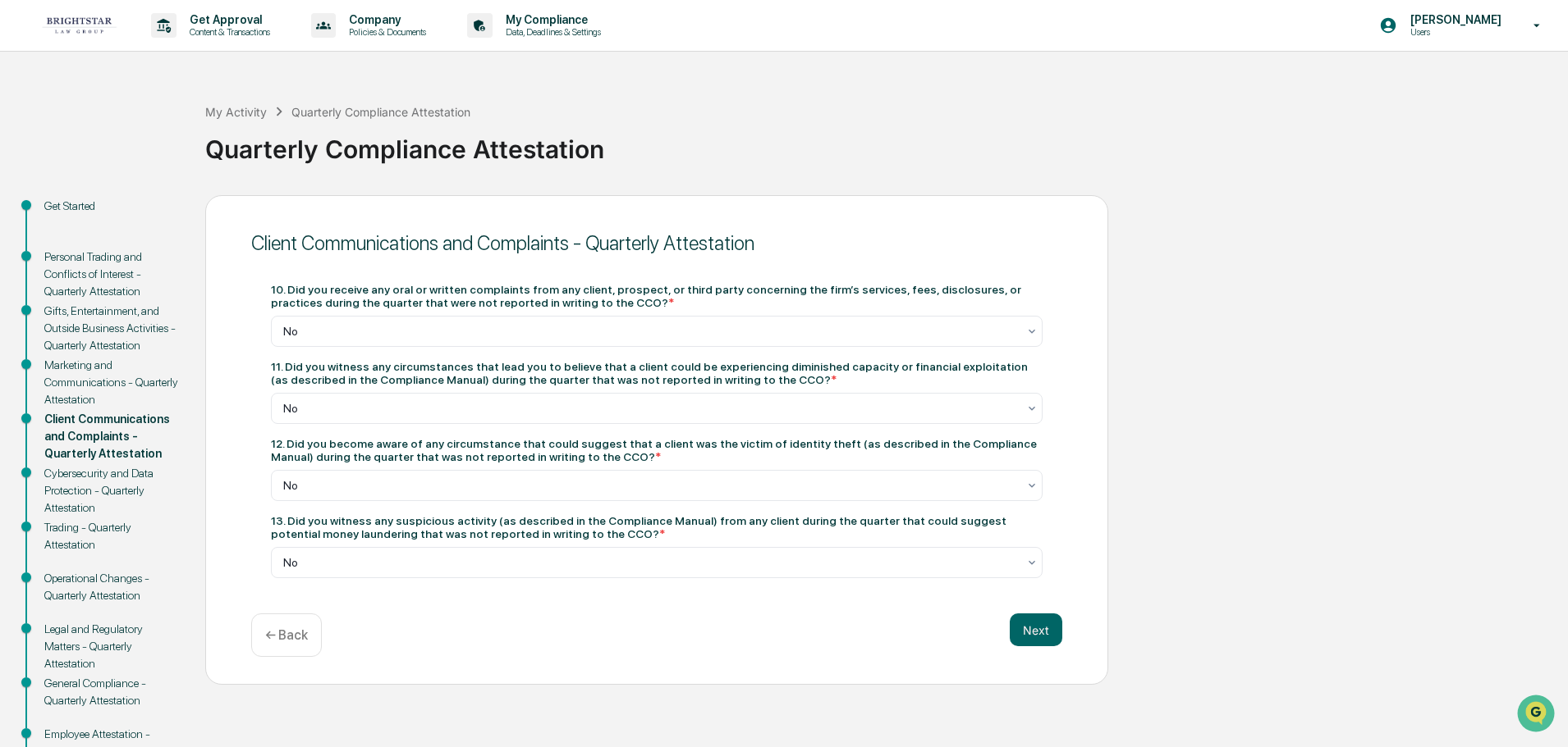
click at [1026, 599] on div "Client Communications and Complaints - Quarterly Attestation 10. Did you receiv…" at bounding box center [656, 440] width 903 height 491
click at [1024, 621] on button "Next" at bounding box center [1036, 630] width 52 height 32
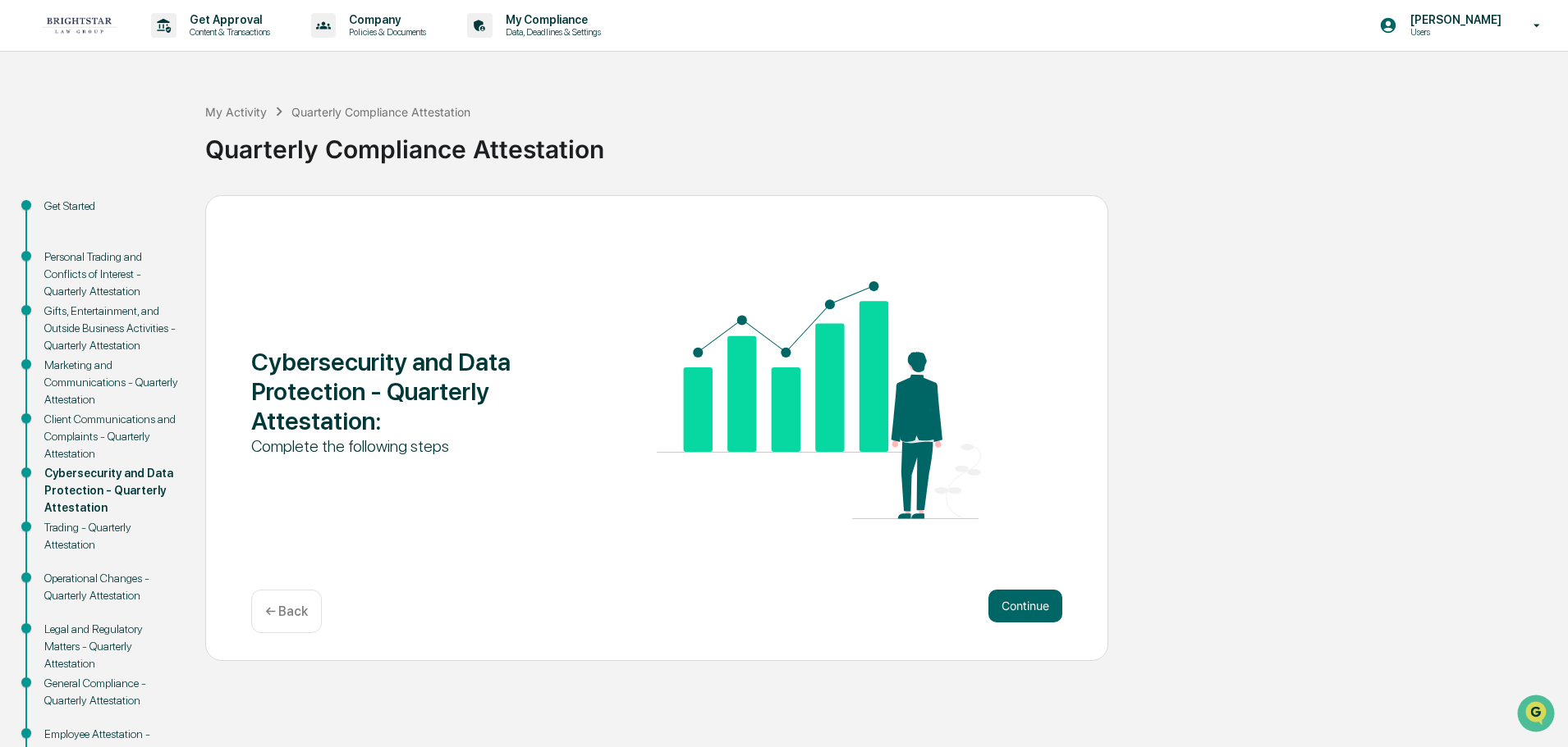
click at [1024, 623] on div "Continue ← Back" at bounding box center [656, 612] width 811 height 43
click at [1021, 612] on button "Continue" at bounding box center [1025, 606] width 74 height 32
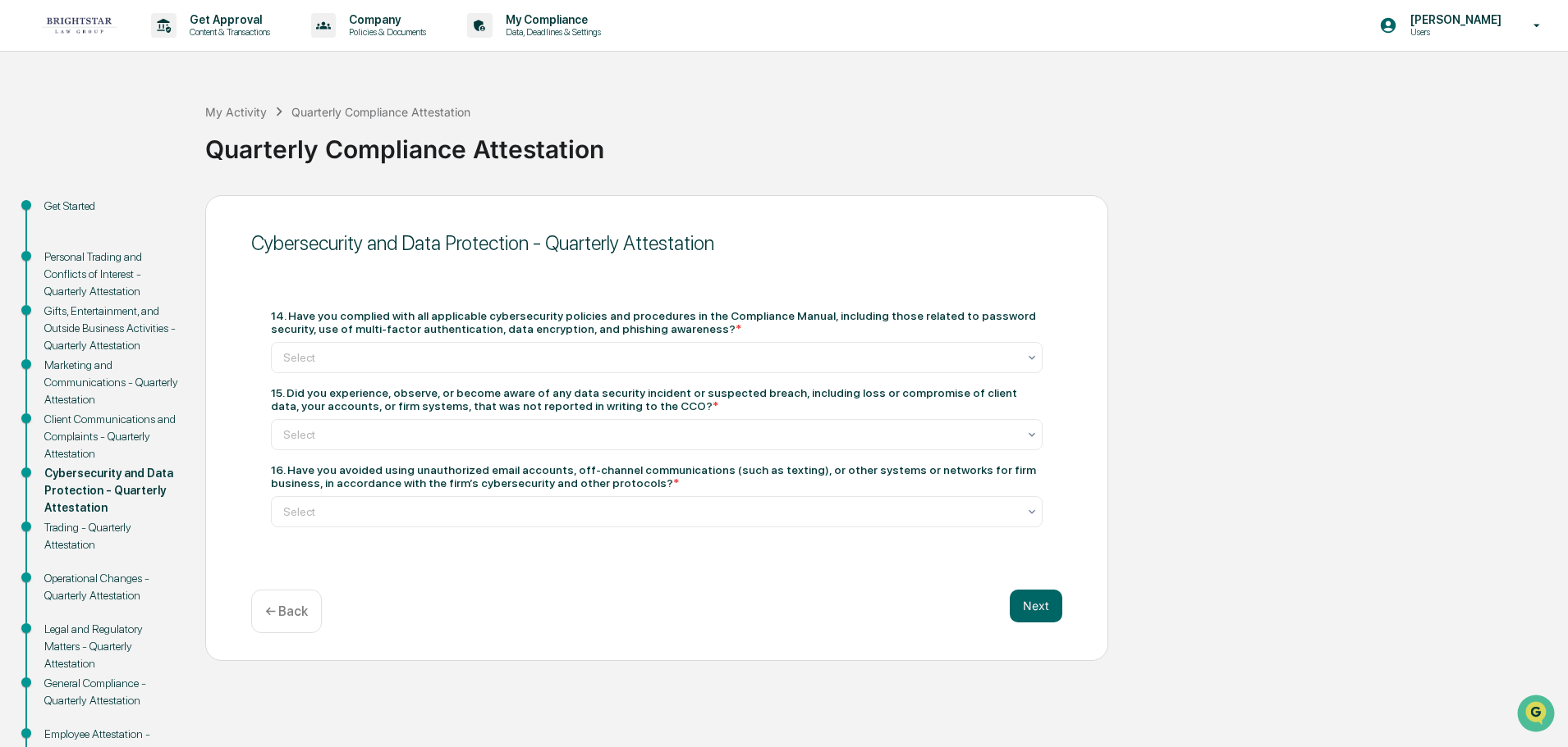
drag, startPoint x: 304, startPoint y: 314, endPoint x: 1052, endPoint y: 334, distance: 748.3
click at [1052, 334] on div "14. Have you complied with all applicable cybersecurity policies and procedures…" at bounding box center [656, 419] width 811 height 258
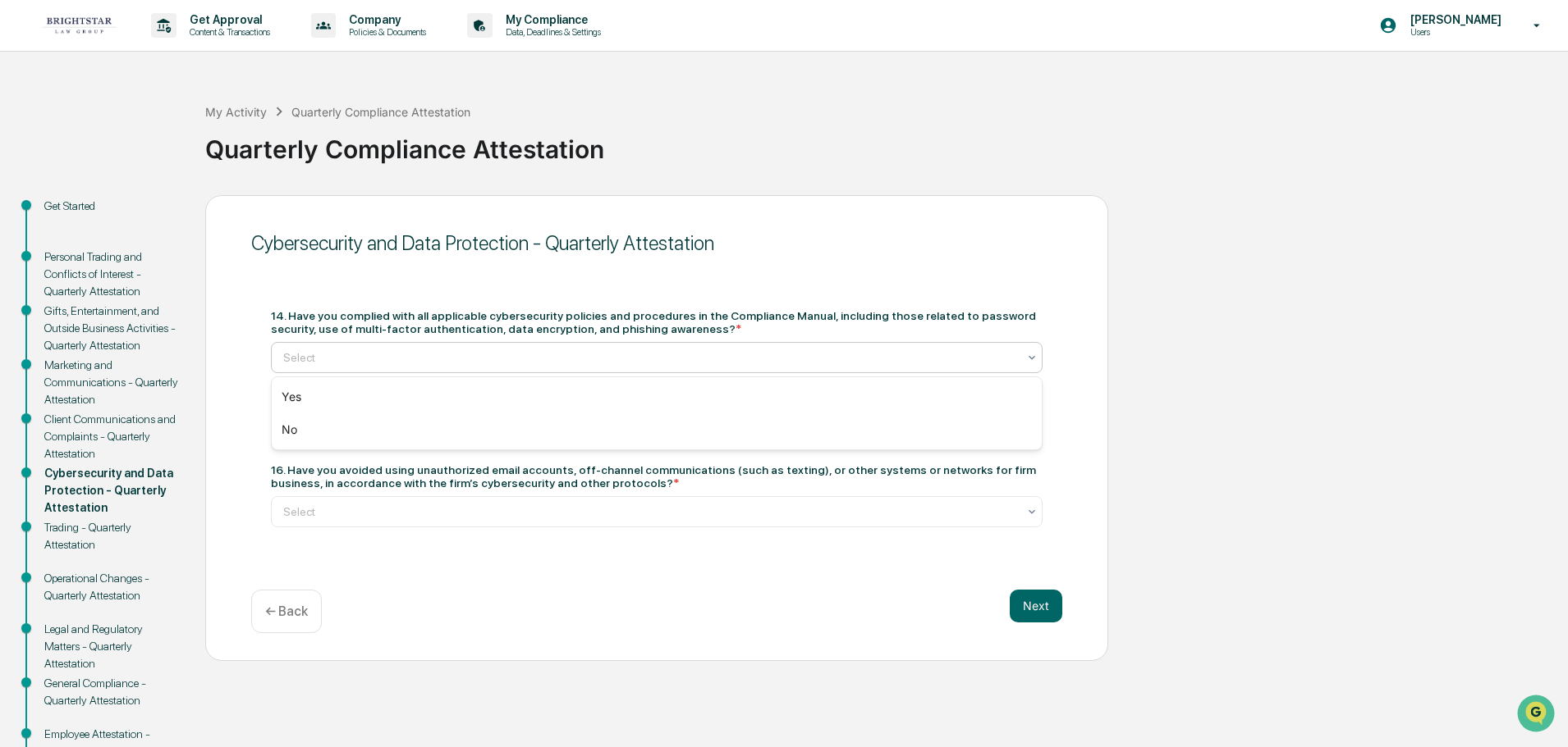
click at [467, 356] on div at bounding box center [650, 357] width 734 height 16
click at [332, 393] on div "Yes" at bounding box center [656, 397] width 770 height 32
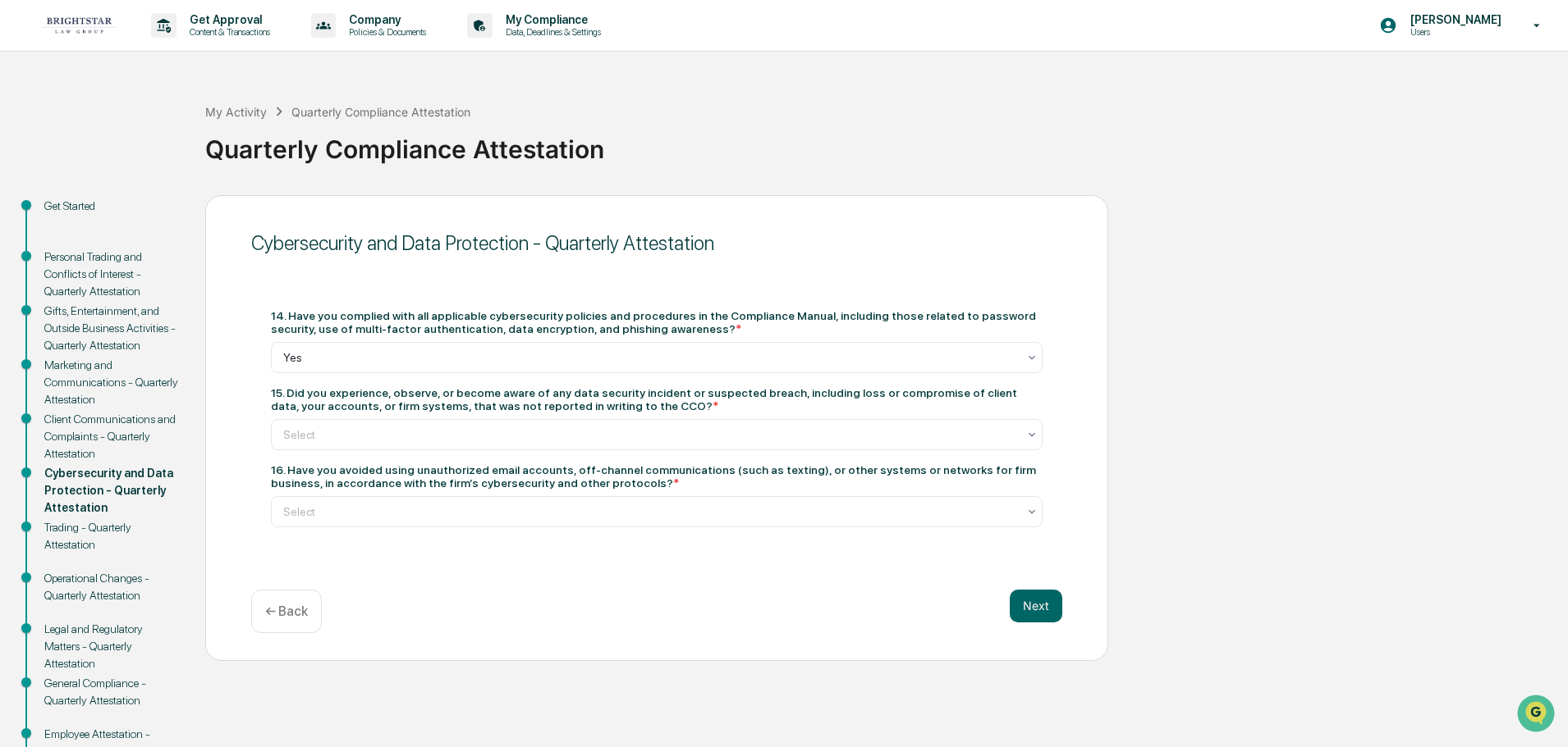
drag, startPoint x: 283, startPoint y: 396, endPoint x: 638, endPoint y: 404, distance: 355.1
click at [638, 404] on div "15. Did you experience, observe, or become aware of any data security incident …" at bounding box center [656, 399] width 772 height 26
click at [132, 429] on div "Client Communications and Complaints - Quarterly Attestation" at bounding box center [111, 437] width 135 height 51
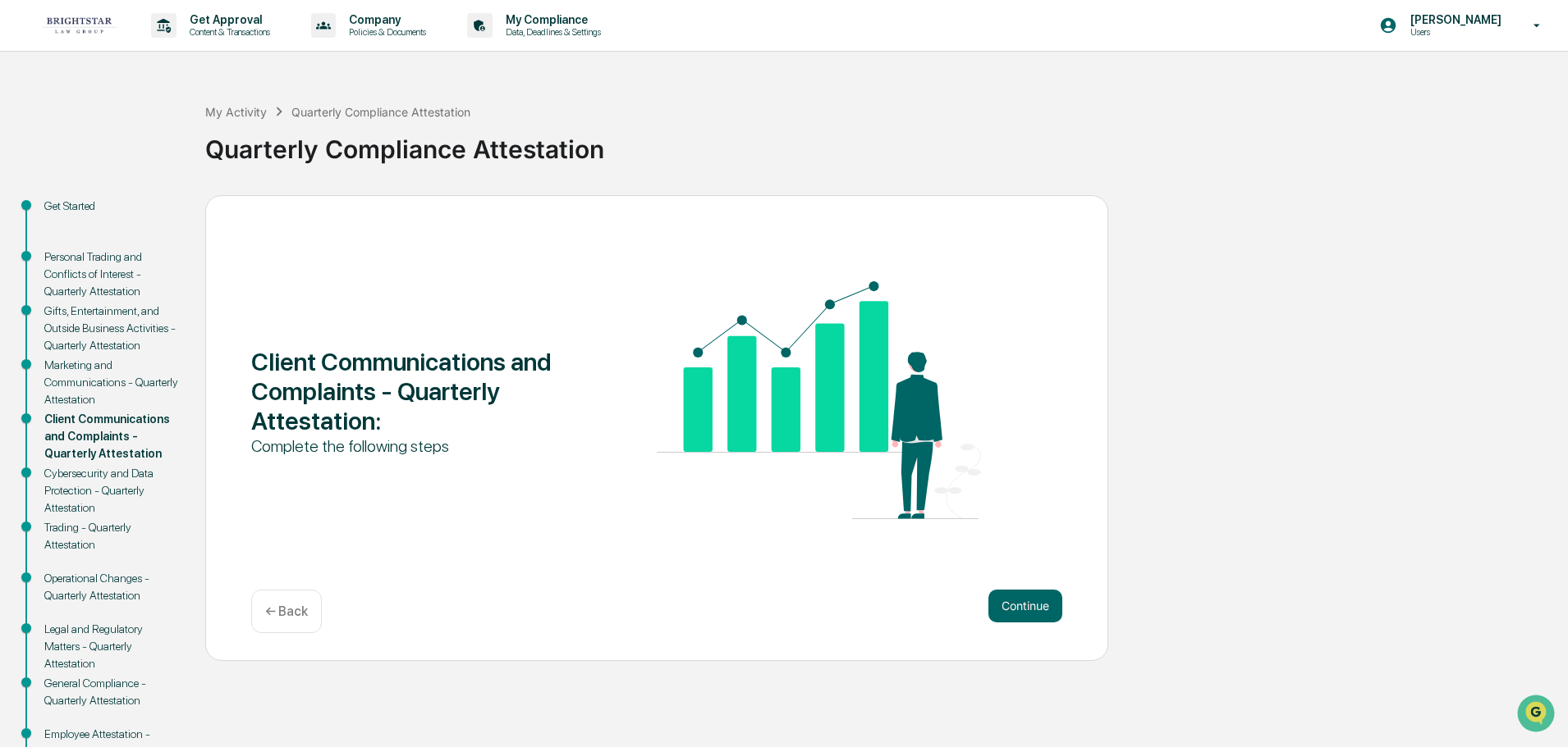
click at [113, 385] on div "Marketing and Communications - Quarterly Attestation" at bounding box center [111, 383] width 135 height 51
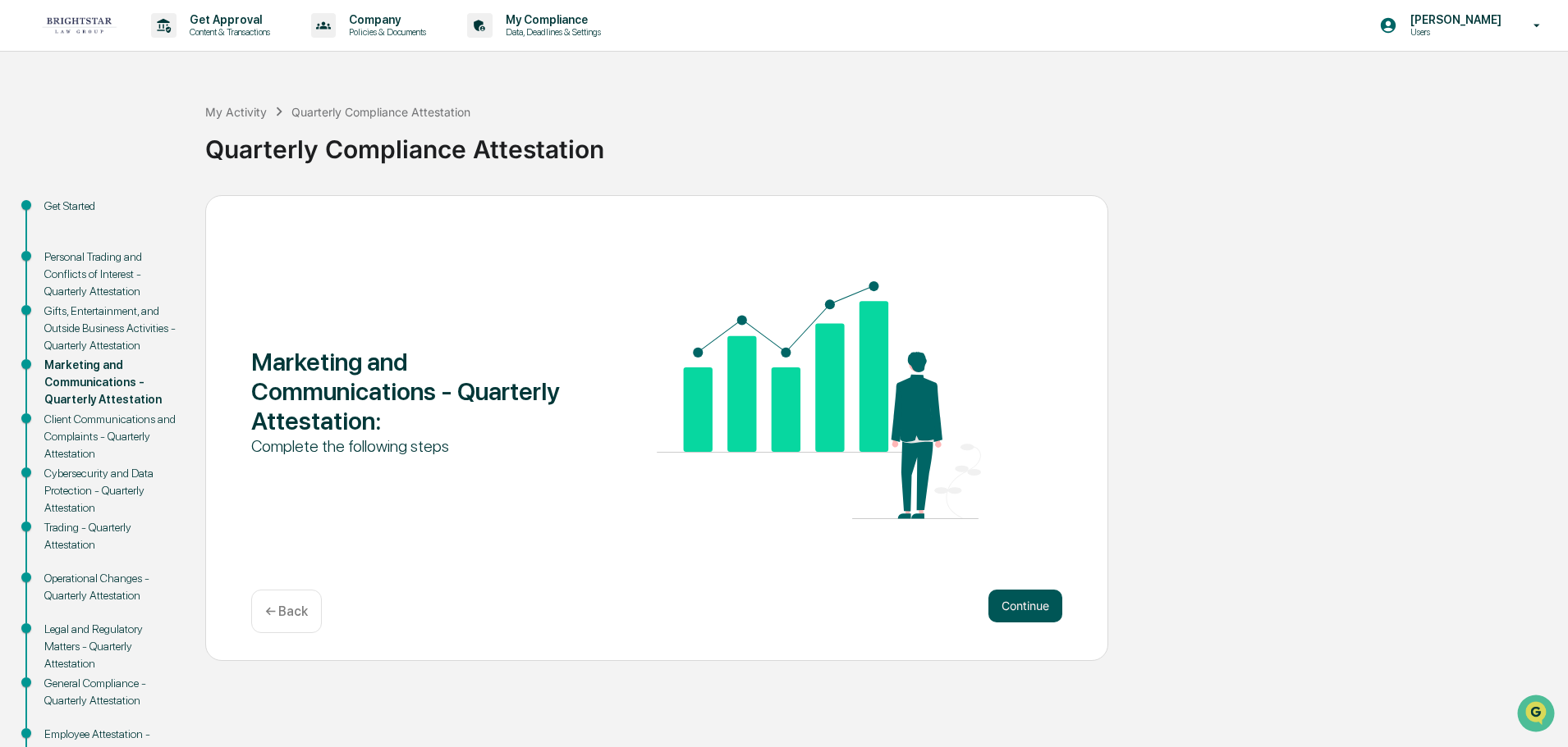
click at [1024, 590] on button "Continue" at bounding box center [1025, 606] width 74 height 32
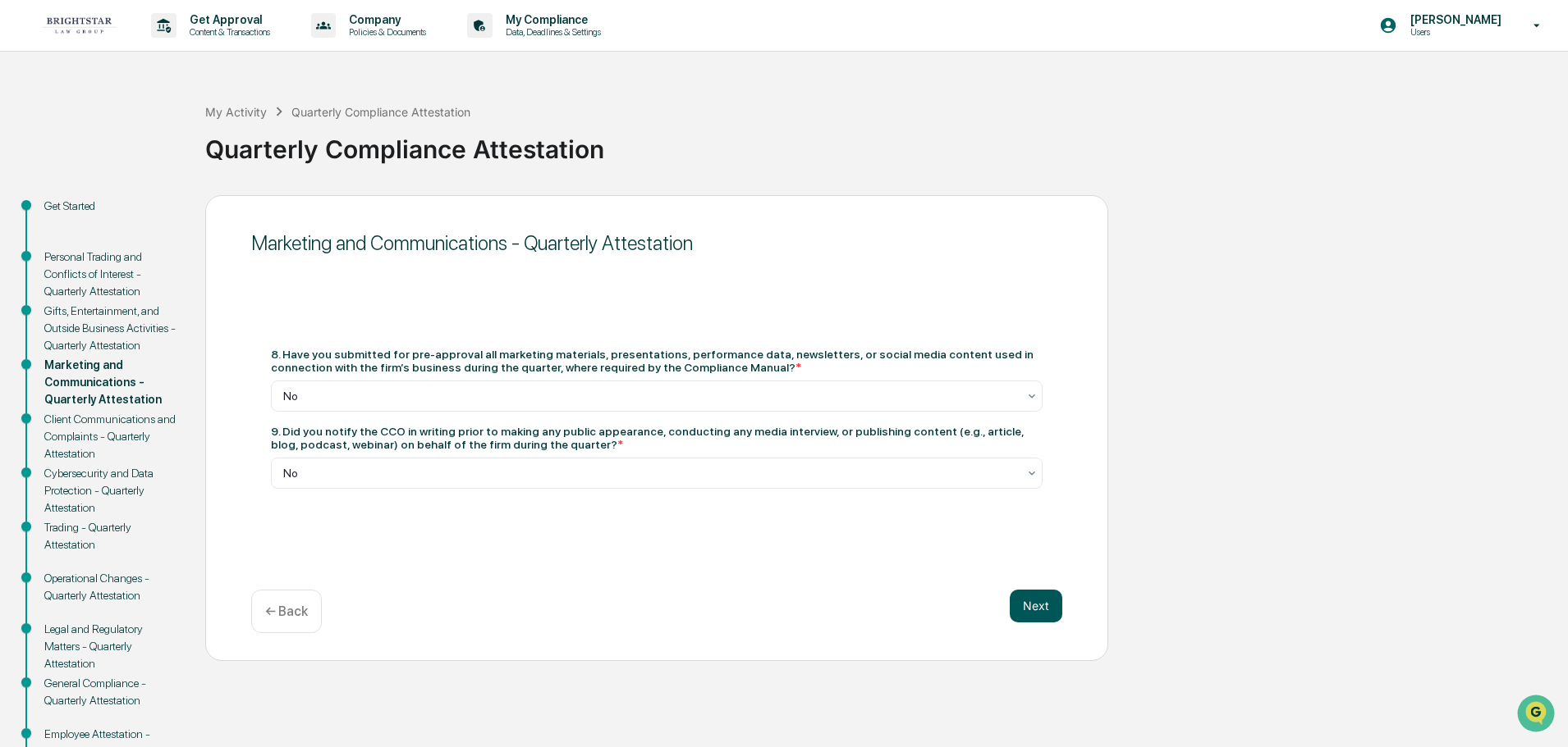
click at [1025, 607] on button "Next" at bounding box center [1036, 606] width 52 height 32
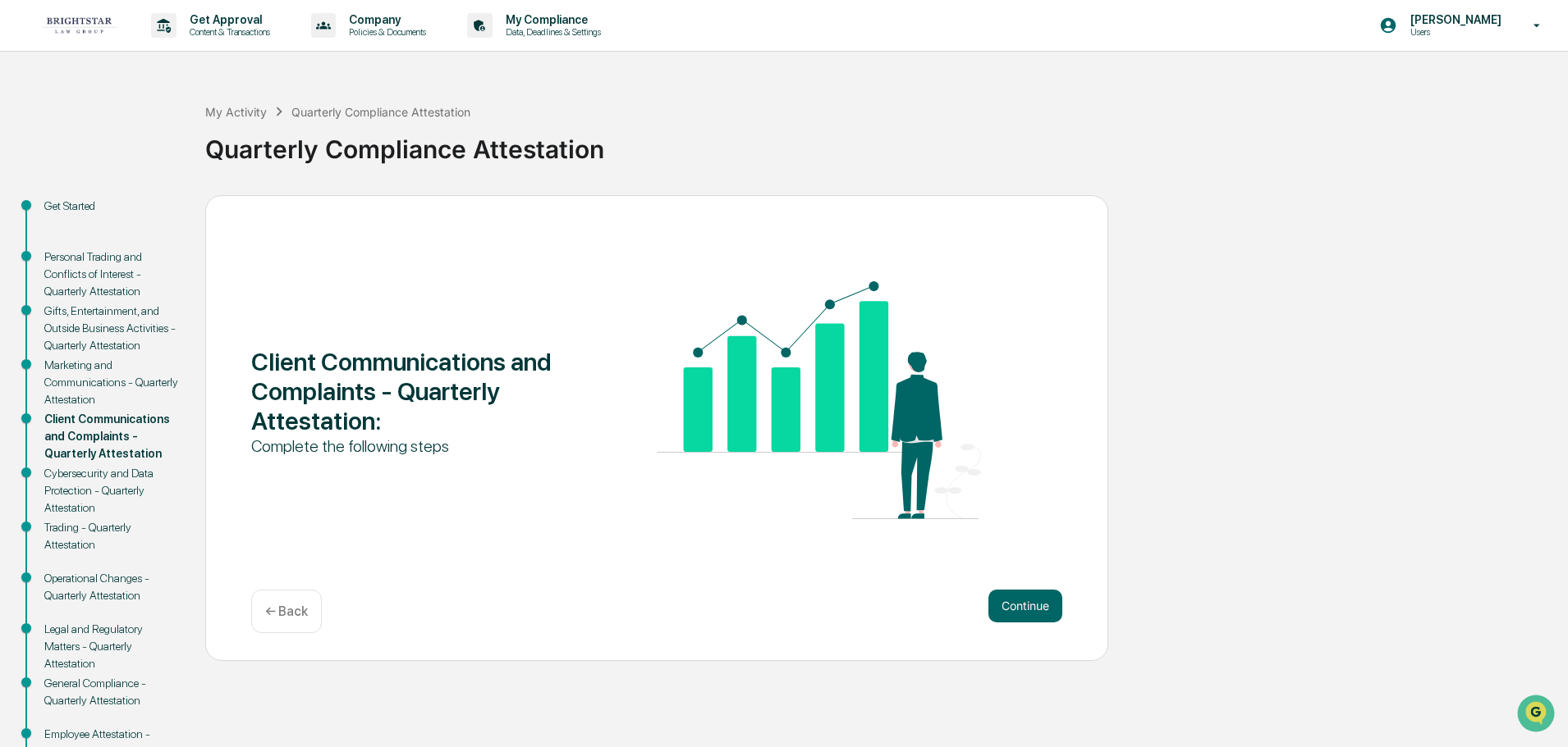
click at [1025, 607] on button "Continue" at bounding box center [1025, 606] width 74 height 32
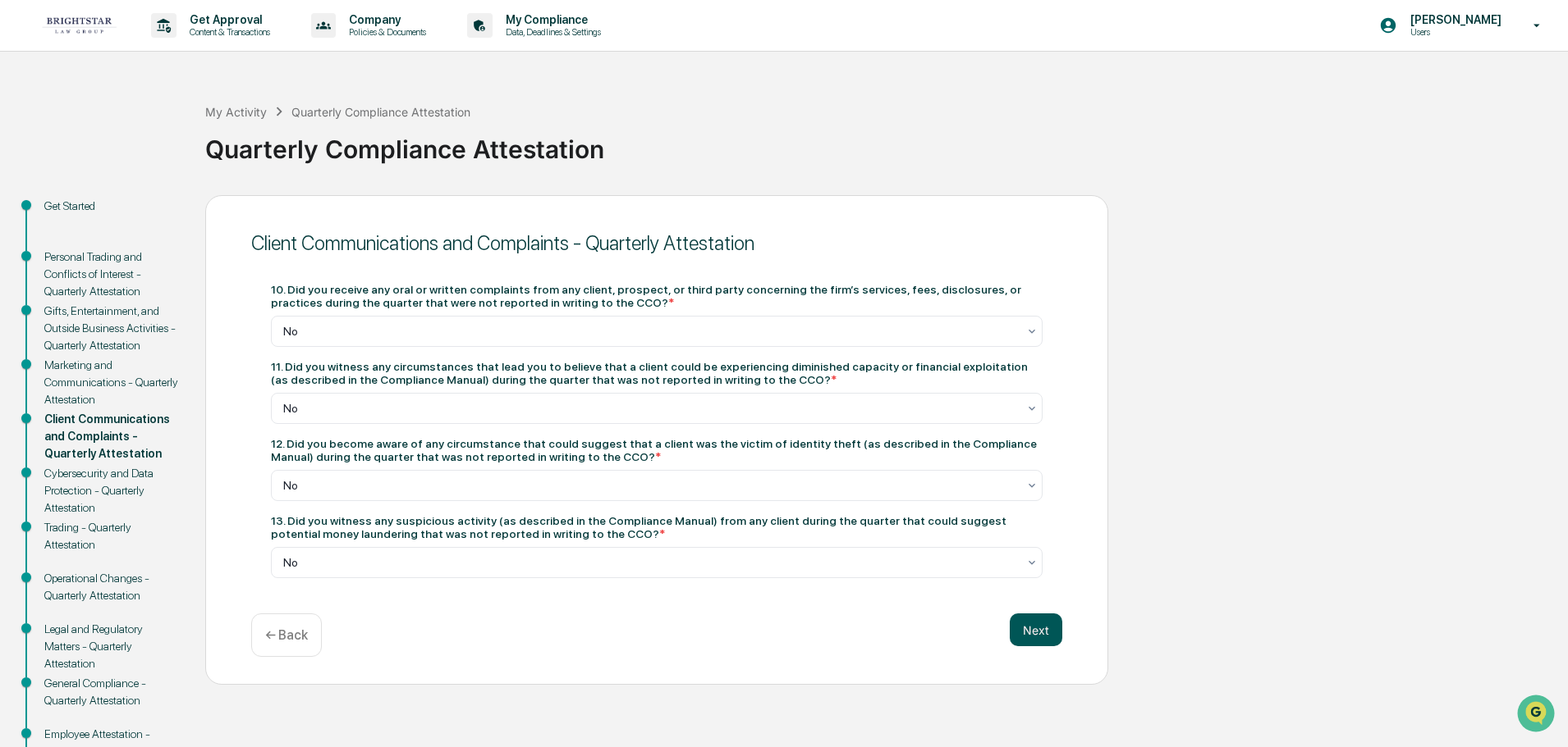
click at [1026, 626] on button "Next" at bounding box center [1036, 630] width 52 height 32
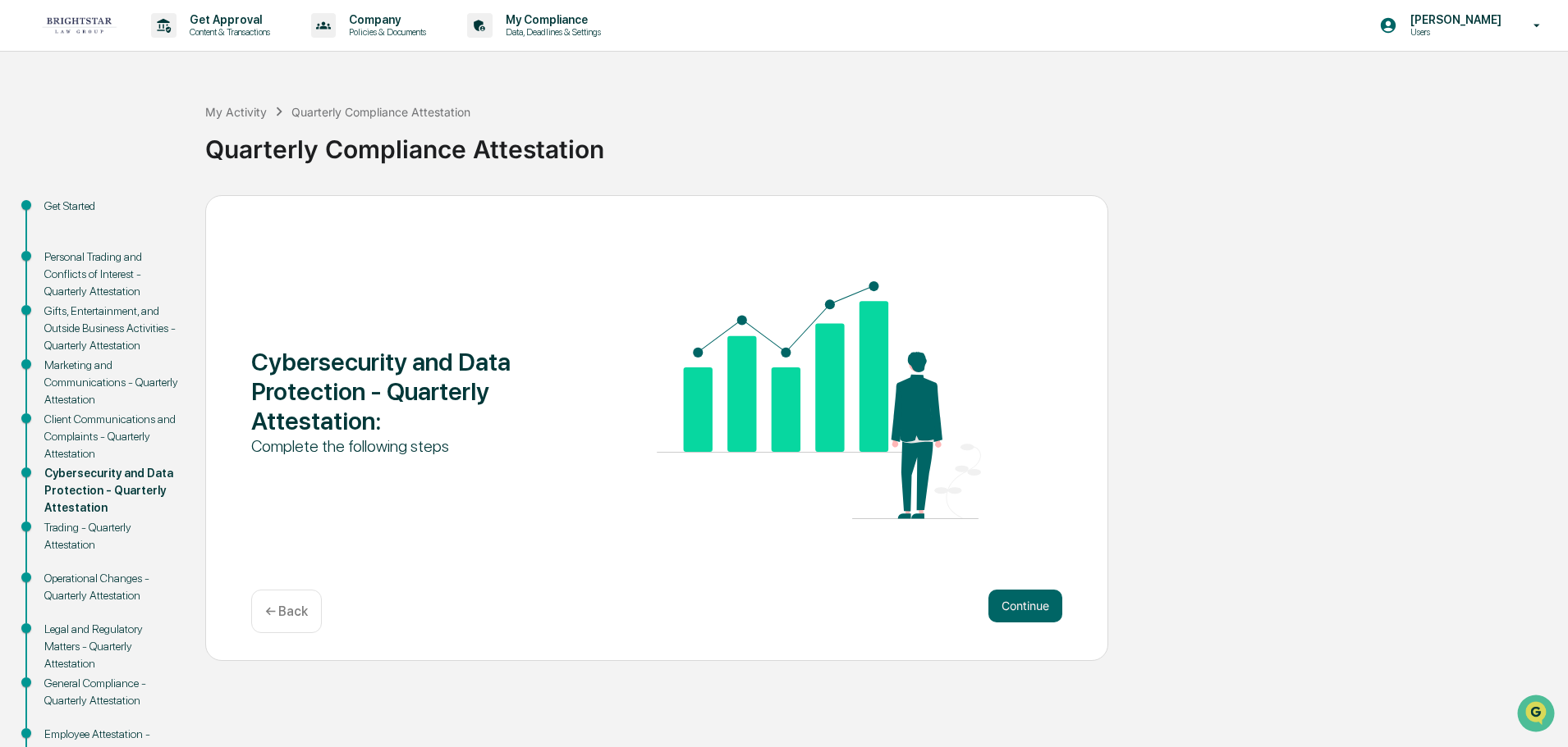
click at [1026, 626] on div "Continue ← Back" at bounding box center [656, 612] width 811 height 43
click at [1021, 599] on button "Continue" at bounding box center [1025, 606] width 74 height 32
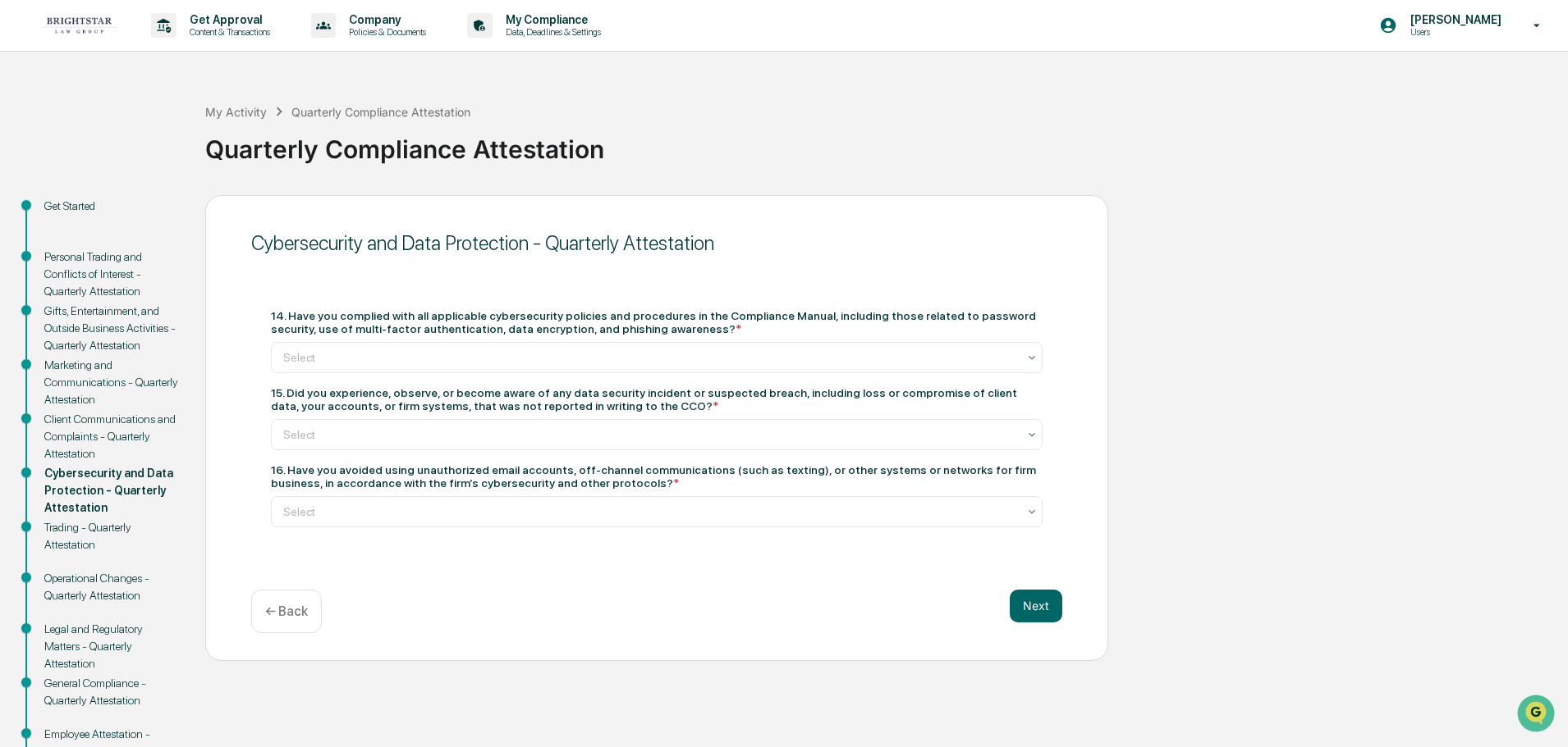
drag, startPoint x: 299, startPoint y: 316, endPoint x: 646, endPoint y: 331, distance: 347.3
click at [646, 331] on div "14. Have you complied with all applicable cybersecurity policies and procedures…" at bounding box center [656, 322] width 772 height 26
click at [656, 321] on div "14. Have you complied with all applicable cybersecurity policies and procedures…" at bounding box center [656, 322] width 772 height 26
drag, startPoint x: 673, startPoint y: 314, endPoint x: 846, endPoint y: 322, distance: 173.2
click at [846, 322] on div "14. Have you complied with all applicable cybersecurity policies and procedures…" at bounding box center [656, 322] width 772 height 26
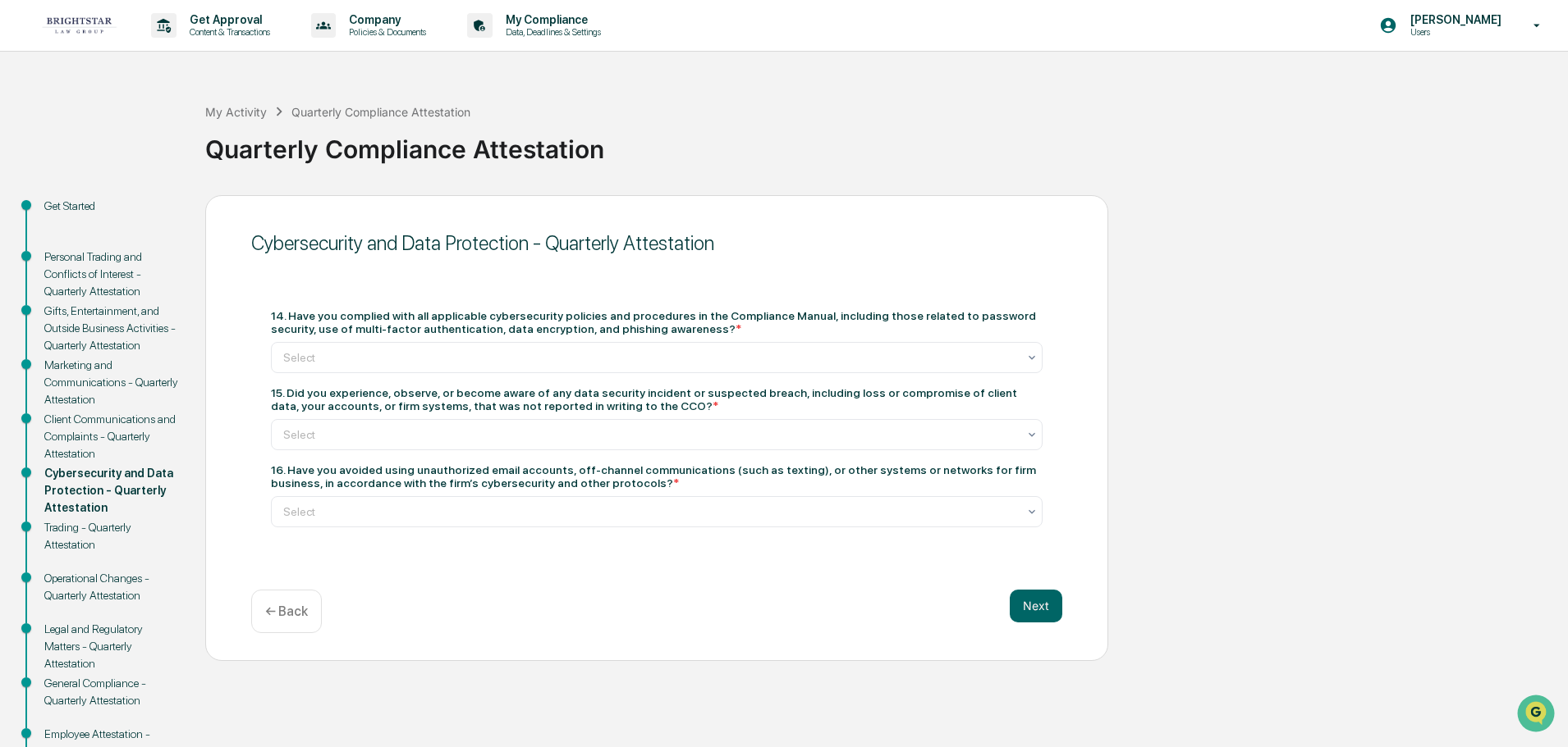
click at [738, 383] on div "14. Have you complied with all applicable cybersecurity policies and procedures…" at bounding box center [656, 419] width 772 height 218
click at [719, 366] on div "Select" at bounding box center [650, 357] width 750 height 23
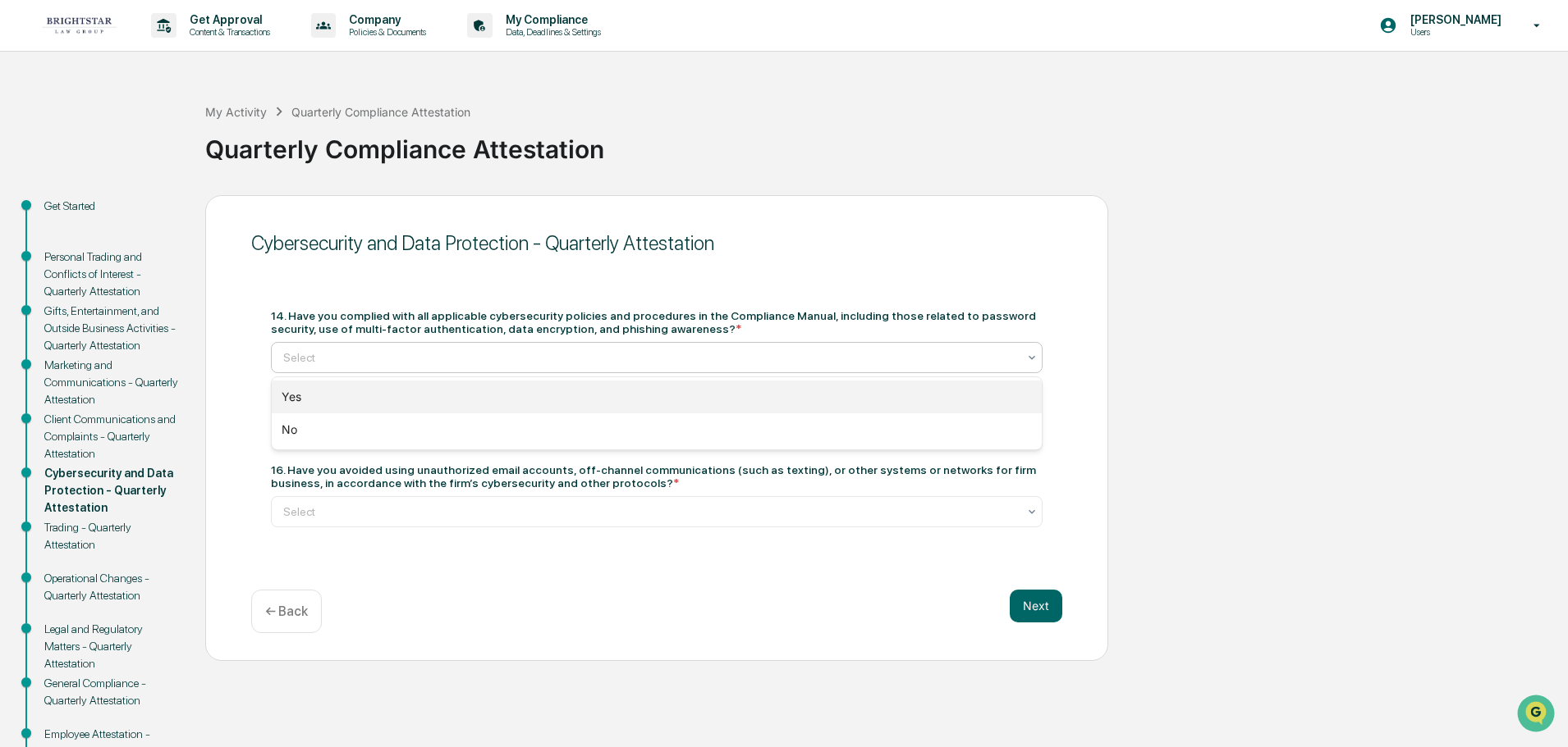
click at [392, 391] on div "Yes" at bounding box center [656, 397] width 770 height 32
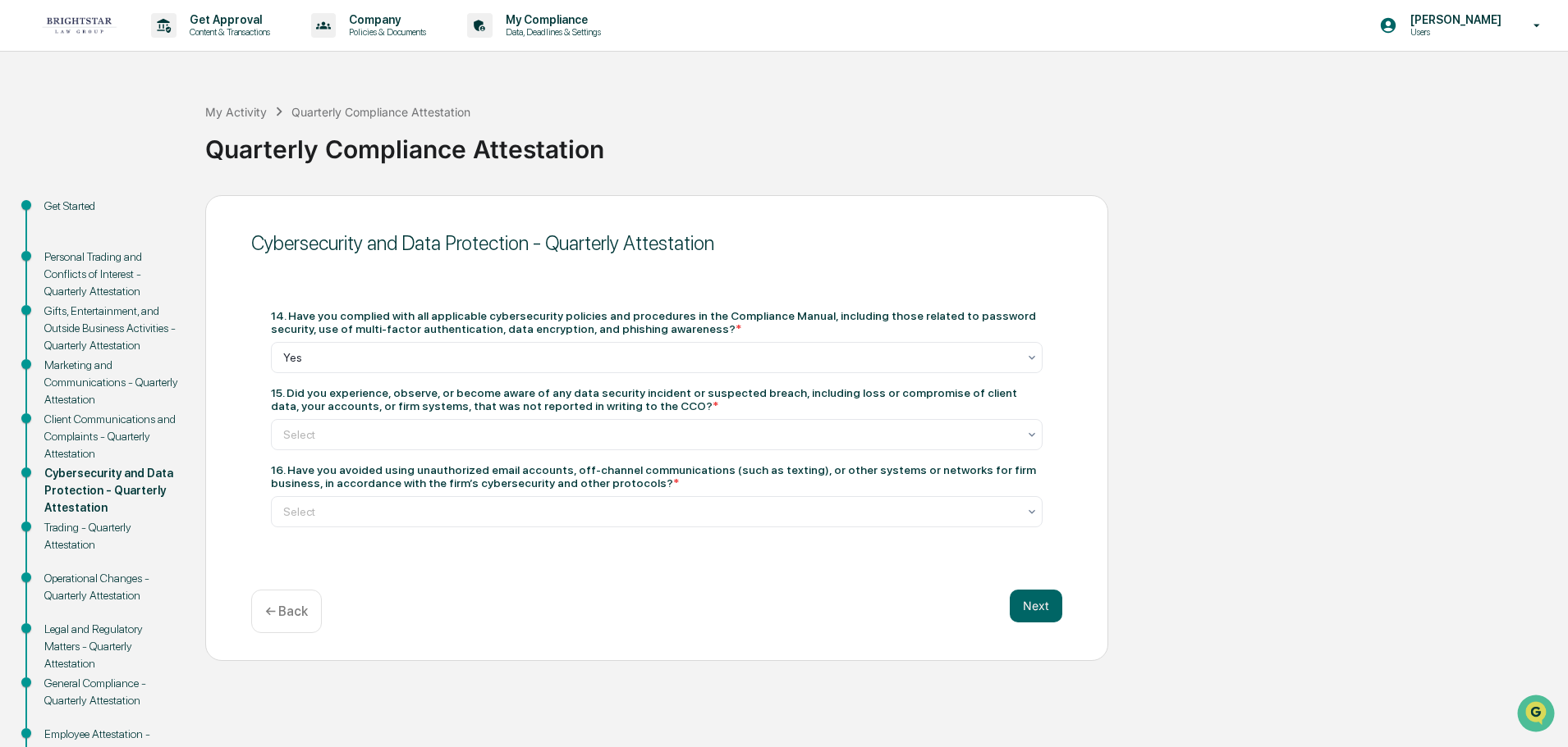
drag, startPoint x: 284, startPoint y: 391, endPoint x: 624, endPoint y: 407, distance: 340.4
click at [624, 407] on div "15. Did you experience, observe, or become aware of any data security incident …" at bounding box center [656, 399] width 772 height 26
click at [636, 407] on div "15. Did you experience, observe, or become aware of any data security incident …" at bounding box center [656, 399] width 772 height 26
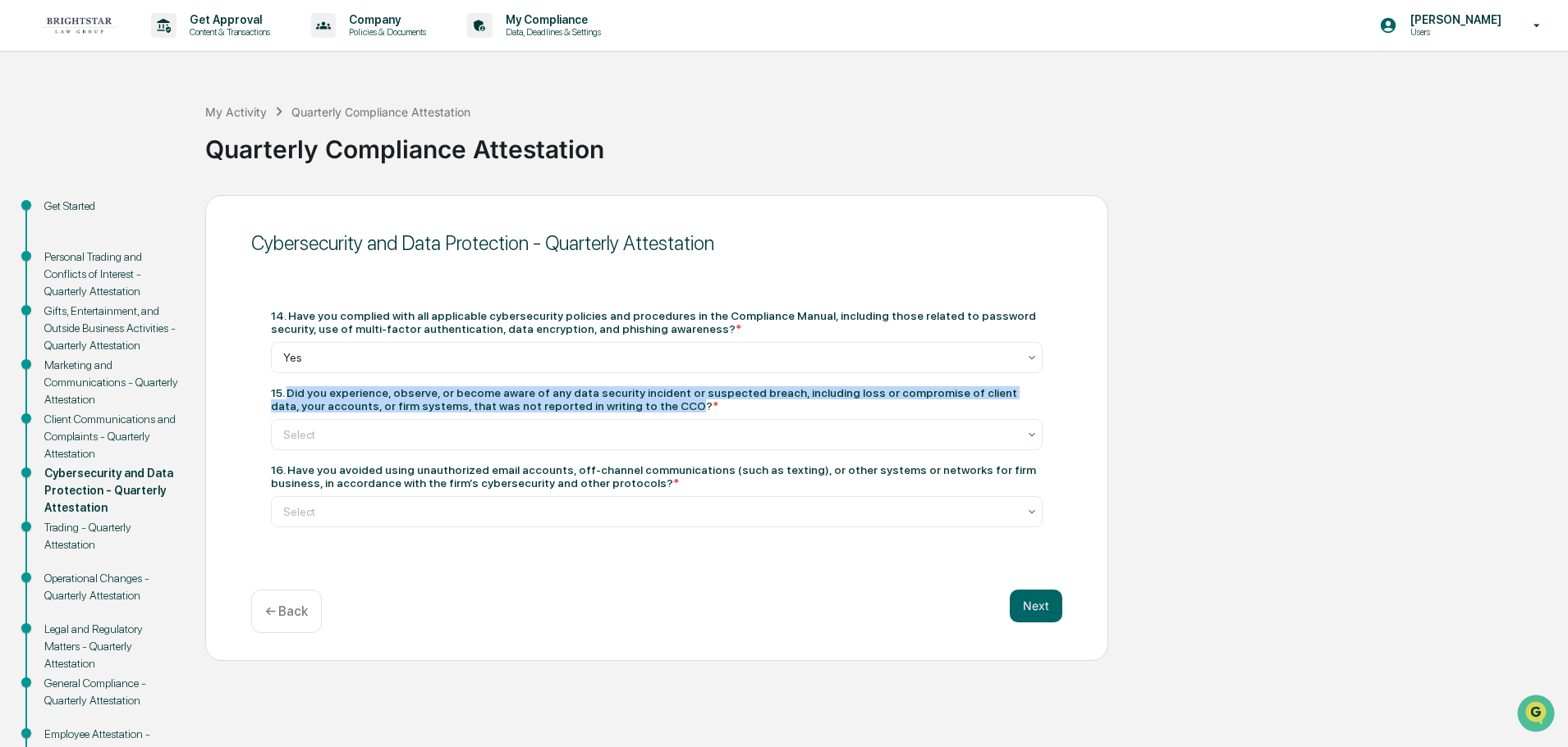
drag, startPoint x: 614, startPoint y: 409, endPoint x: 290, endPoint y: 391, distance: 324.5
click at [290, 391] on div "15. Did you experience, observe, or become aware of any data security incident …" at bounding box center [656, 399] width 772 height 26
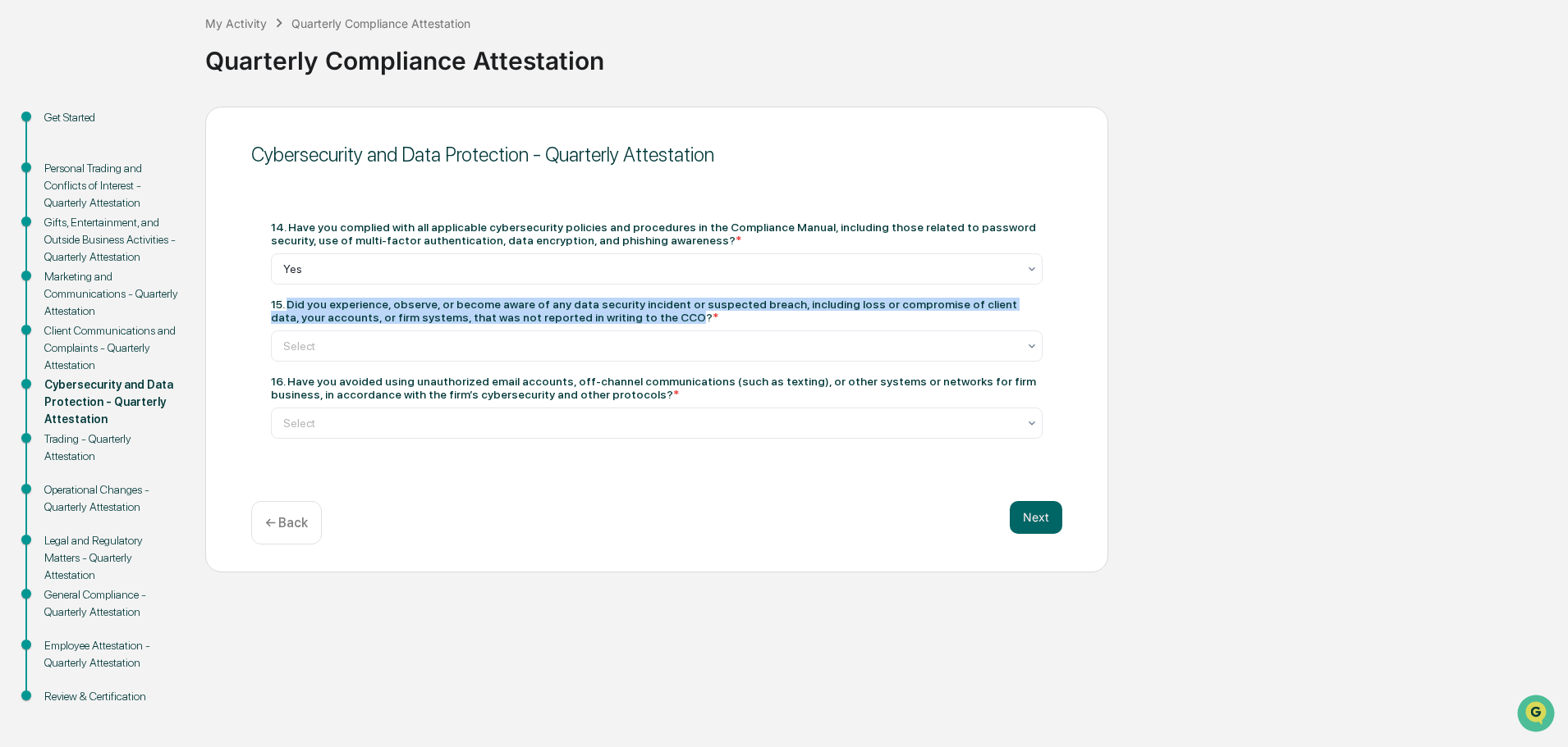
scroll to position [96, 0]
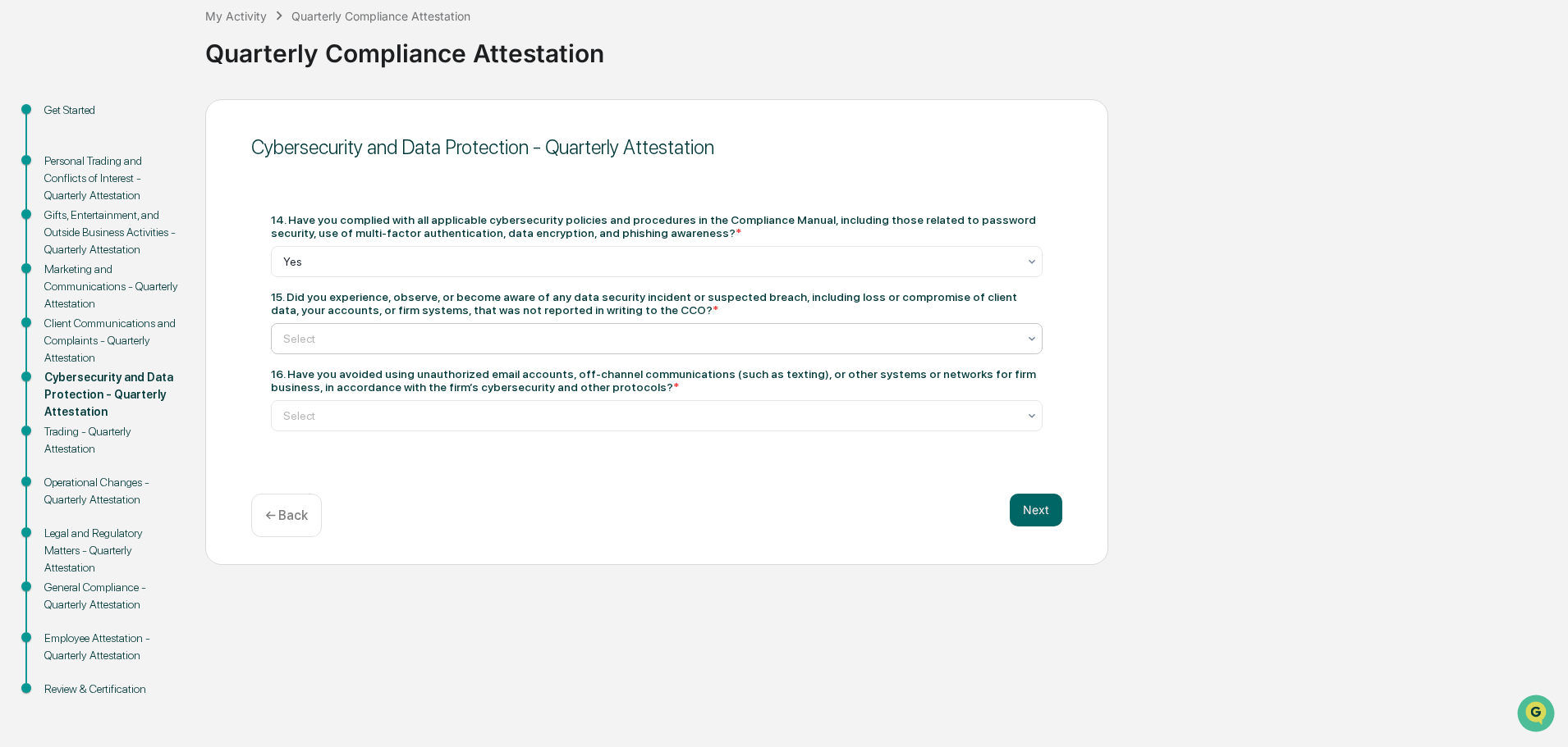
click at [815, 354] on div "Select" at bounding box center [656, 338] width 772 height 32
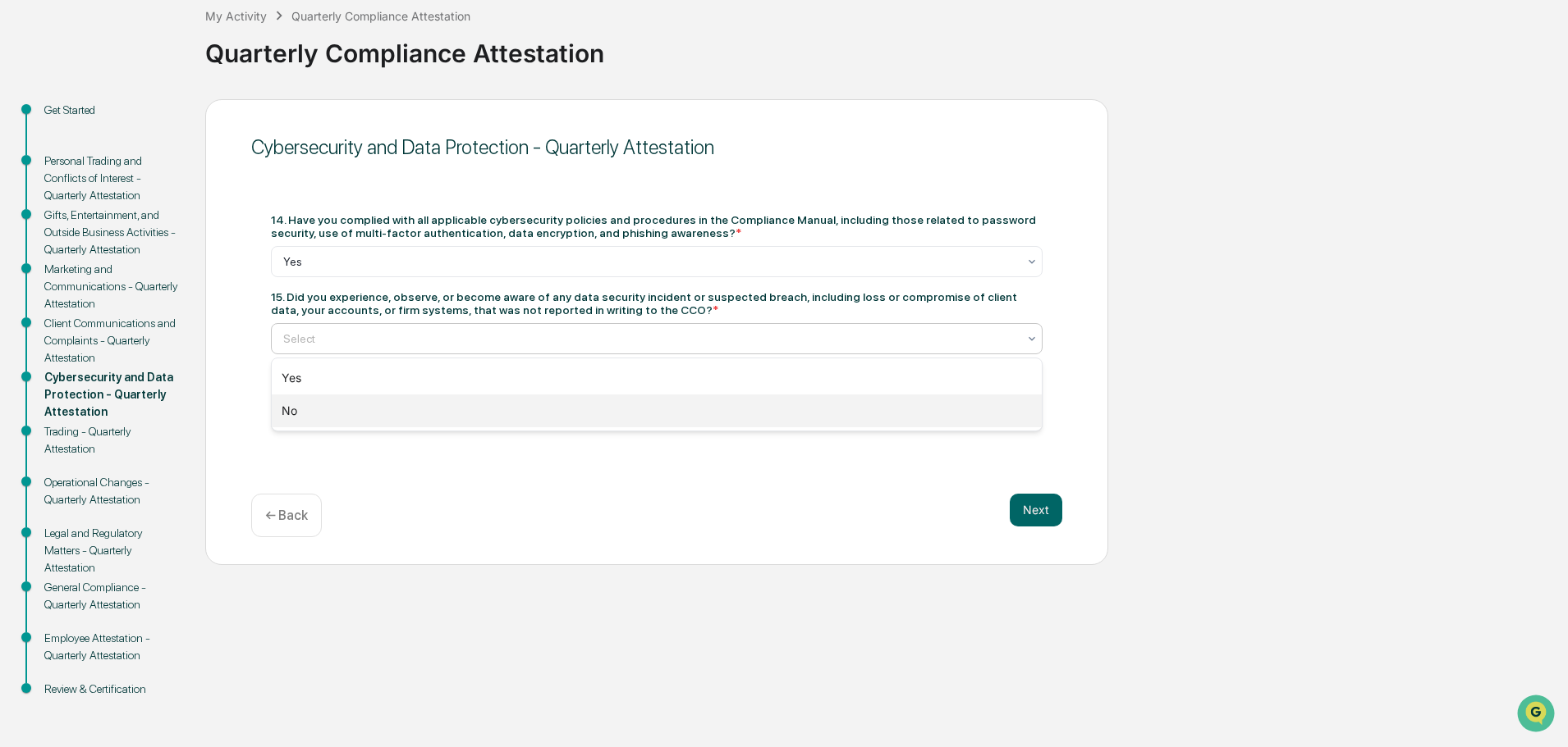
click at [375, 405] on div "No" at bounding box center [656, 410] width 770 height 32
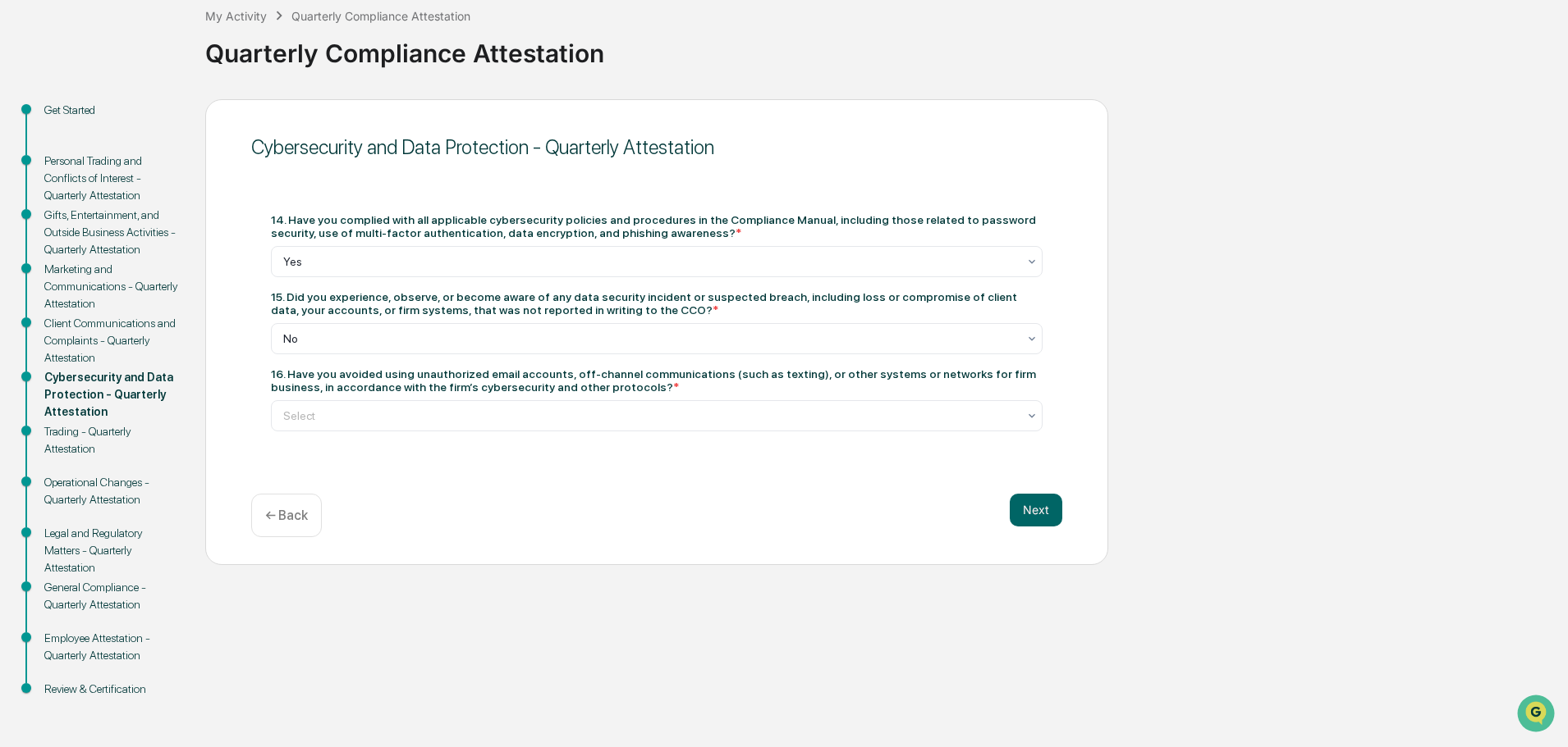
drag, startPoint x: 283, startPoint y: 374, endPoint x: 599, endPoint y: 385, distance: 316.2
click at [599, 385] on div "16. Have you avoided using unauthorized email accounts, off-channel communicati…" at bounding box center [656, 380] width 772 height 26
click at [605, 378] on div "16. Have you avoided using unauthorized email accounts, off-channel communicati…" at bounding box center [656, 380] width 772 height 26
click at [391, 409] on div at bounding box center [650, 416] width 734 height 16
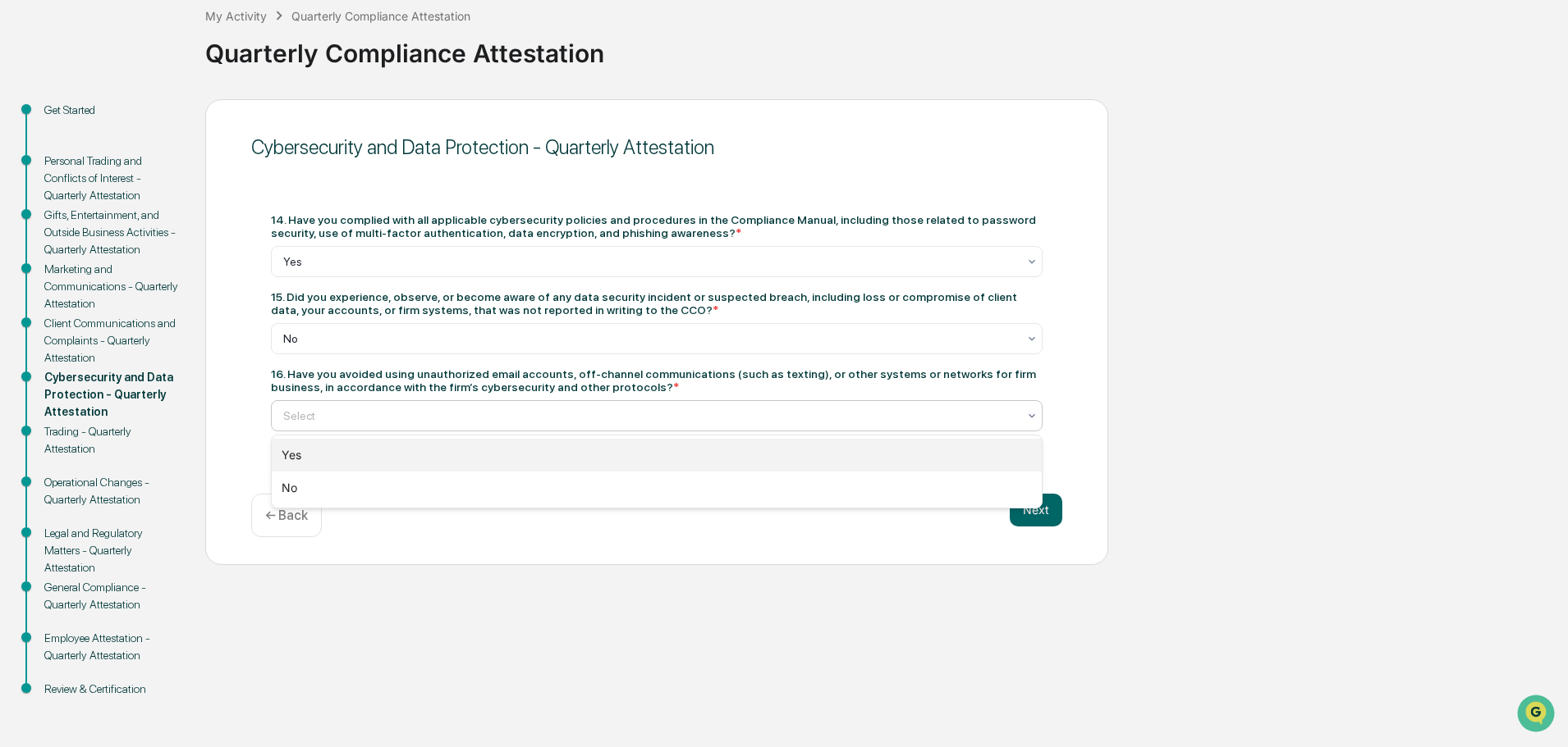
click at [379, 443] on div "Yes" at bounding box center [656, 456] width 770 height 32
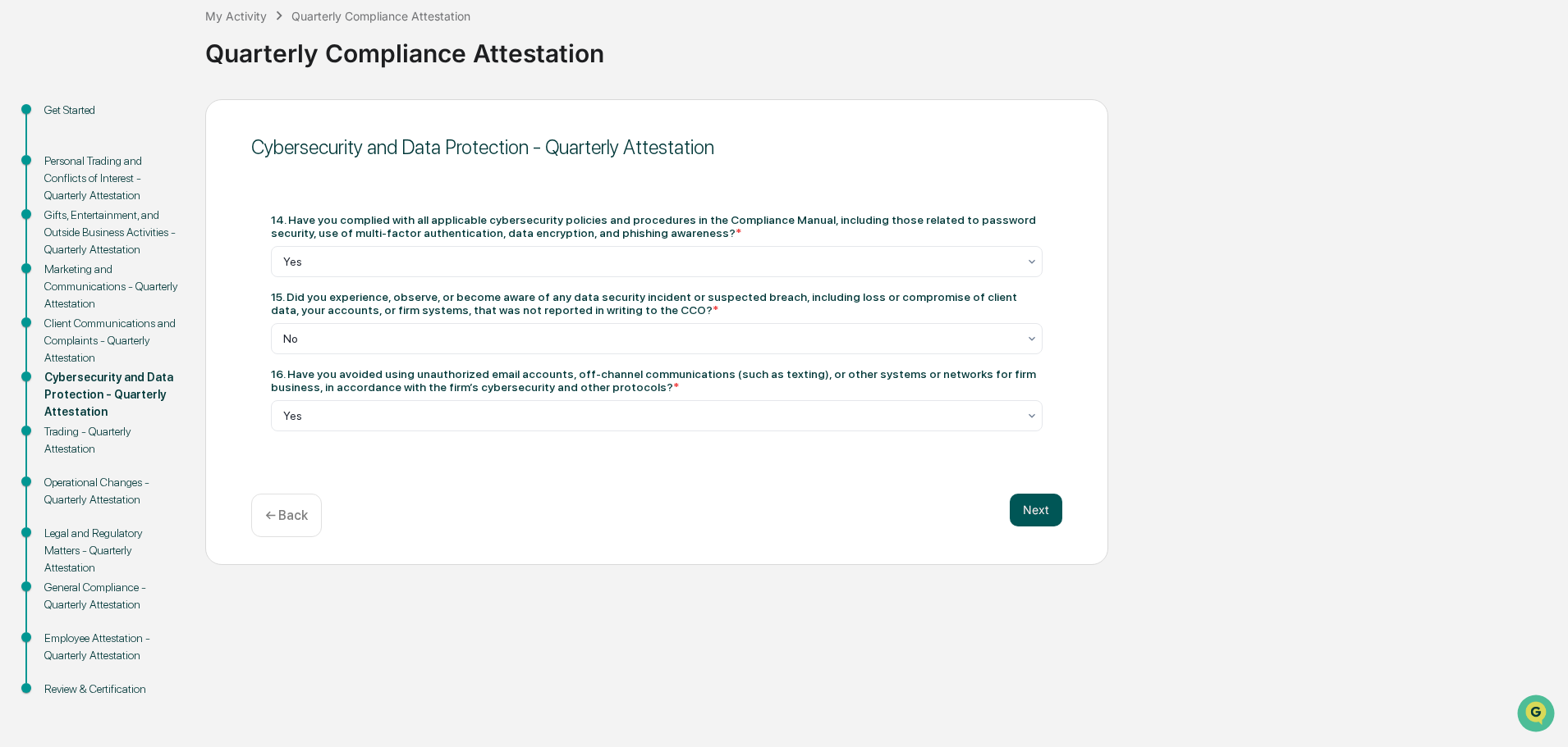
click at [1043, 523] on button "Next" at bounding box center [1036, 510] width 52 height 32
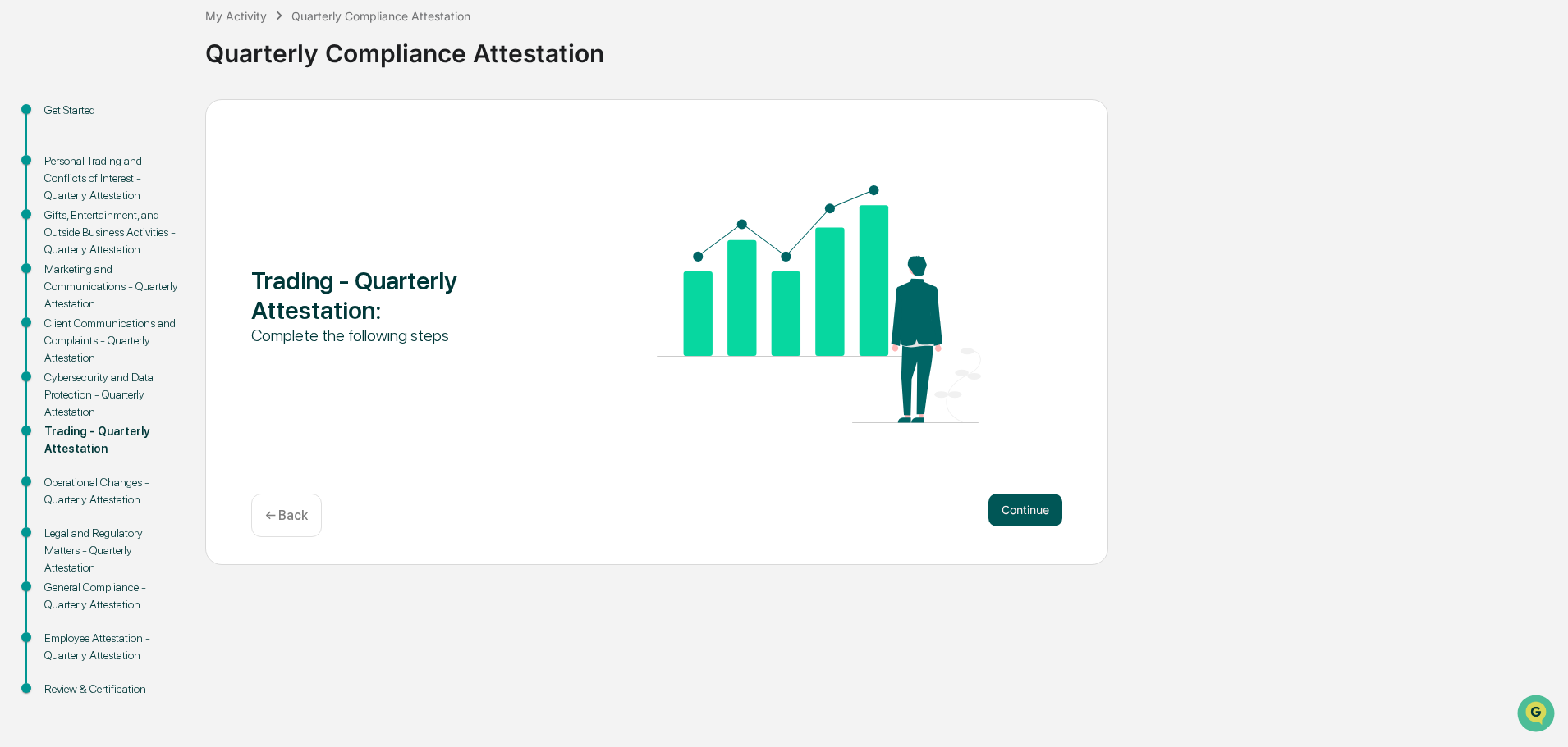
click at [1025, 511] on button "Continue" at bounding box center [1025, 510] width 74 height 32
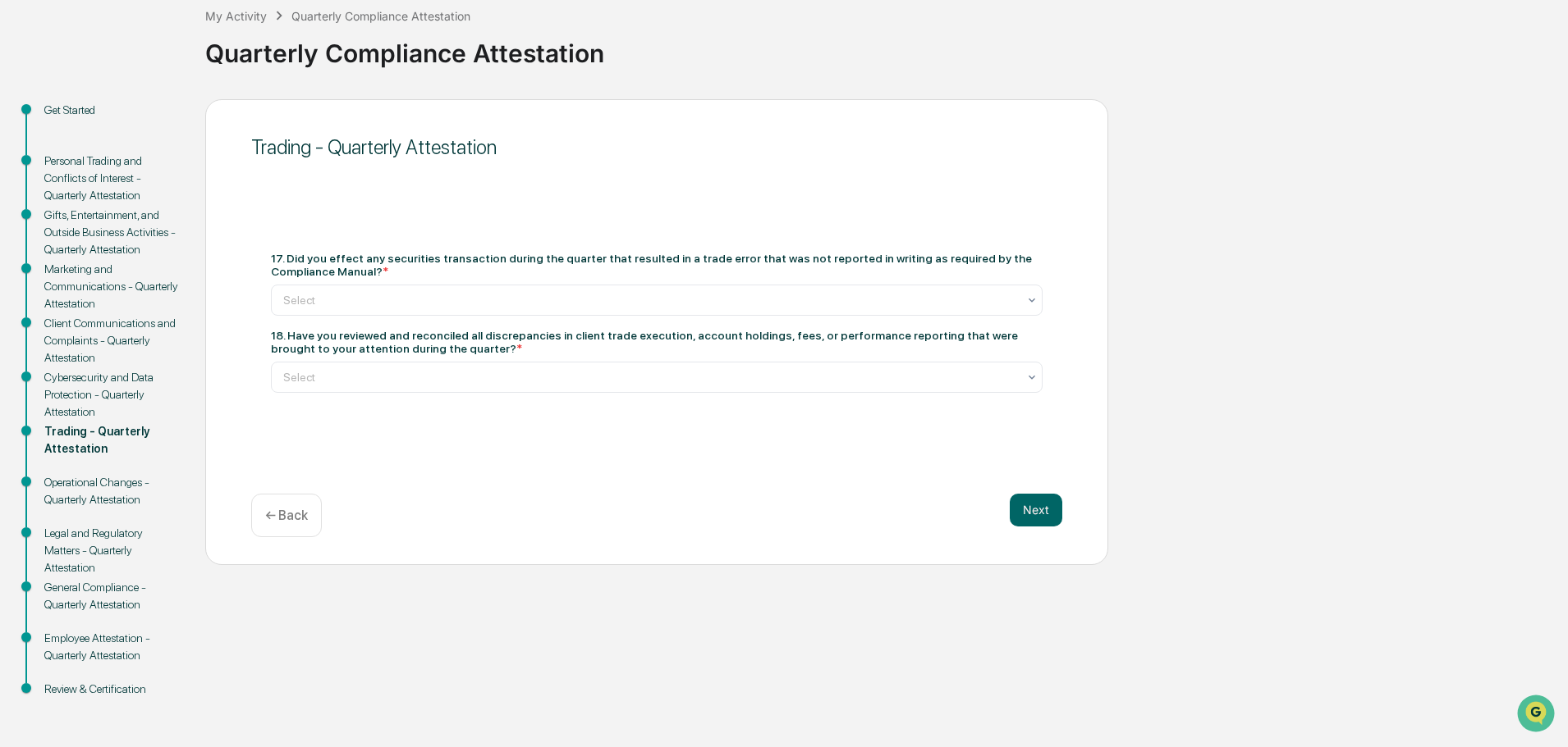
drag, startPoint x: 291, startPoint y: 259, endPoint x: 385, endPoint y: 272, distance: 94.9
click at [385, 272] on div "17. Did you effect any securities transaction during the quarter that resulted …" at bounding box center [656, 264] width 772 height 26
click at [389, 268] on div "17. Did you effect any securities transaction during the quarter that resulted …" at bounding box center [656, 264] width 772 height 26
click at [381, 297] on div at bounding box center [650, 300] width 734 height 16
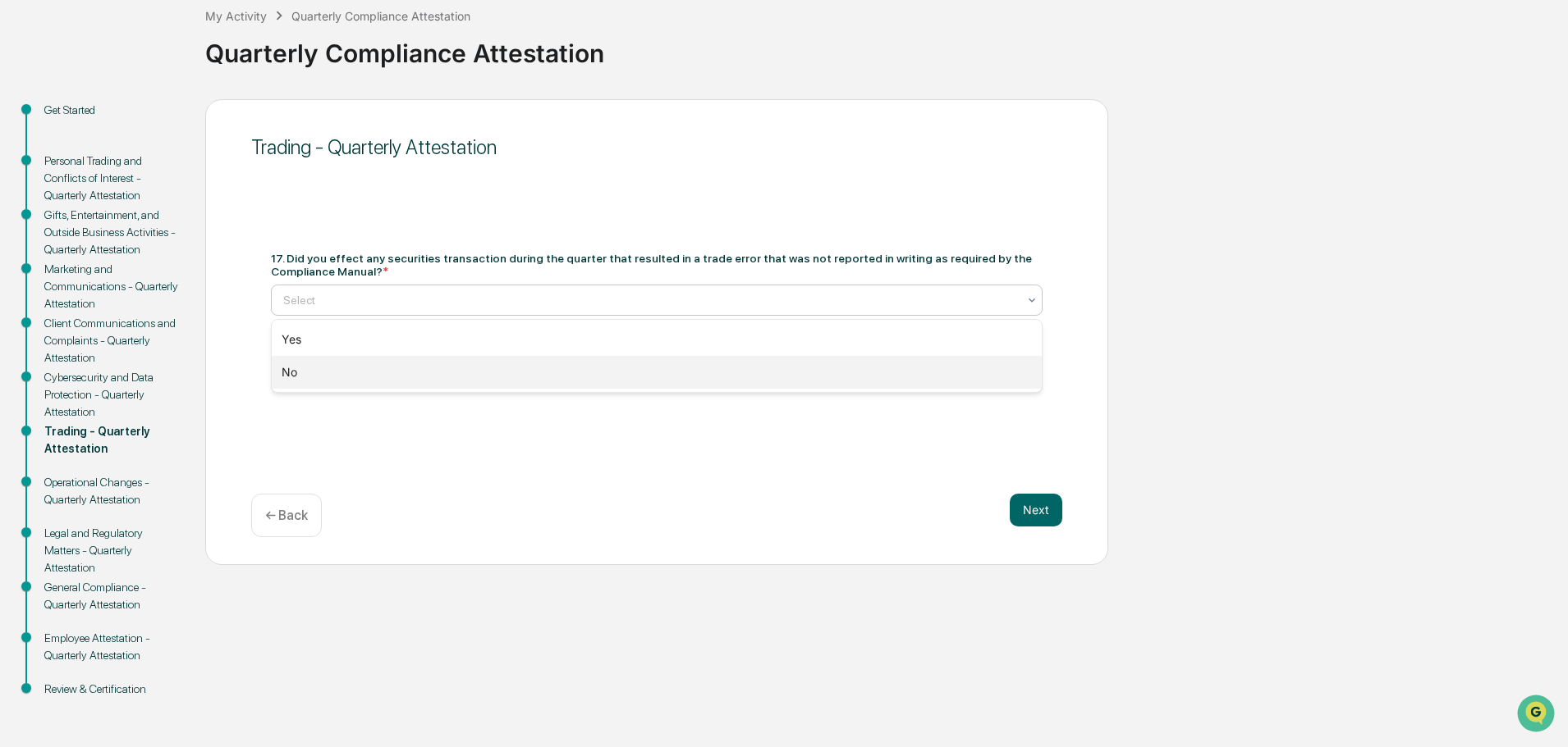
click at [323, 372] on div "No" at bounding box center [656, 373] width 770 height 32
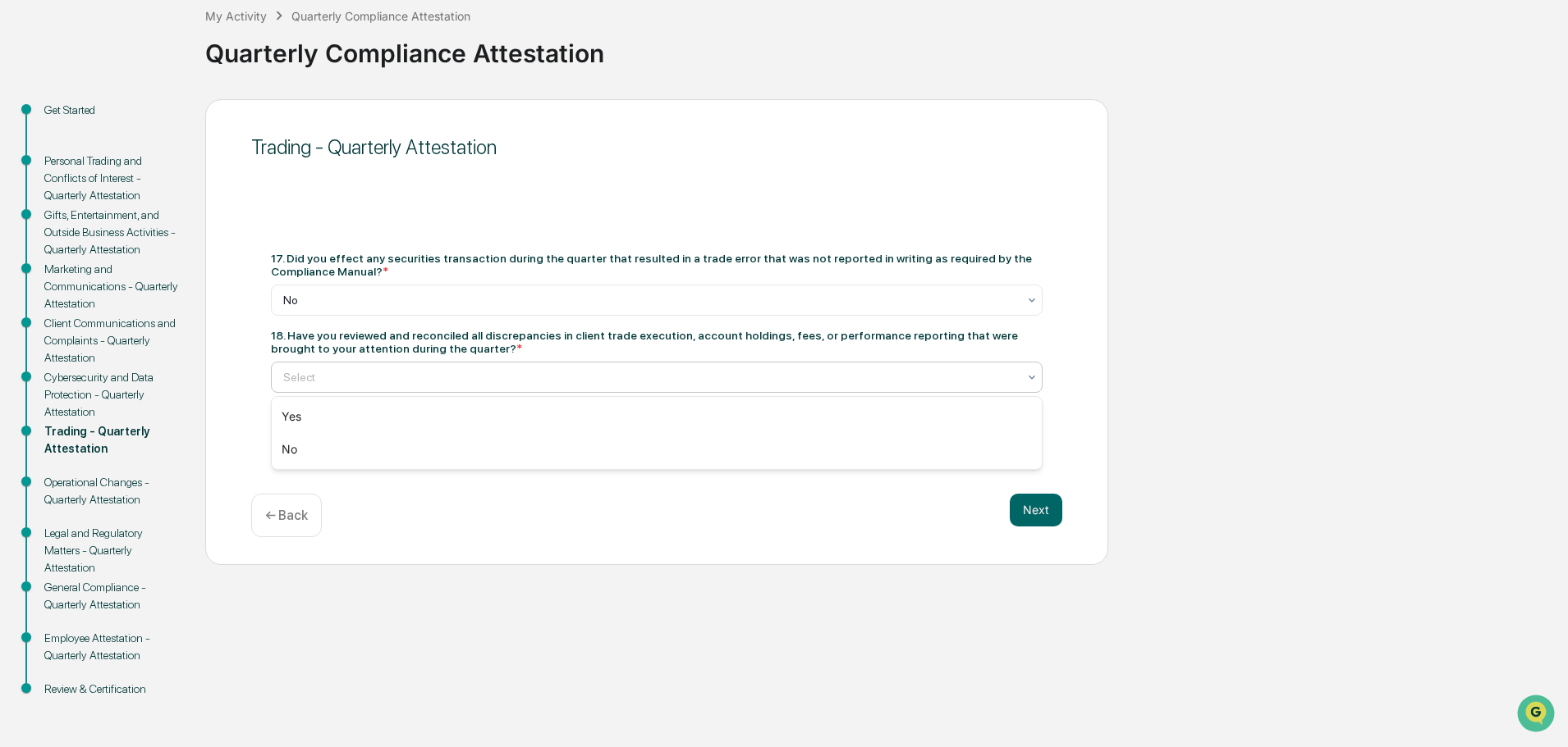
click at [445, 382] on div at bounding box center [650, 377] width 734 height 16
click at [329, 450] on div "No" at bounding box center [656, 449] width 770 height 32
click at [1033, 508] on button "Next" at bounding box center [1036, 510] width 52 height 32
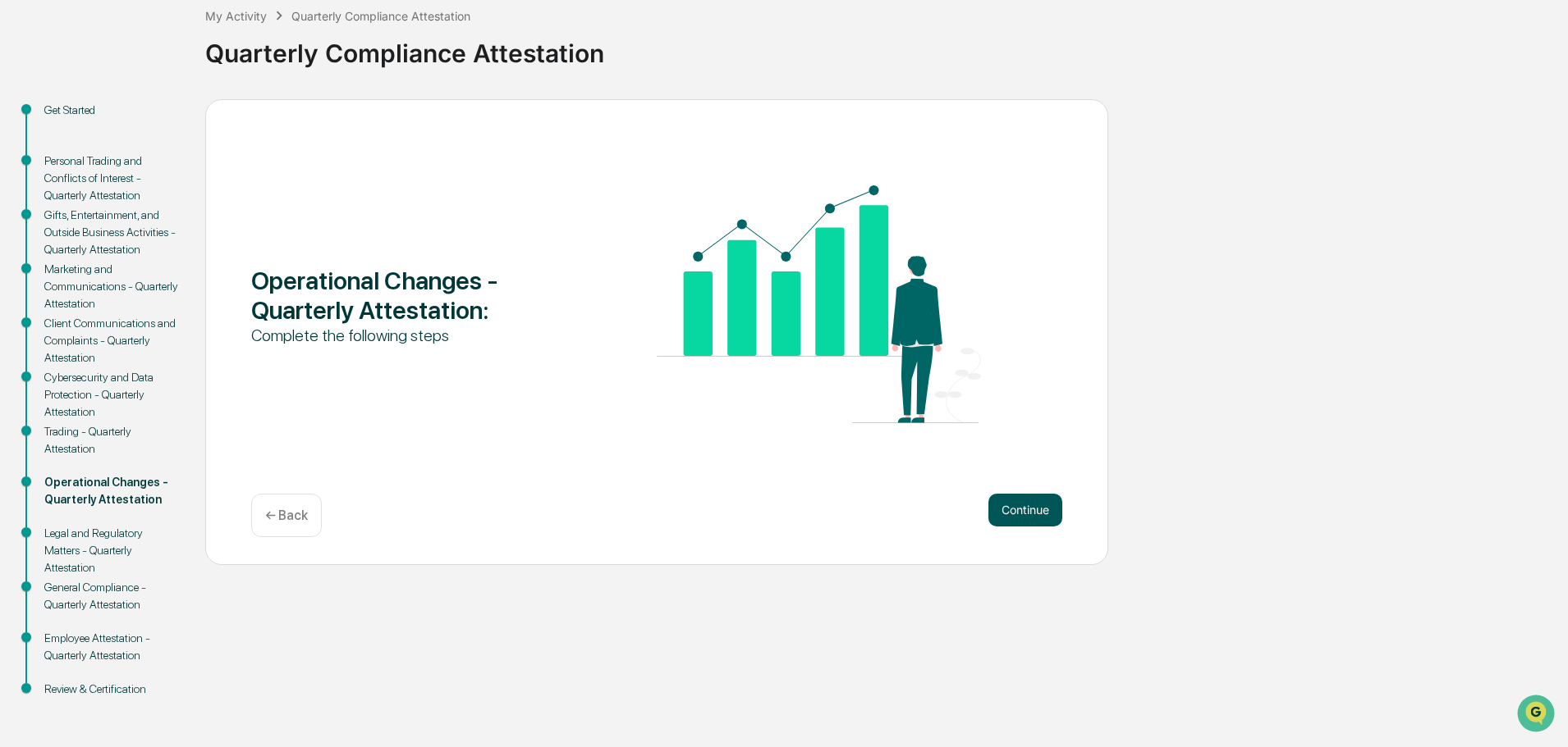
click at [1033, 505] on button "Continue" at bounding box center [1025, 510] width 74 height 32
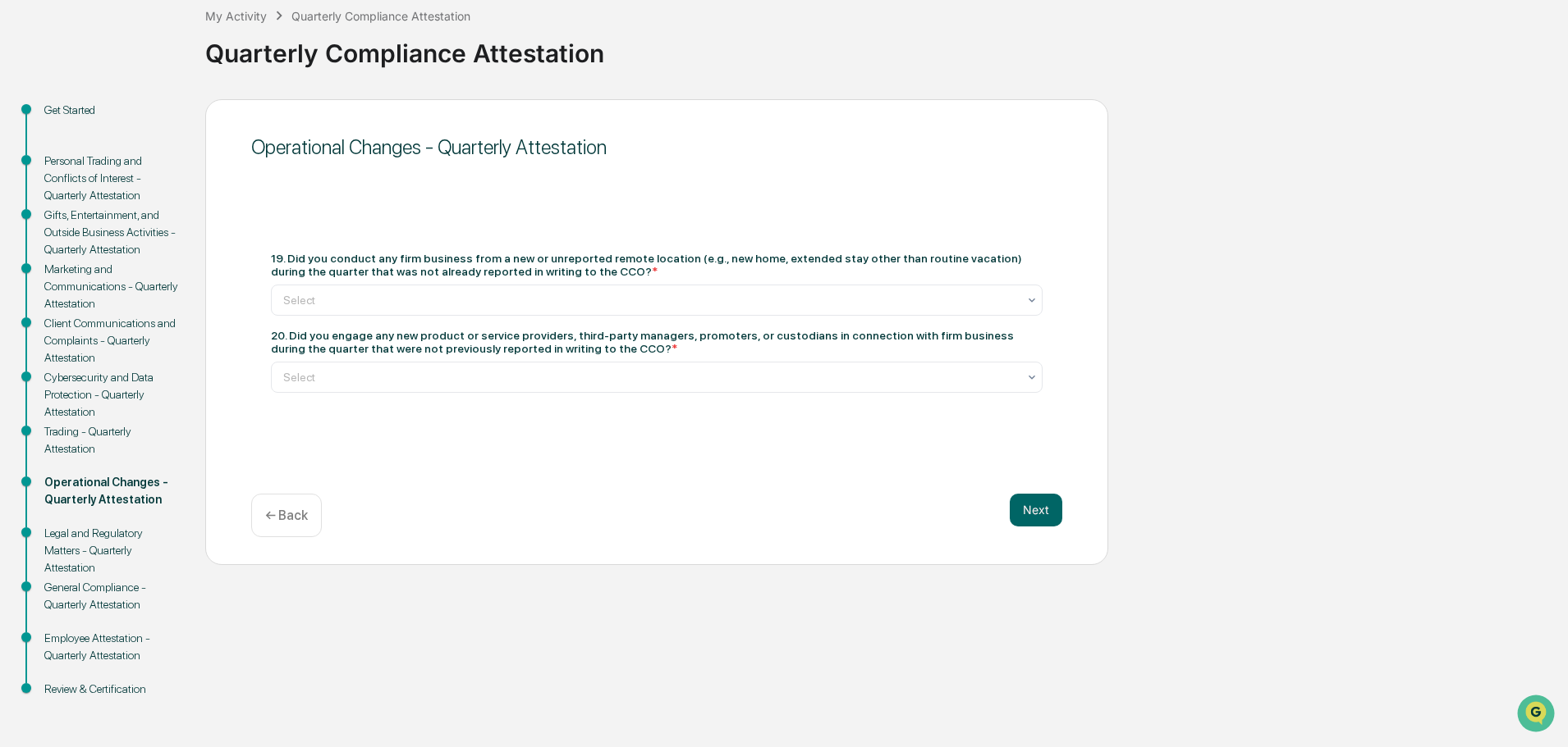
drag, startPoint x: 591, startPoint y: 272, endPoint x: 288, endPoint y: 231, distance: 305.8
click at [288, 232] on div "19. Did you conduct any firm business from a new or unreported remote location …" at bounding box center [656, 322] width 811 height 180
click at [502, 285] on div "Select" at bounding box center [656, 300] width 772 height 32
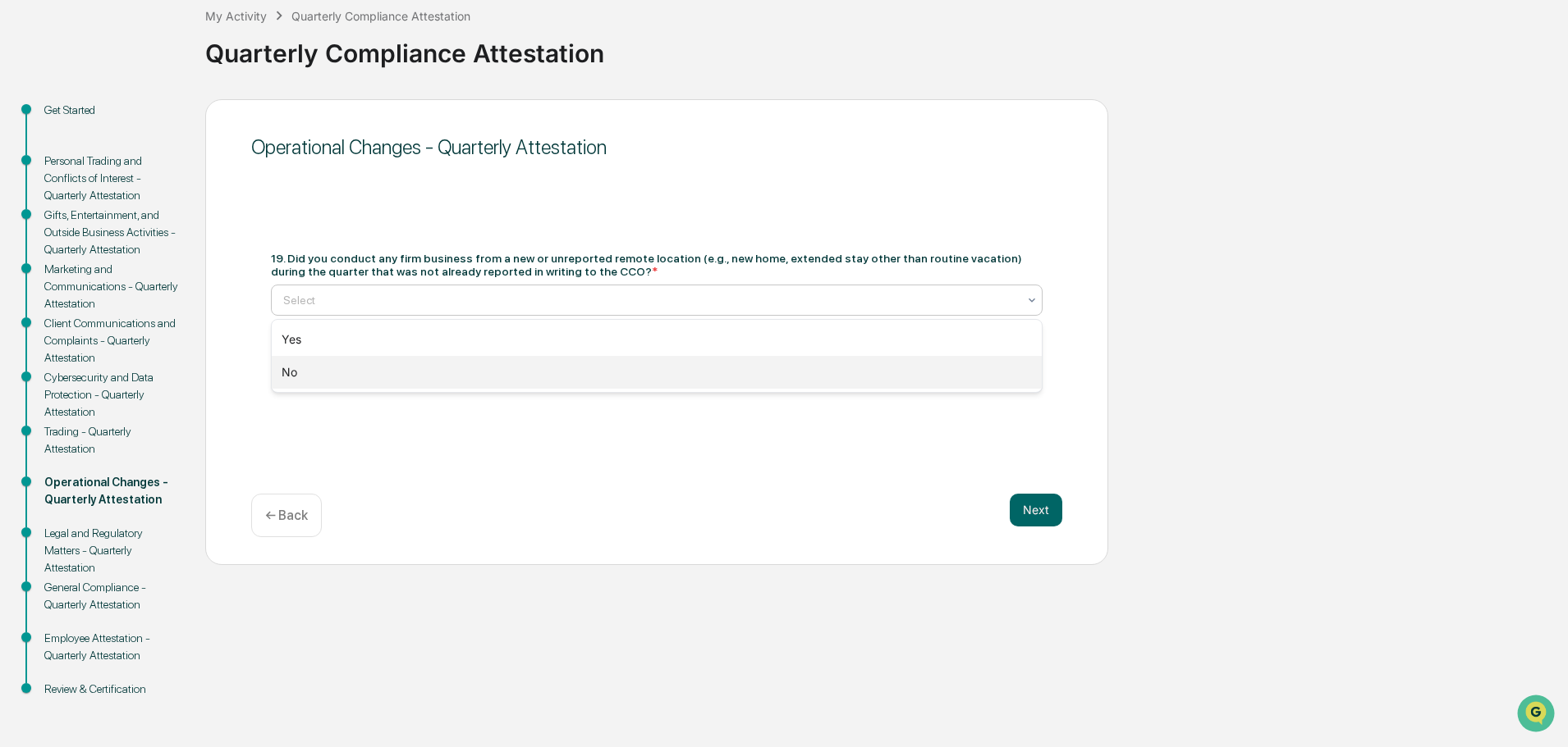
click at [320, 373] on div "No" at bounding box center [656, 373] width 770 height 32
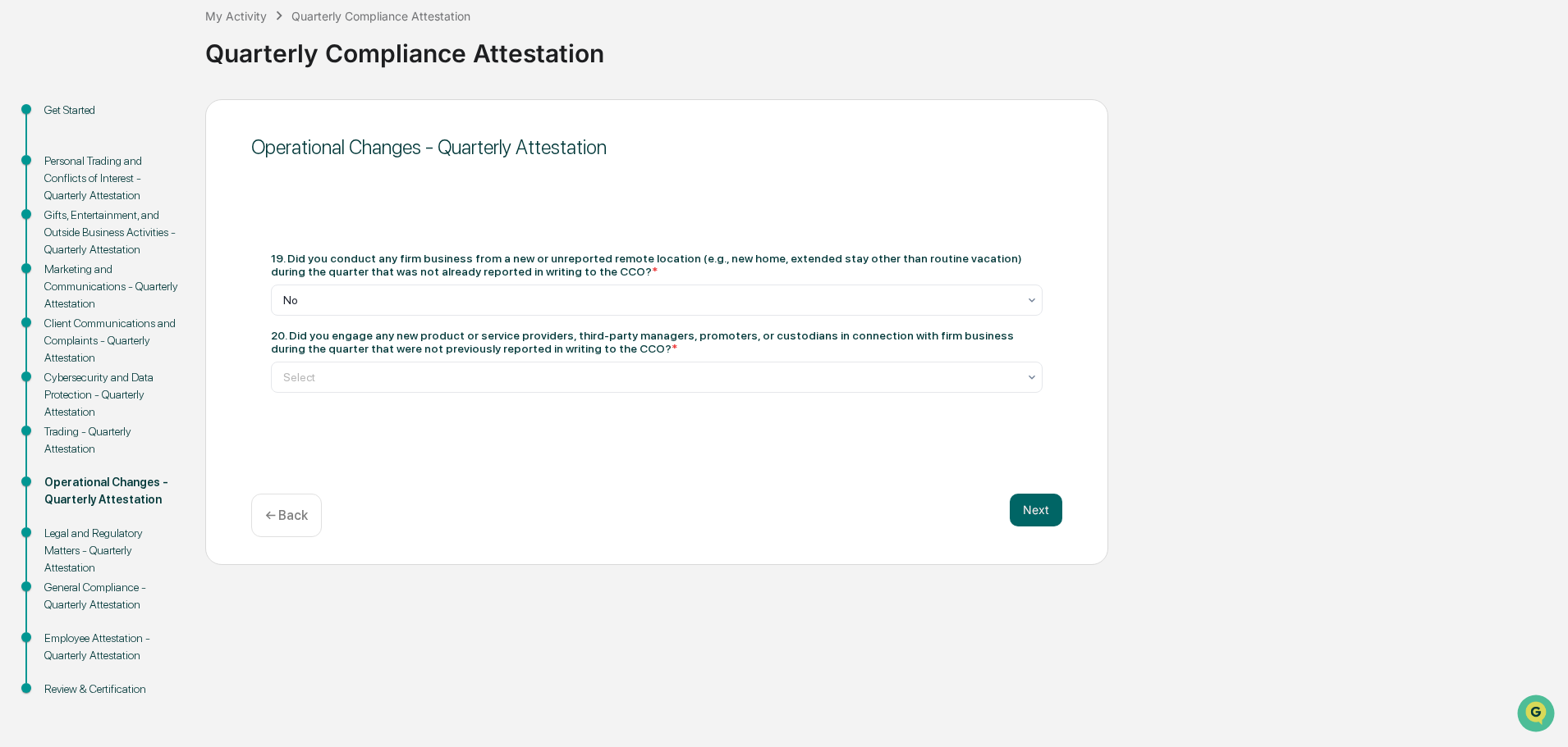
drag, startPoint x: 293, startPoint y: 330, endPoint x: 601, endPoint y: 346, distance: 308.4
click at [601, 346] on div "20. Did you engage any new product or service providers, third-party managers, …" at bounding box center [656, 342] width 772 height 26
click at [545, 398] on div "19. Did you conduct any firm business from a new or unreported remote location …" at bounding box center [656, 322] width 811 height 180
click at [532, 383] on div at bounding box center [650, 377] width 734 height 16
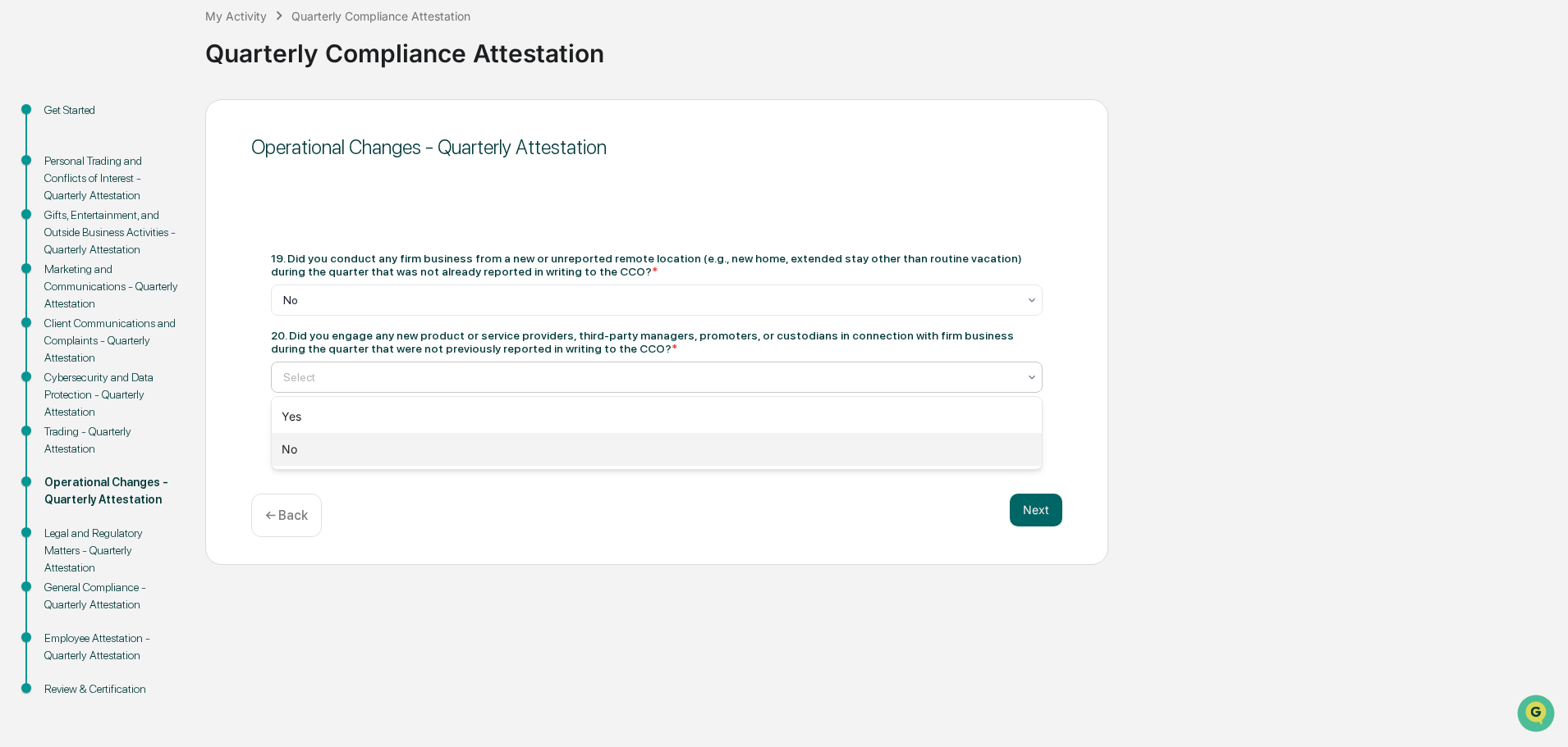
click at [394, 447] on div "No" at bounding box center [656, 449] width 770 height 32
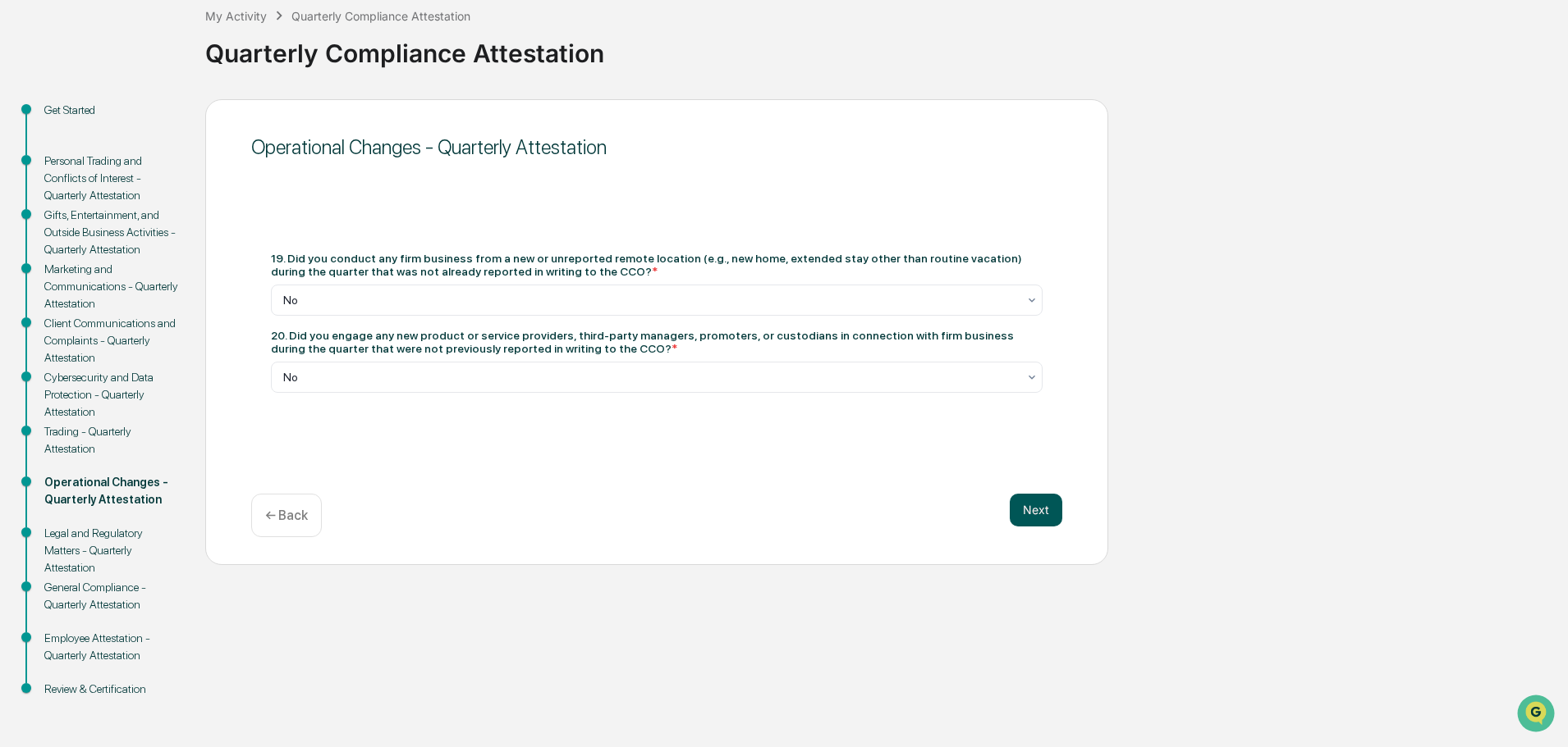
click at [1031, 512] on button "Next" at bounding box center [1036, 510] width 52 height 32
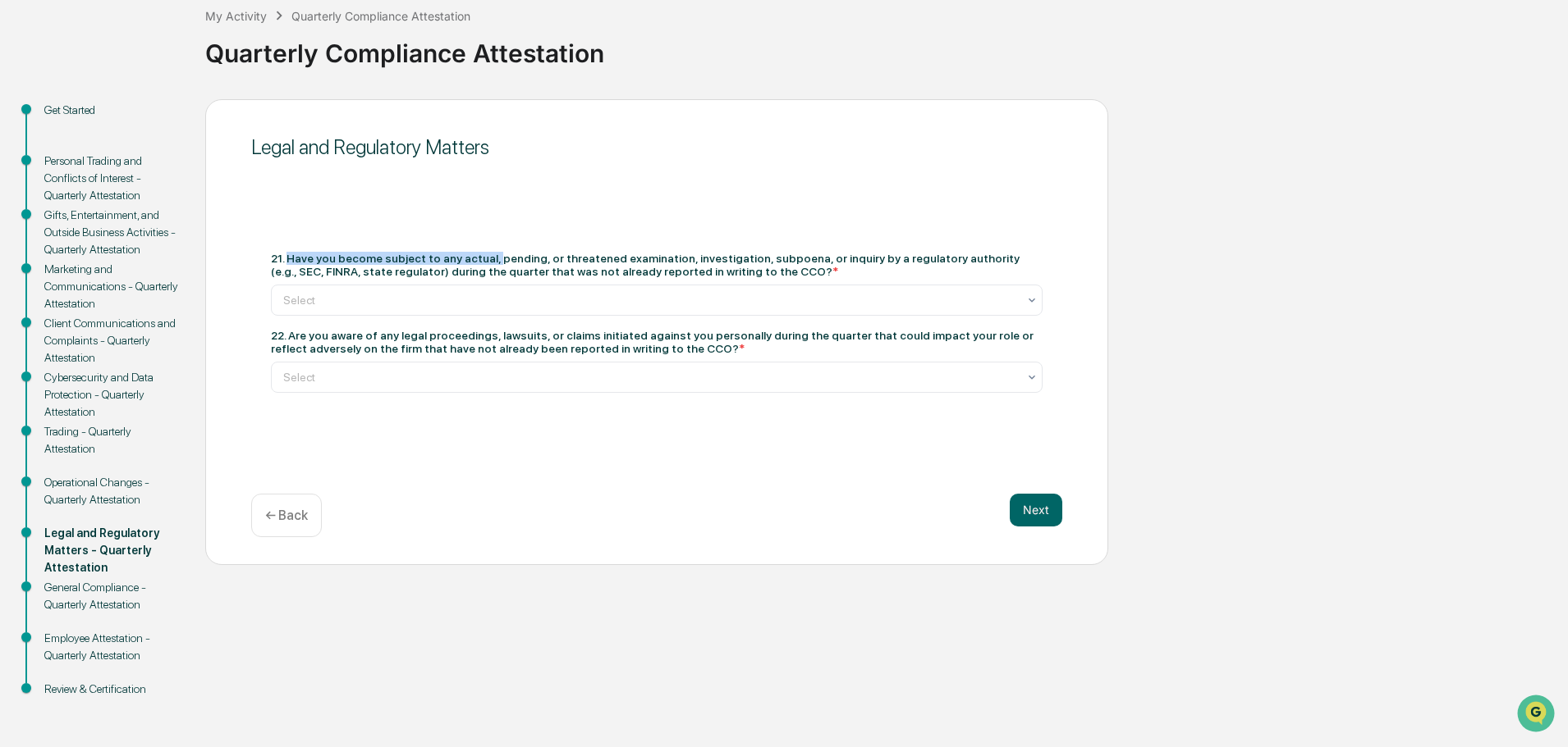
drag, startPoint x: 290, startPoint y: 255, endPoint x: 481, endPoint y: 272, distance: 191.8
click at [484, 269] on div "21. Have you become subject to any actual, pending, or threatened examination, …" at bounding box center [656, 264] width 772 height 26
click at [466, 295] on div at bounding box center [650, 300] width 734 height 16
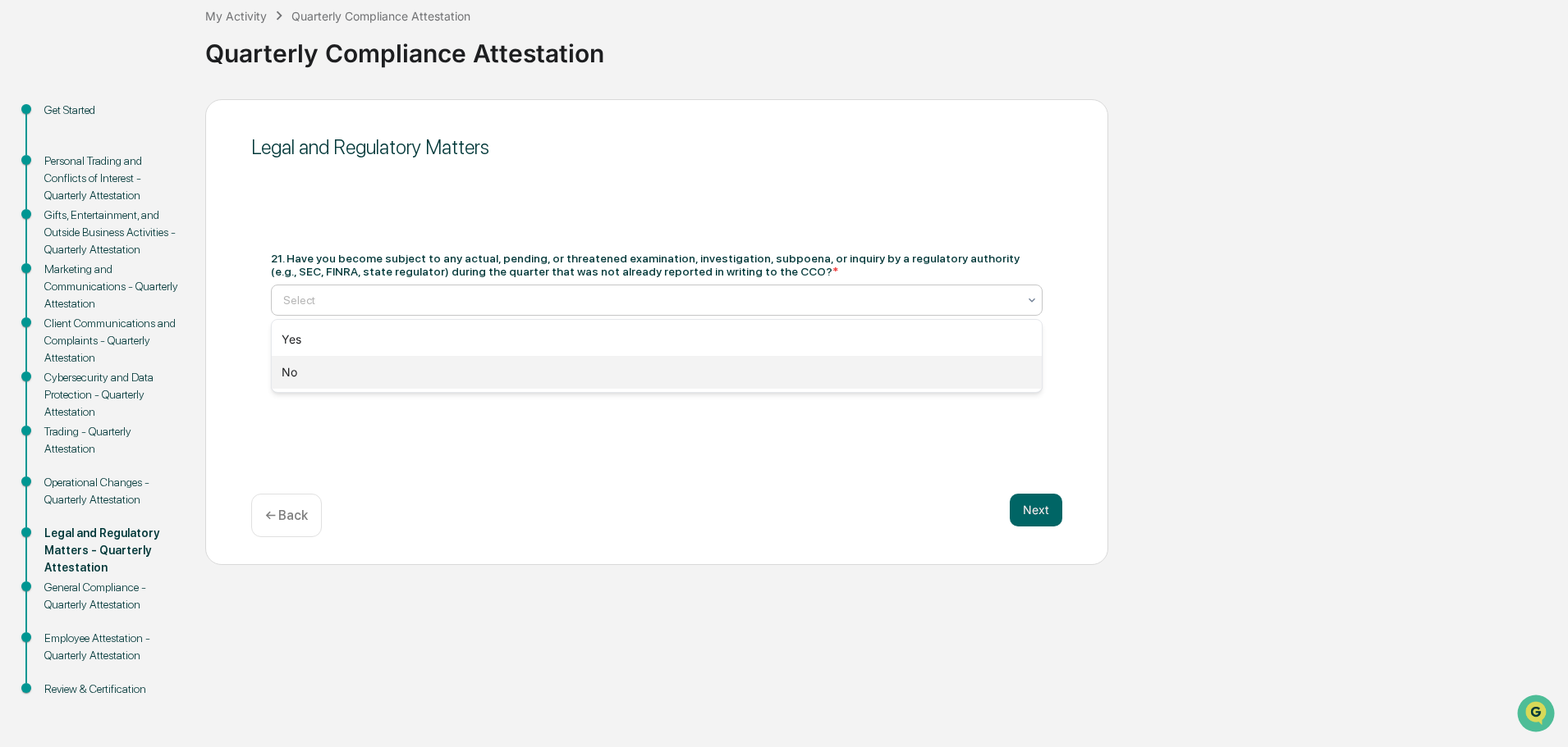
click at [359, 376] on div "No" at bounding box center [656, 373] width 770 height 32
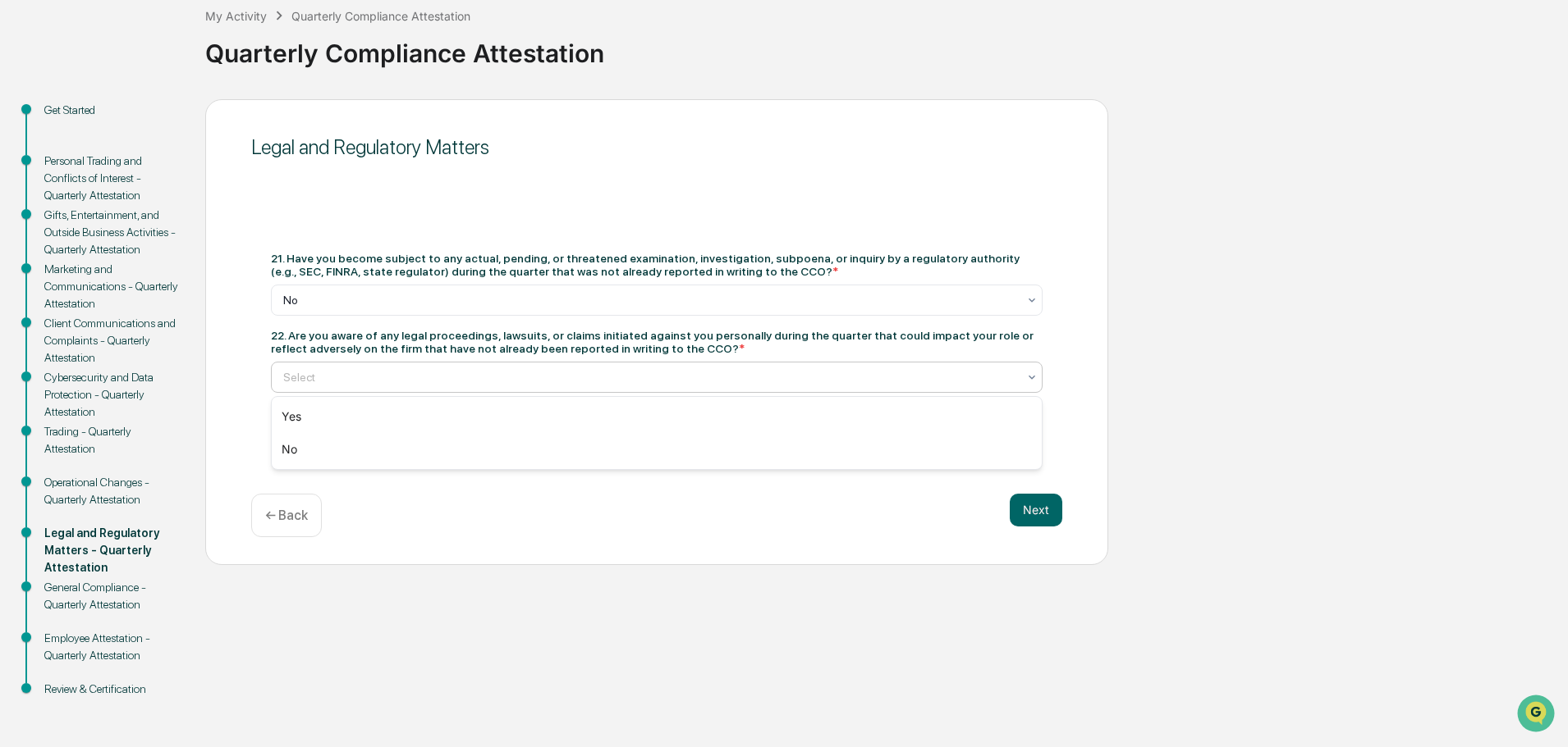
click at [720, 374] on div at bounding box center [650, 377] width 734 height 16
click at [396, 442] on div "No" at bounding box center [656, 449] width 770 height 32
click at [1029, 504] on button "Next" at bounding box center [1036, 510] width 52 height 32
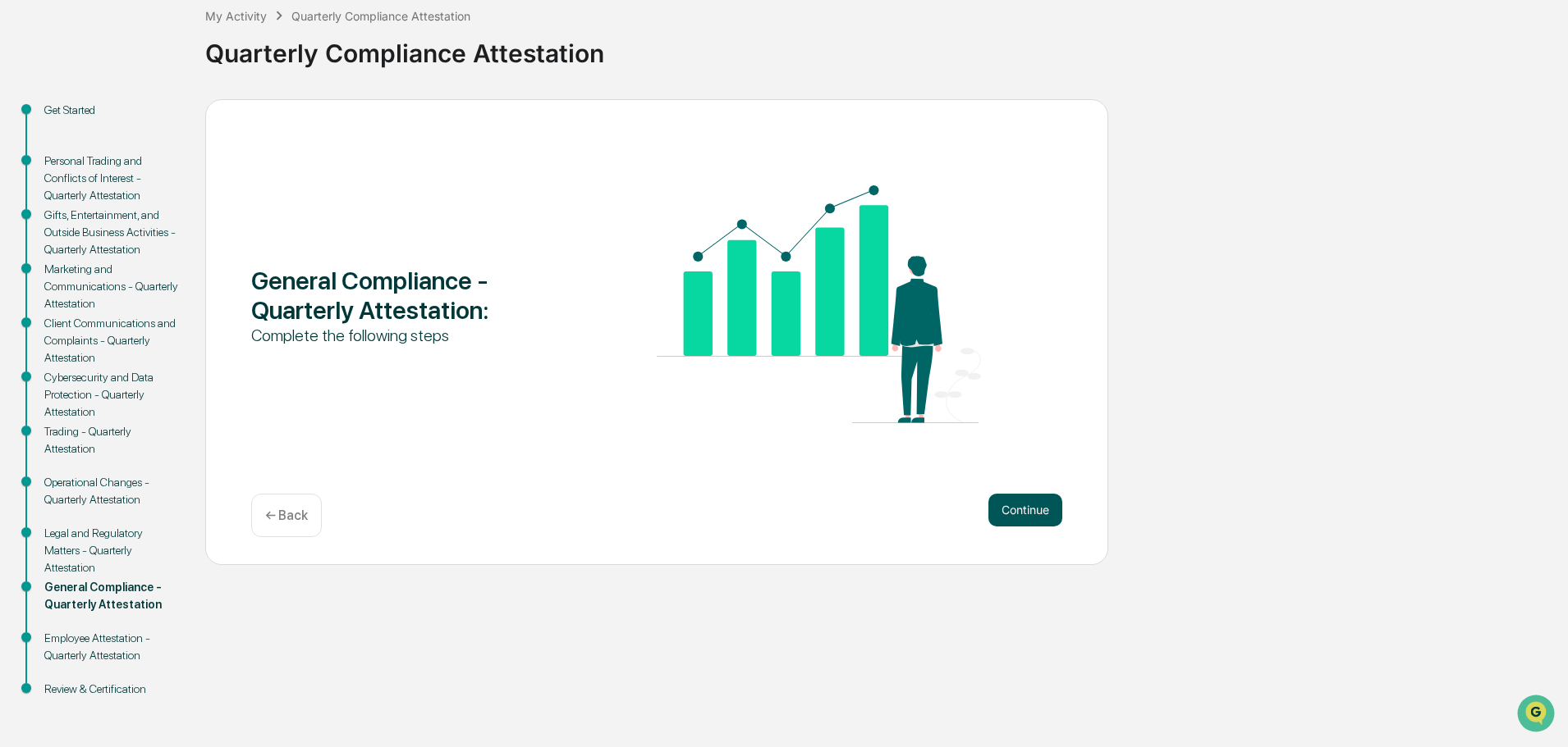
click at [1011, 513] on button "Continue" at bounding box center [1025, 510] width 74 height 32
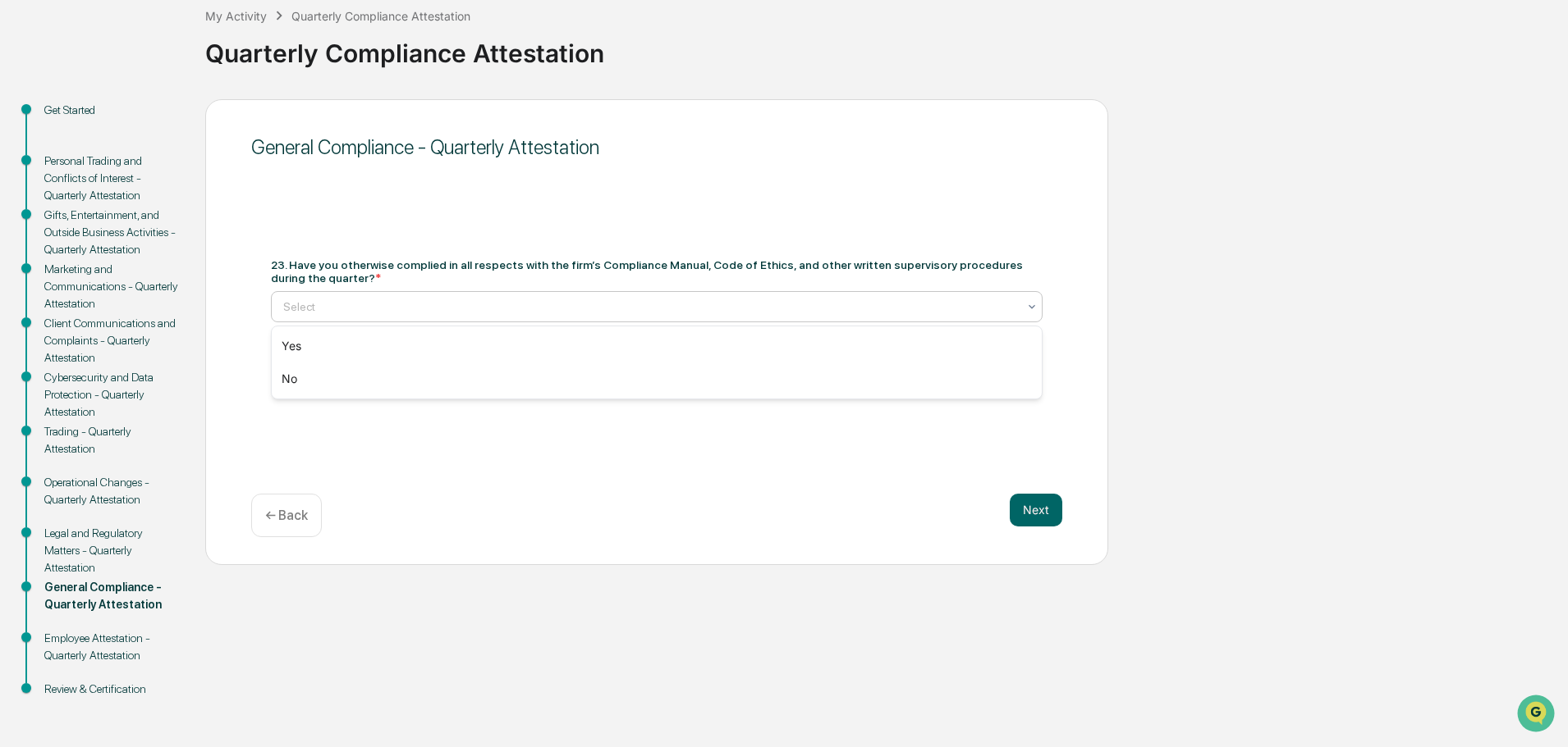
click at [750, 302] on div at bounding box center [650, 307] width 734 height 16
click at [320, 355] on div "Yes" at bounding box center [656, 346] width 770 height 32
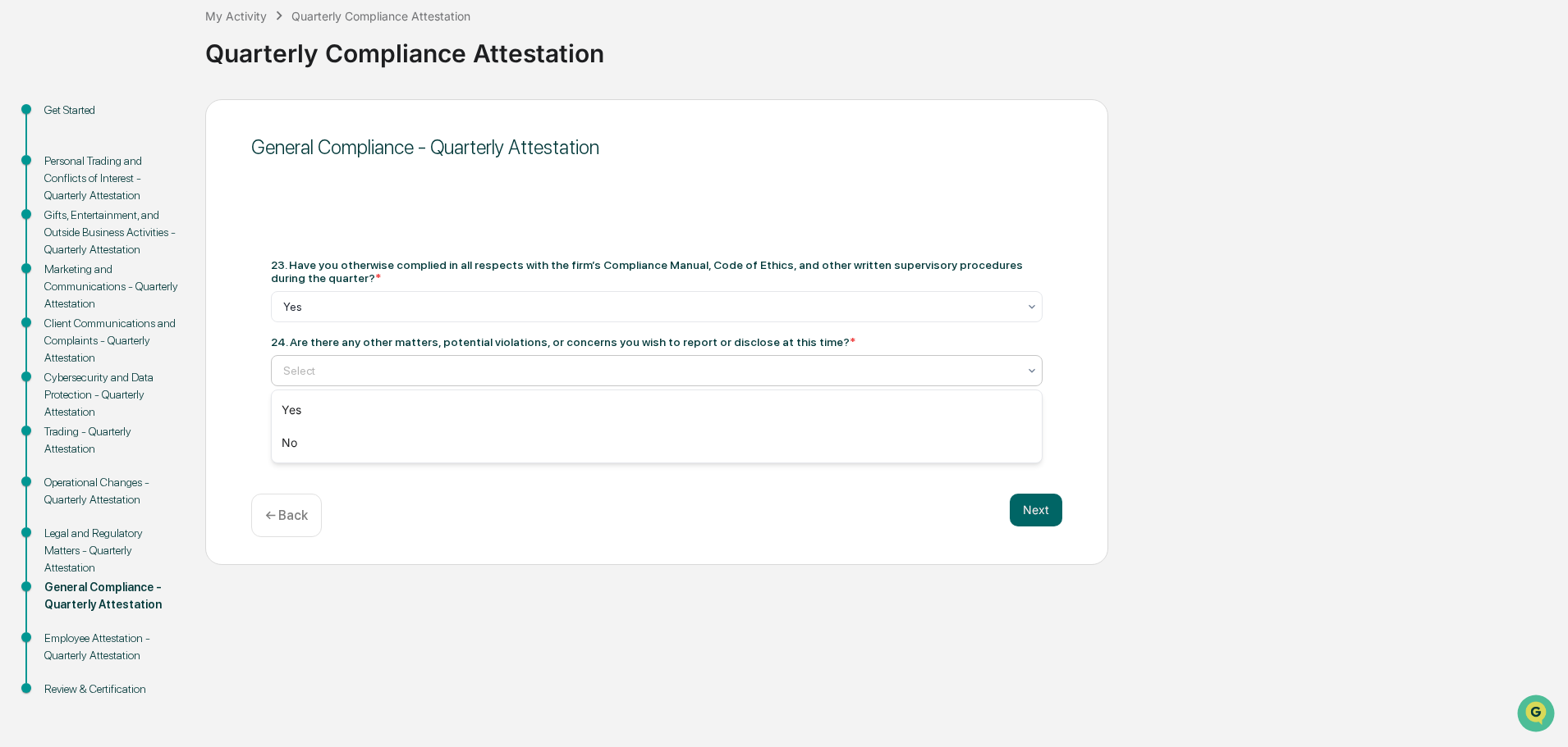
click at [703, 377] on div at bounding box center [650, 371] width 734 height 16
click at [609, 440] on div "No" at bounding box center [656, 443] width 770 height 32
click at [1019, 499] on button "Next" at bounding box center [1036, 510] width 52 height 32
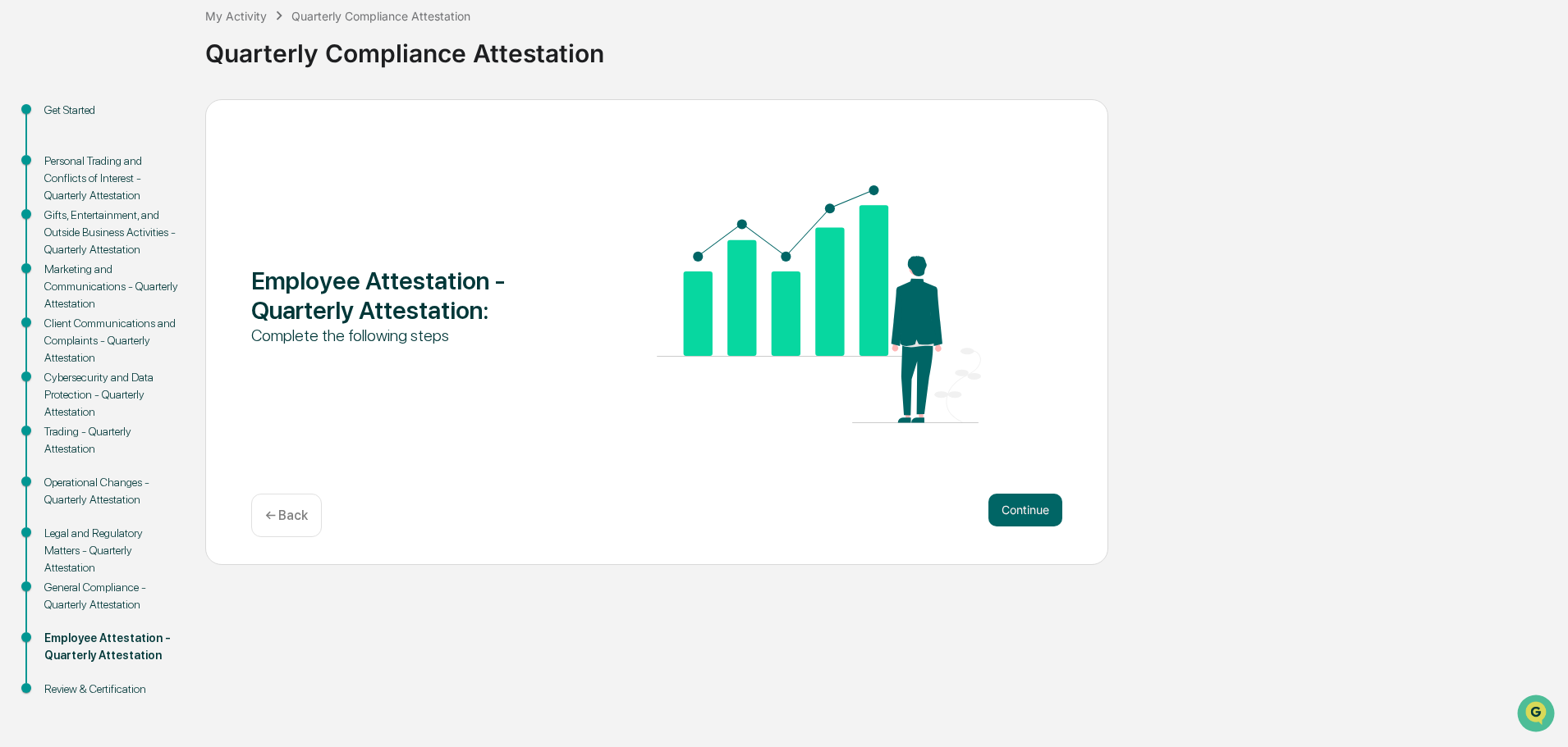
click at [1019, 499] on button "Continue" at bounding box center [1025, 510] width 74 height 32
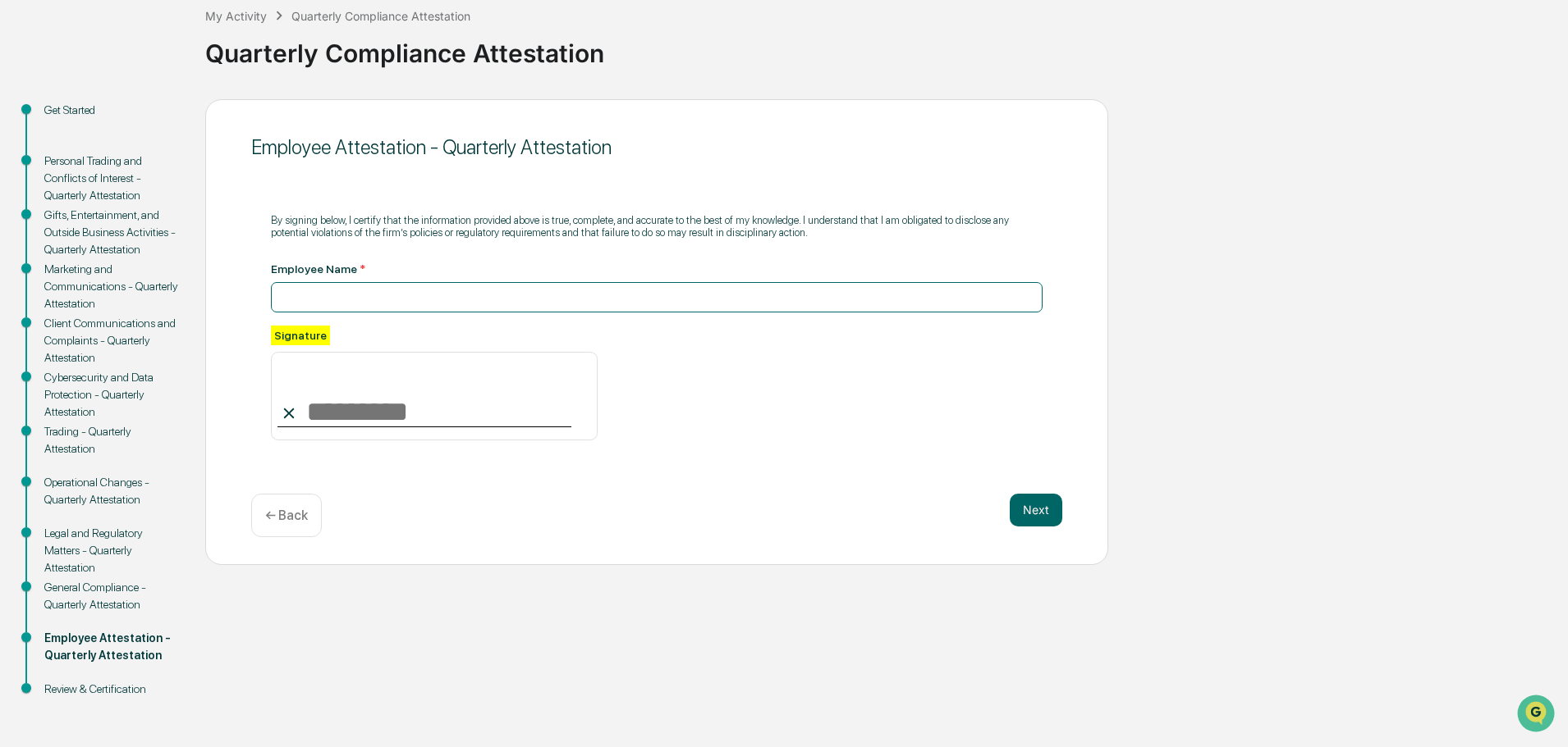
click at [350, 309] on input at bounding box center [656, 298] width 772 height 31
type input "**********"
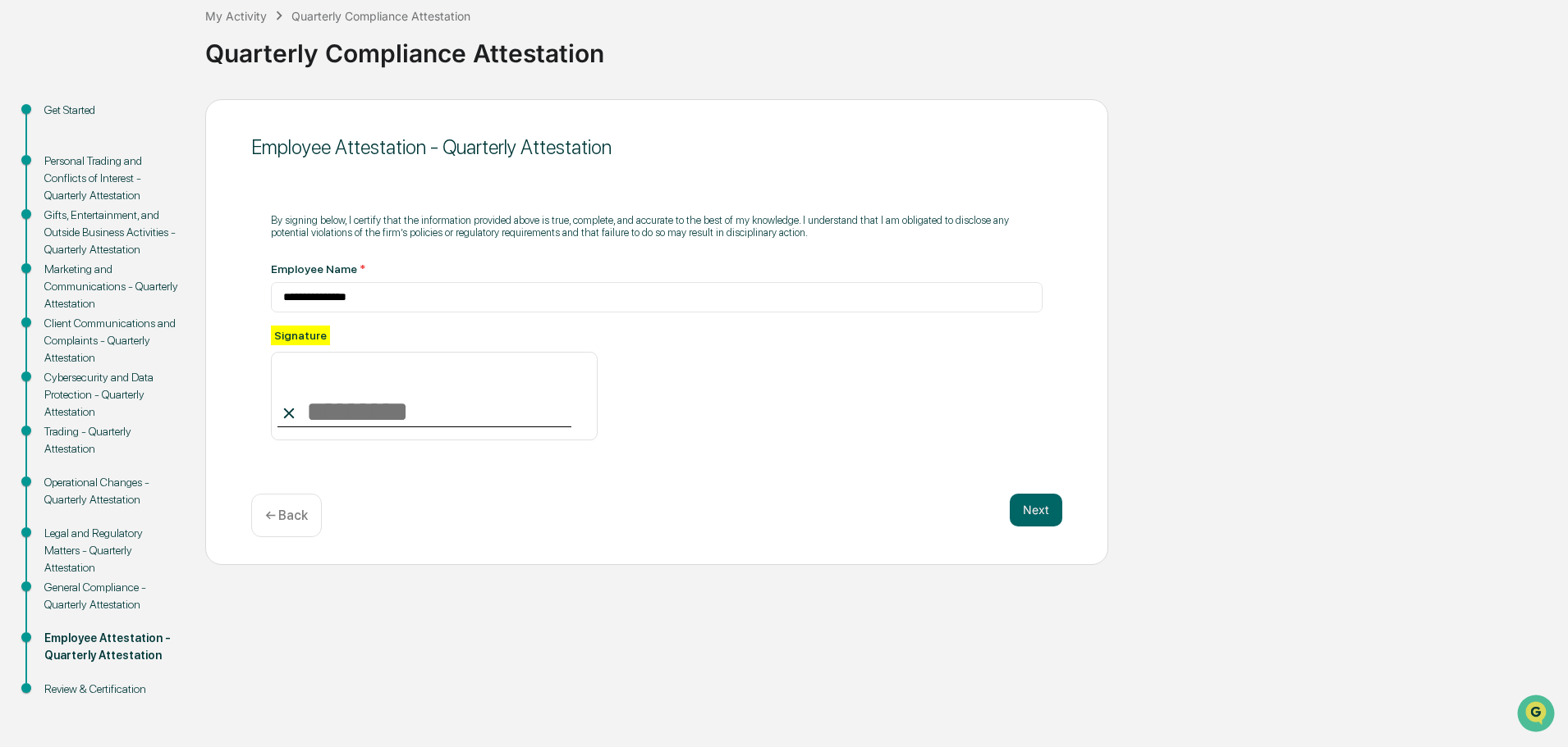
click at [341, 395] on input at bounding box center [434, 396] width 327 height 88
type input "**********"
click at [521, 505] on div "Next ← Back" at bounding box center [656, 515] width 811 height 43
click at [1045, 500] on button "Next" at bounding box center [1036, 510] width 52 height 32
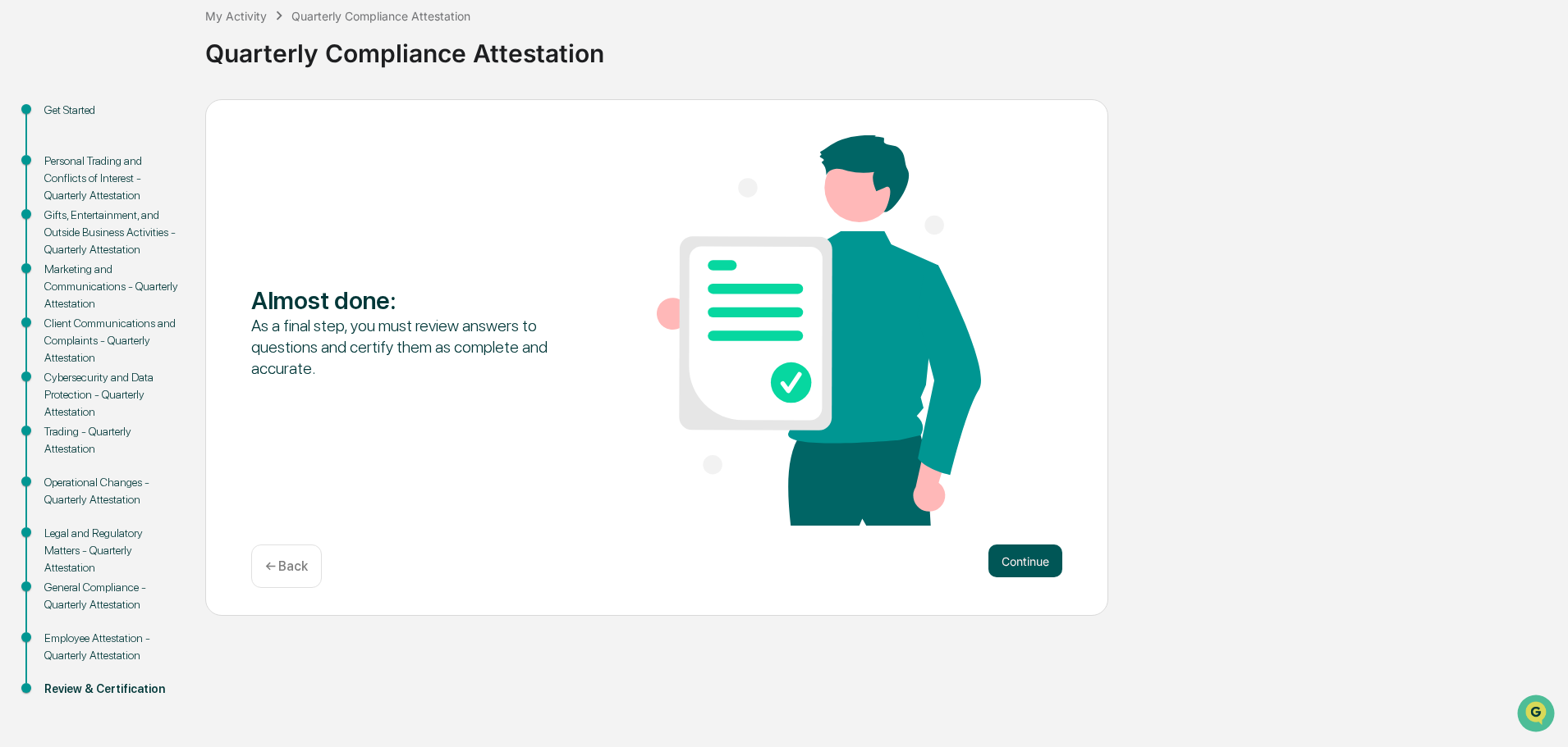
click at [1018, 560] on button "Continue" at bounding box center [1025, 561] width 74 height 32
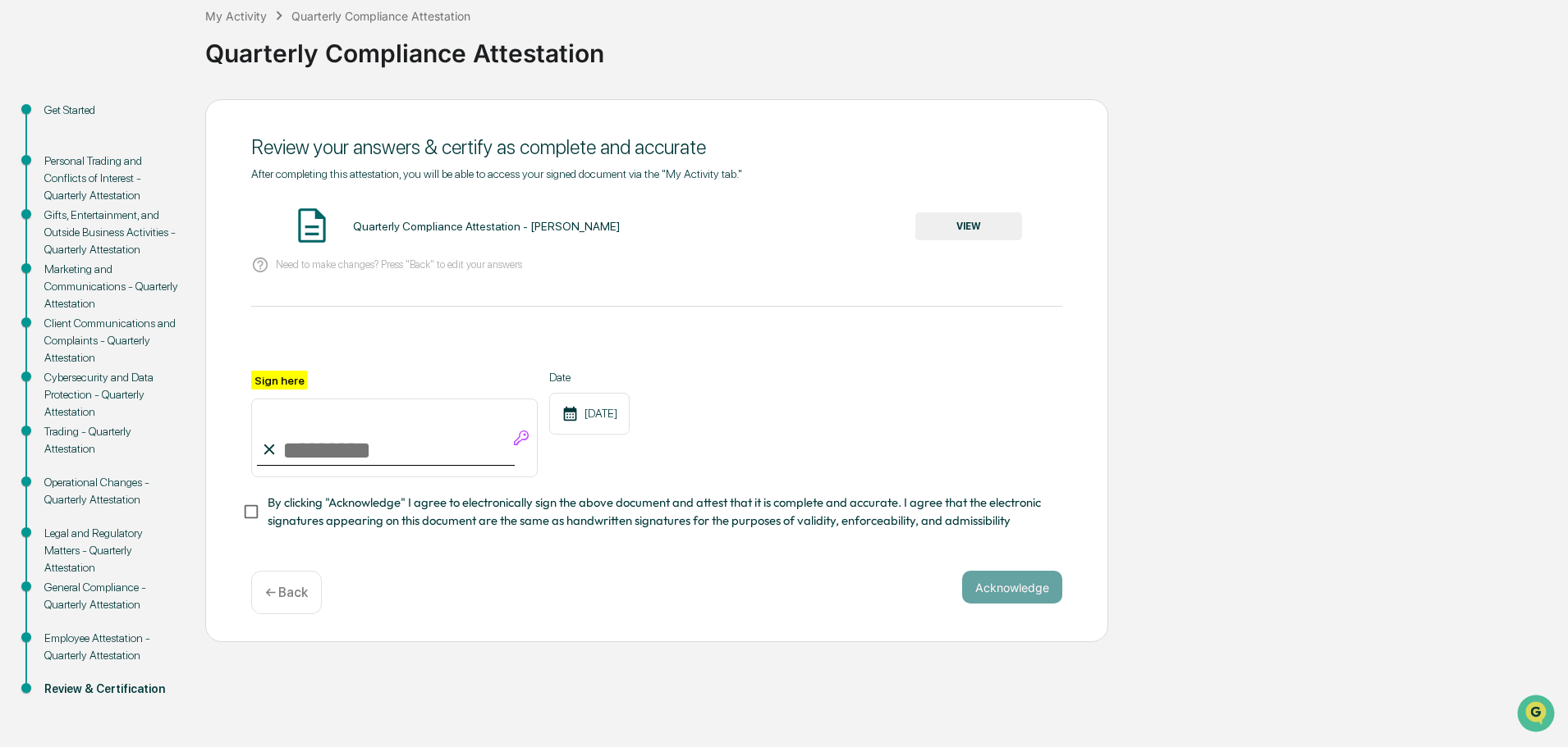
click at [983, 235] on button "VIEW" at bounding box center [969, 226] width 107 height 28
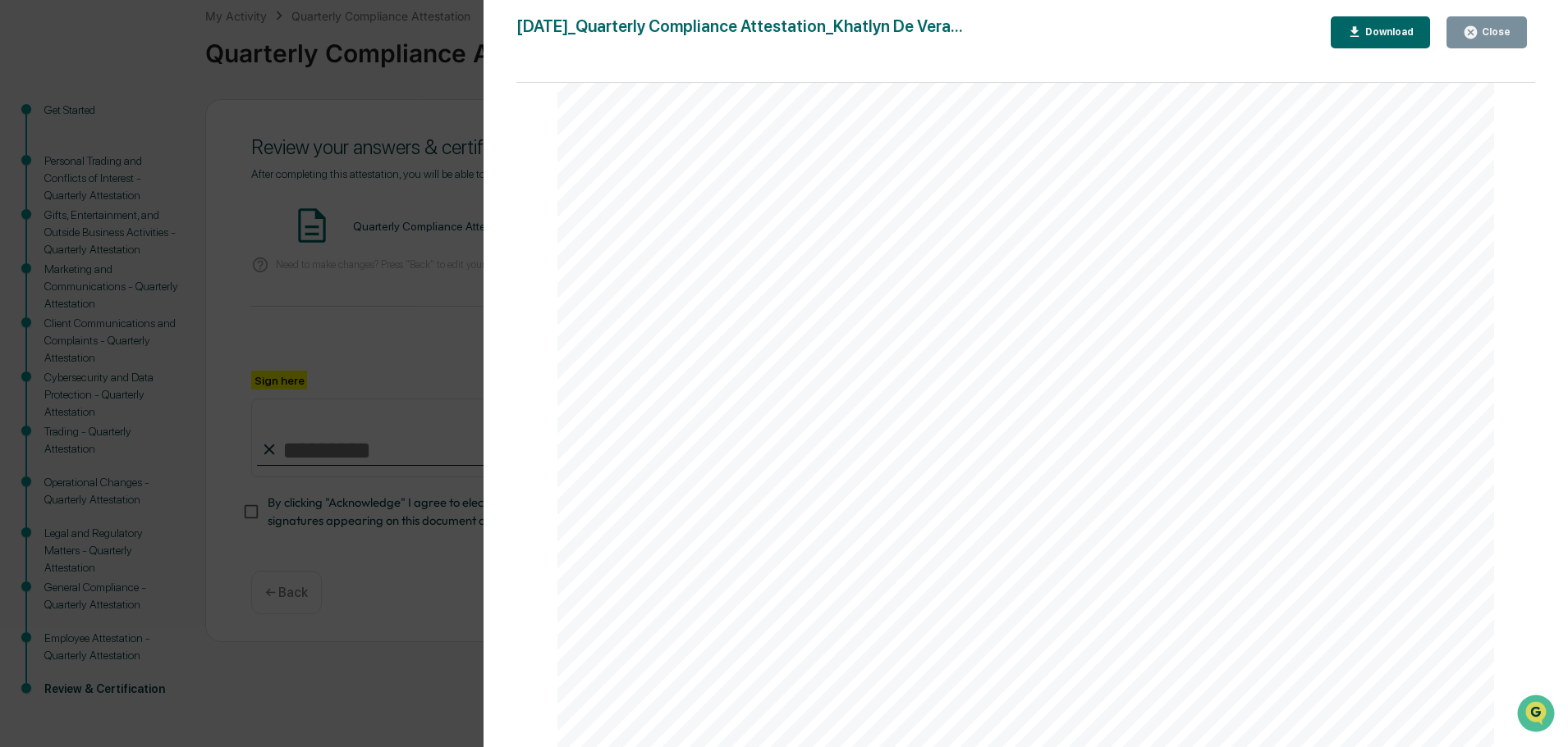
scroll to position [4832, 0]
click at [1498, 41] on button "Close" at bounding box center [1486, 32] width 80 height 32
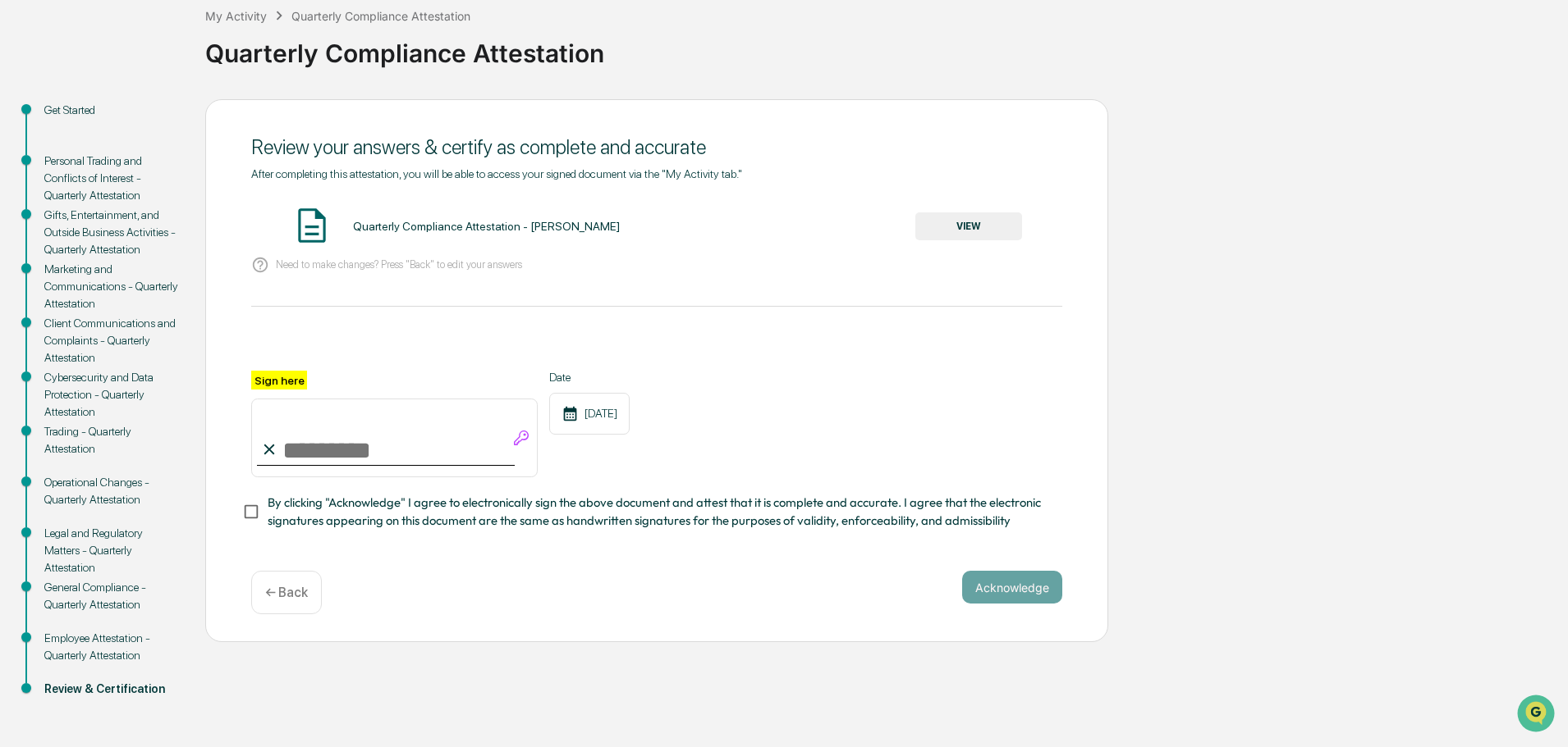
click at [339, 445] on input "Sign here" at bounding box center [394, 438] width 286 height 78
type input "**********"
click at [1001, 604] on button "Acknowledge" at bounding box center [1012, 587] width 100 height 32
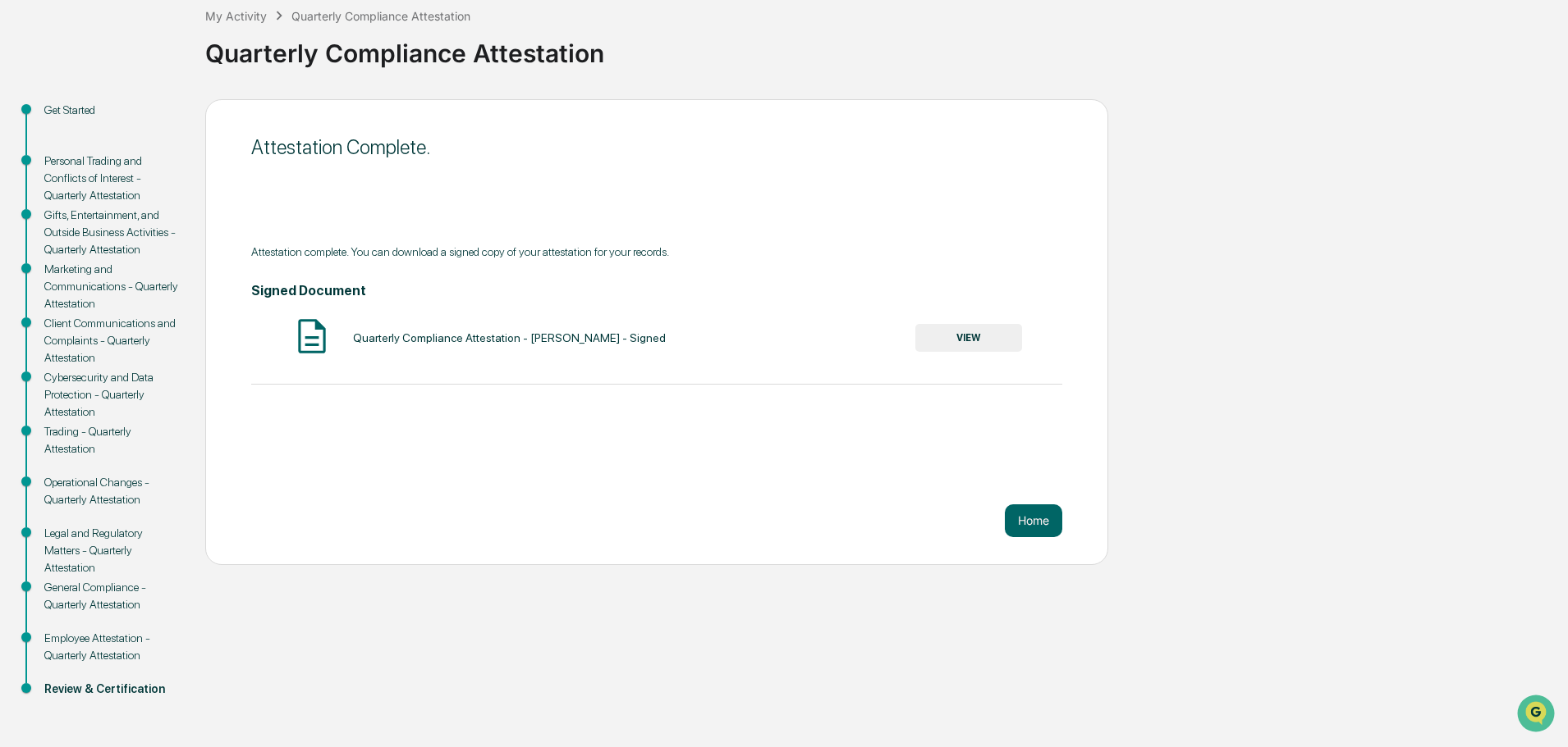
click at [965, 330] on button "VIEW" at bounding box center [969, 337] width 107 height 28
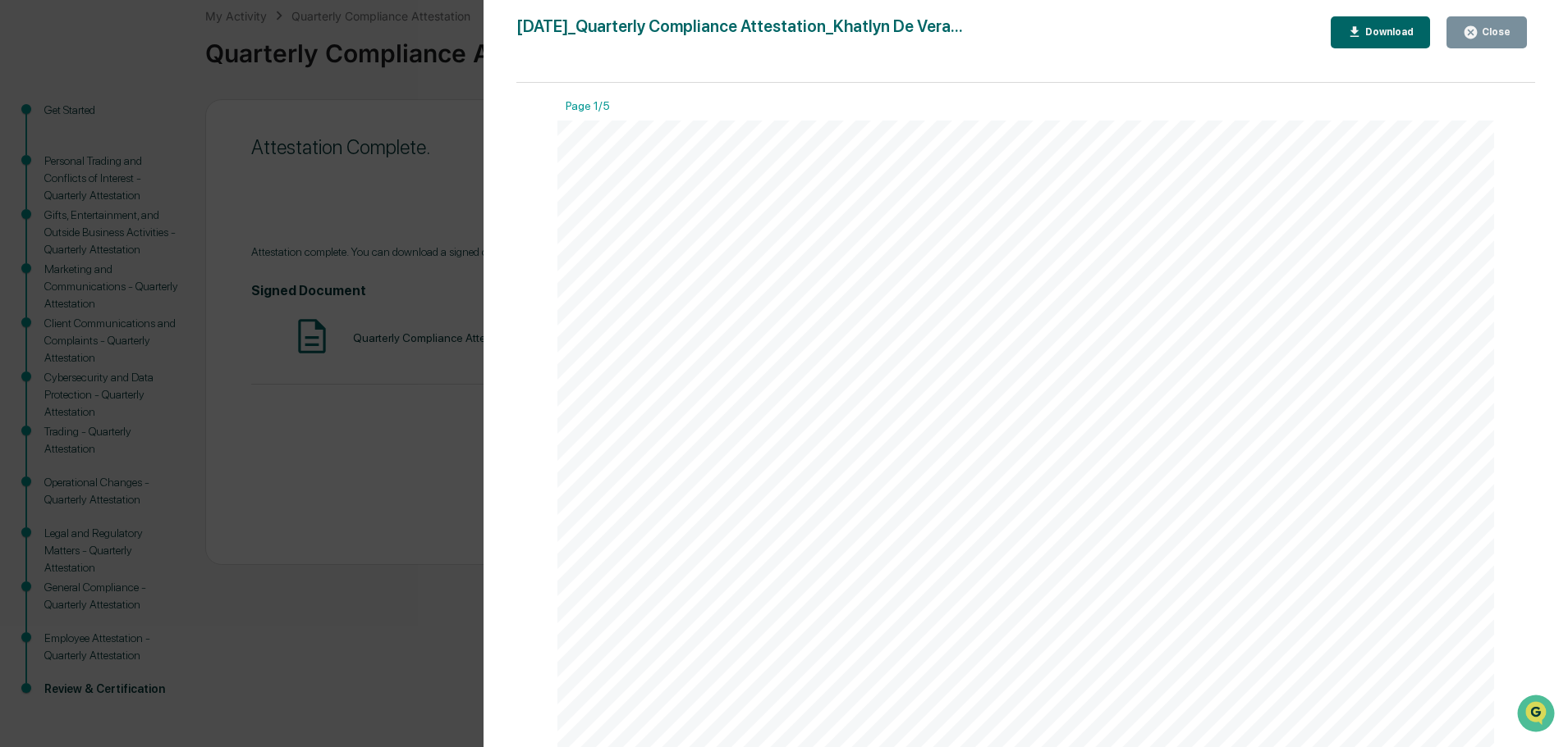
click at [1369, 27] on div "Download" at bounding box center [1387, 32] width 51 height 12
click at [384, 226] on div "Version History [DATE] 08:26 PM [PERSON_NAME] [DATE]_Quarterly Compliance Attes…" at bounding box center [784, 374] width 1568 height 747
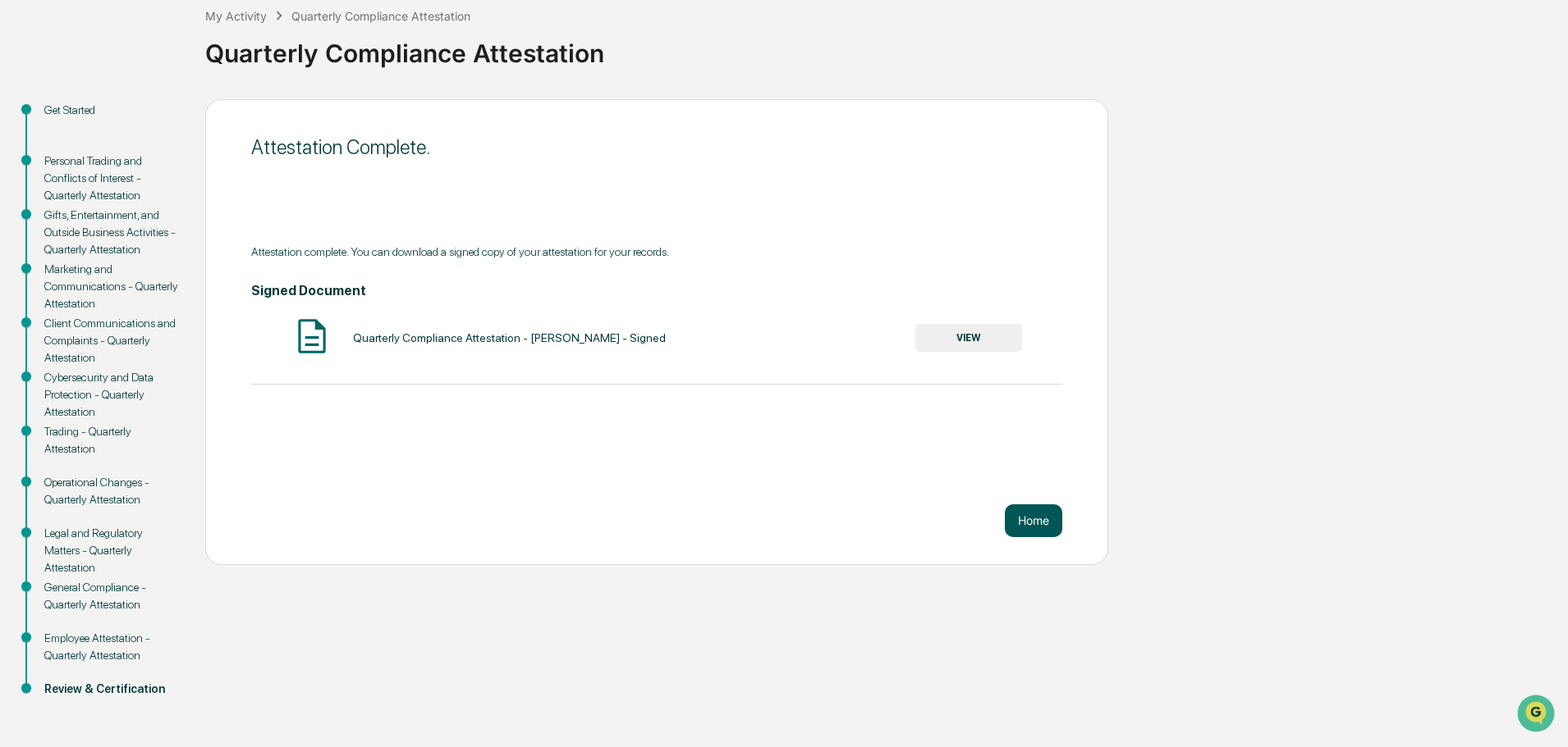
click at [1035, 514] on button "Home" at bounding box center [1034, 521] width 58 height 32
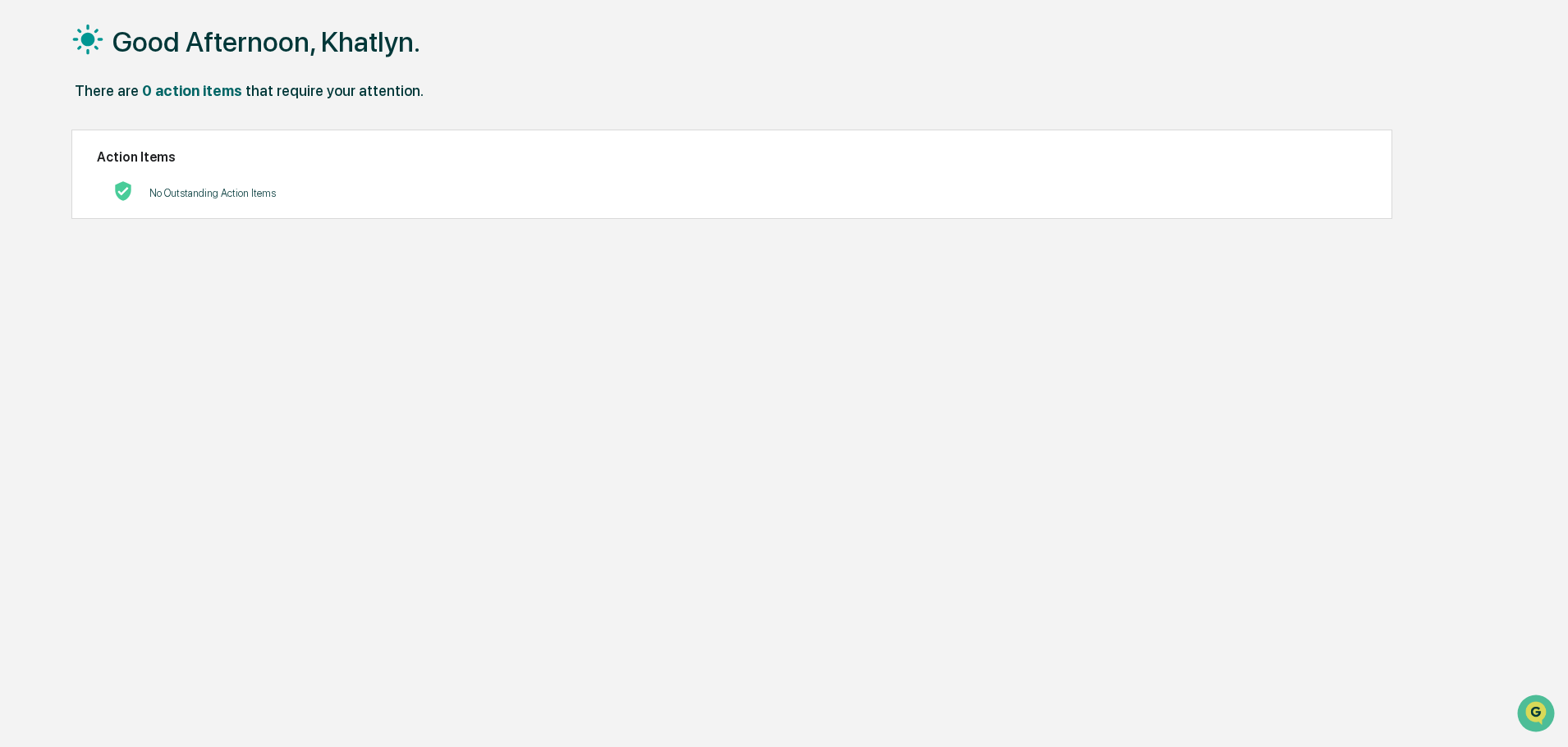
drag, startPoint x: 264, startPoint y: 58, endPoint x: 399, endPoint y: 0, distance: 146.9
click at [265, 57] on h1 "Good Afternoon, Khatlyn." at bounding box center [266, 42] width 308 height 32
drag, startPoint x: 165, startPoint y: 24, endPoint x: 162, endPoint y: 55, distance: 31.1
click at [165, 25] on div "Good Afternoon, Khatlyn." at bounding box center [776, 41] width 1411 height 82
drag, startPoint x: 162, startPoint y: 55, endPoint x: 177, endPoint y: 92, distance: 39.9
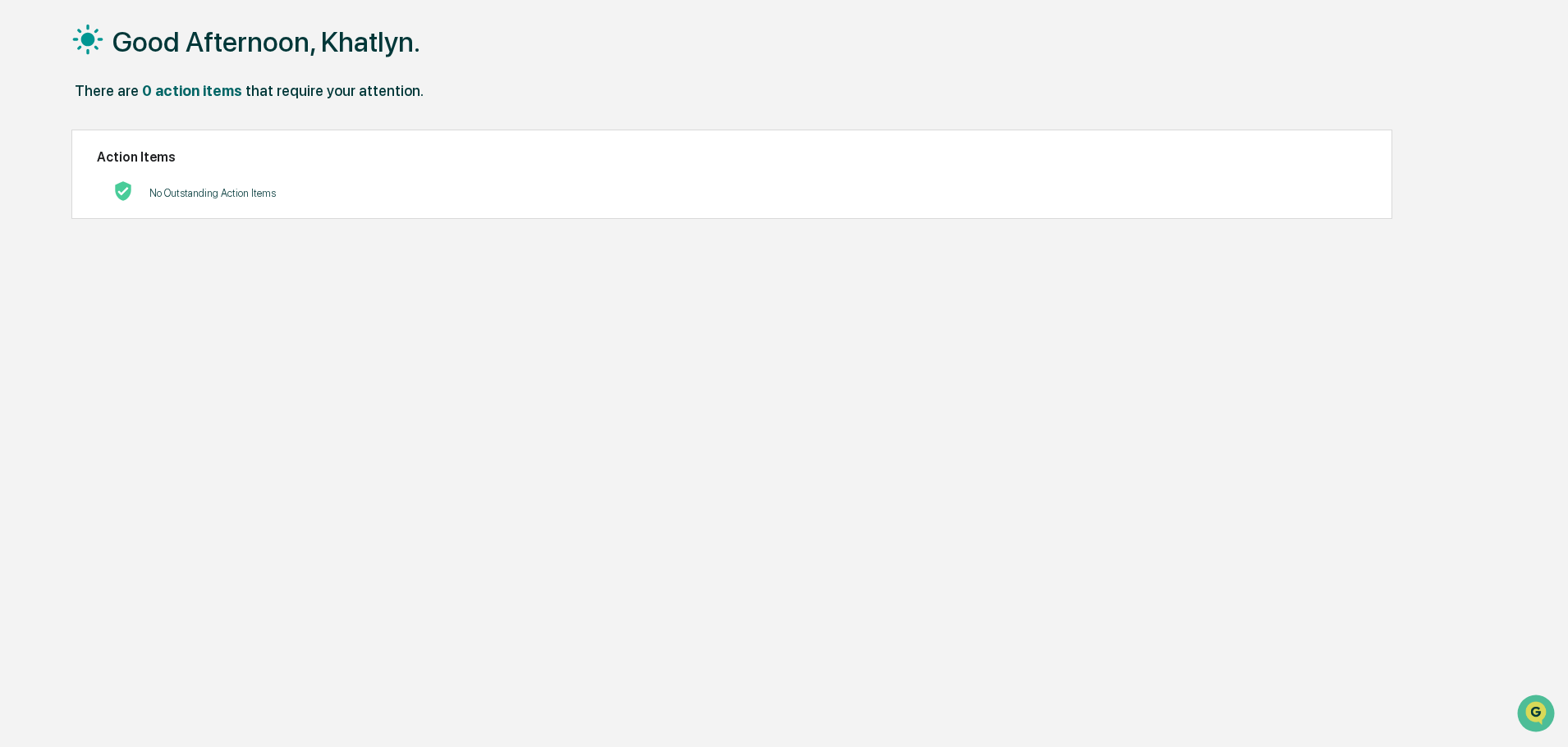
click at [163, 58] on h1 "Good Afternoon, Khatlyn." at bounding box center [266, 42] width 308 height 32
click at [177, 92] on div "0 action items" at bounding box center [191, 90] width 100 height 17
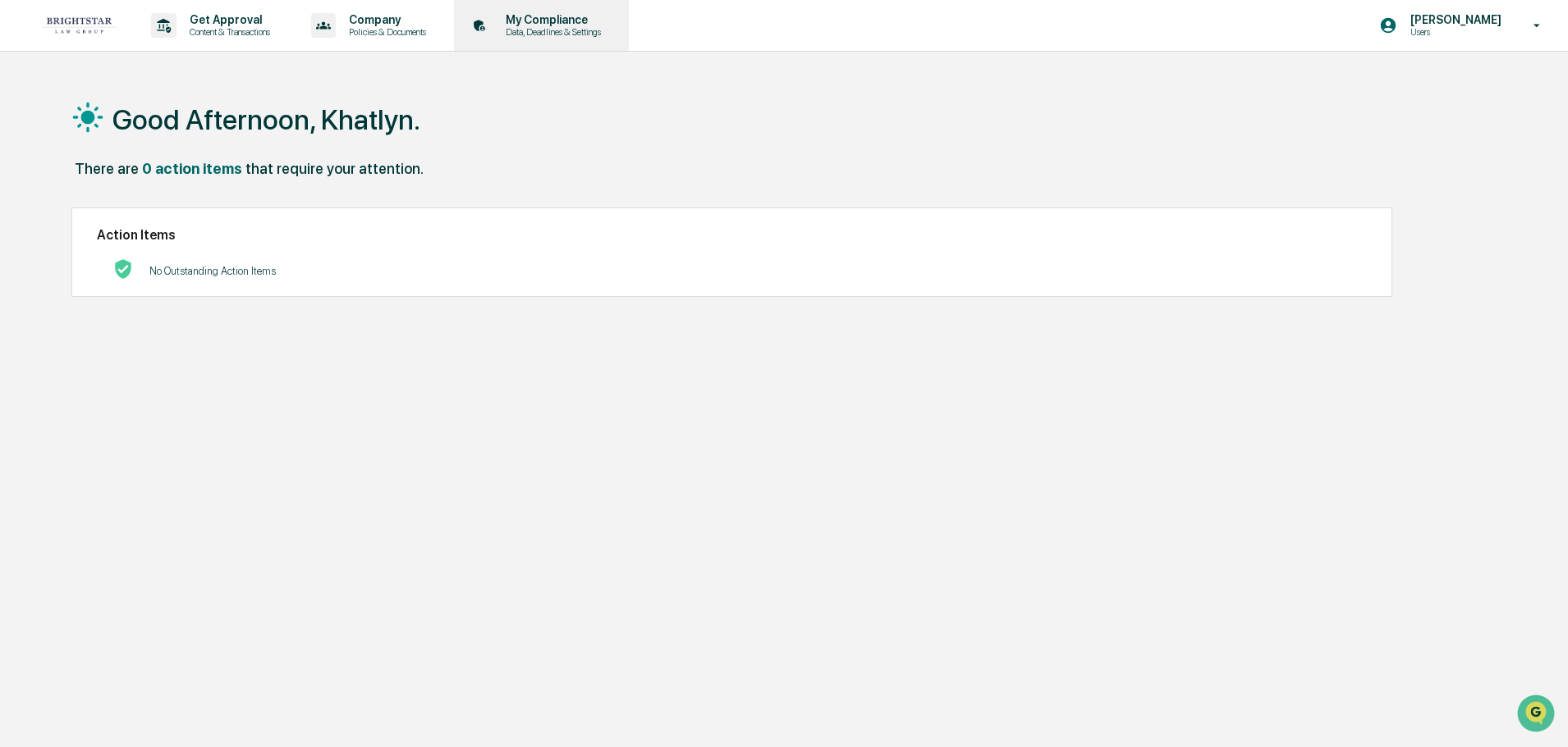
click at [557, 20] on p "My Compliance" at bounding box center [551, 20] width 116 height 14
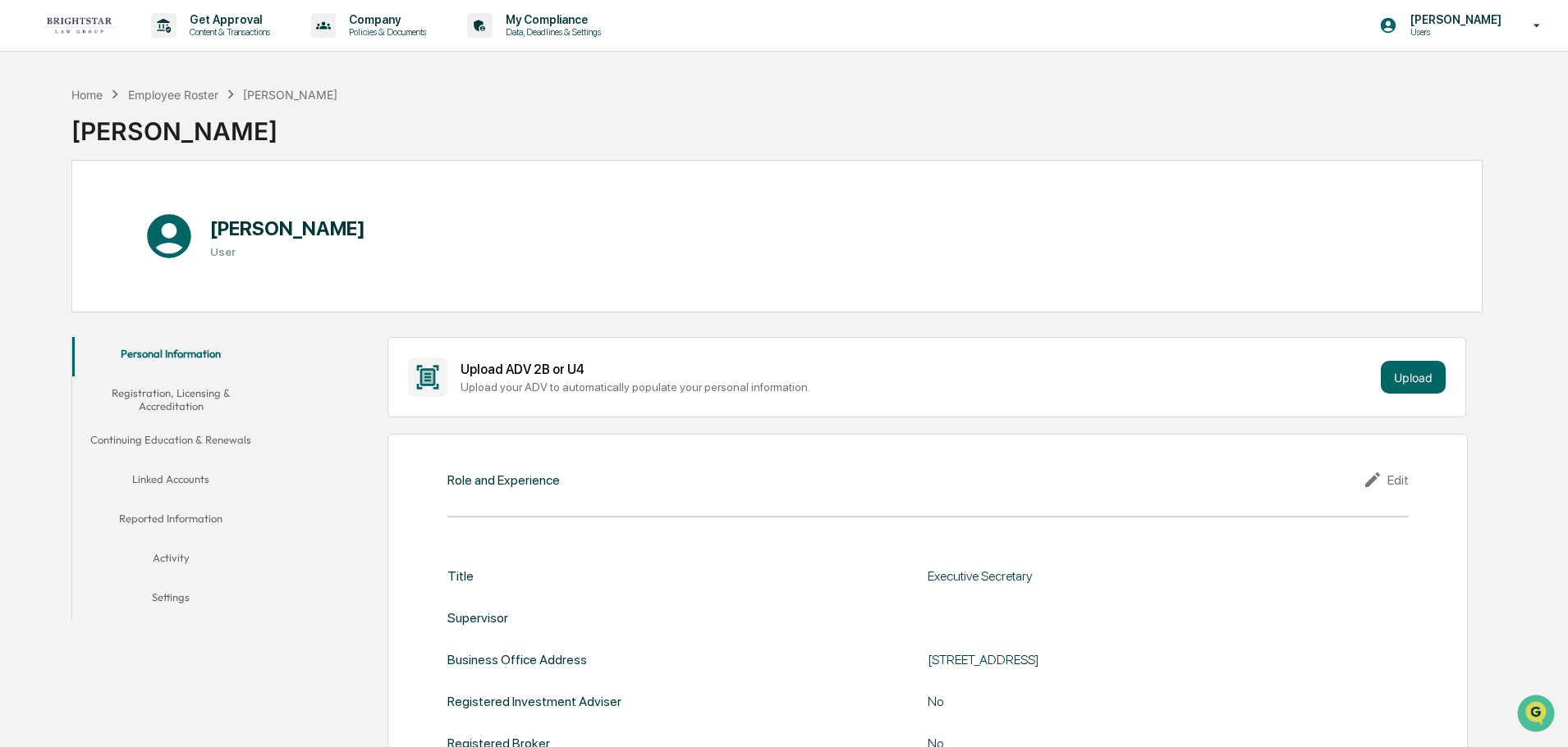
click at [181, 557] on button "Activity" at bounding box center [171, 561] width 197 height 40
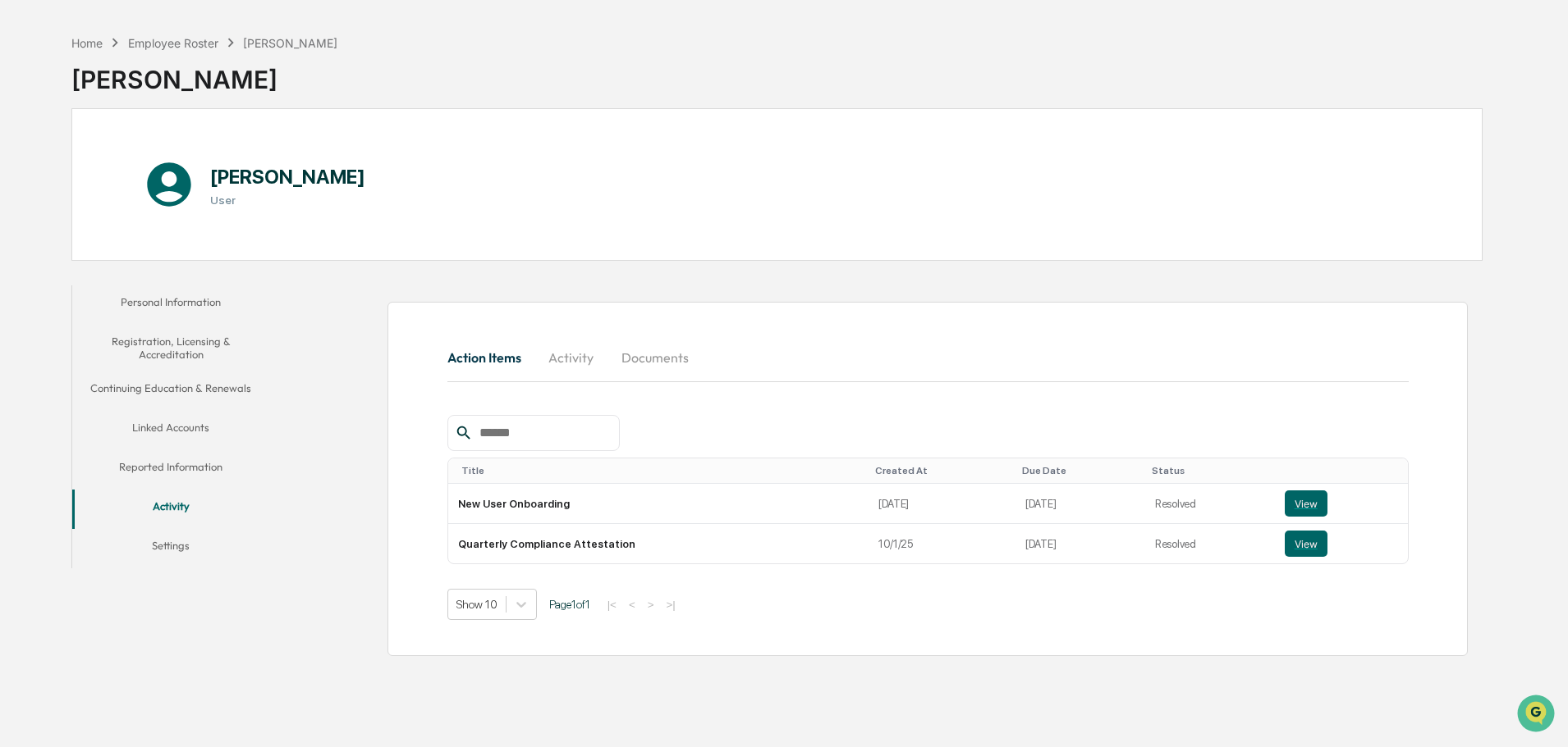
scroll to position [78, 0]
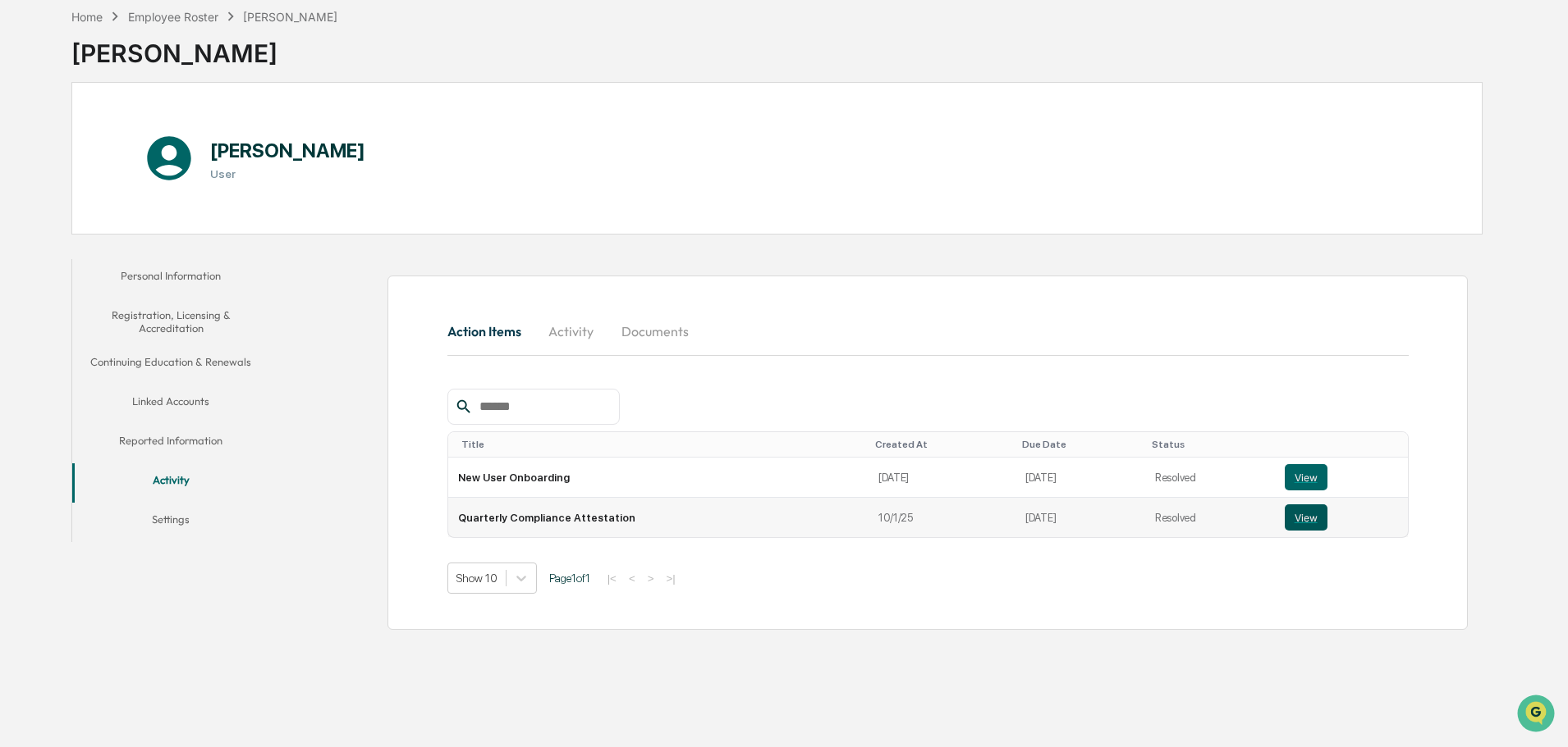
click at [1310, 521] on button "View" at bounding box center [1305, 517] width 42 height 26
click at [181, 394] on button "Linked Accounts" at bounding box center [171, 404] width 197 height 40
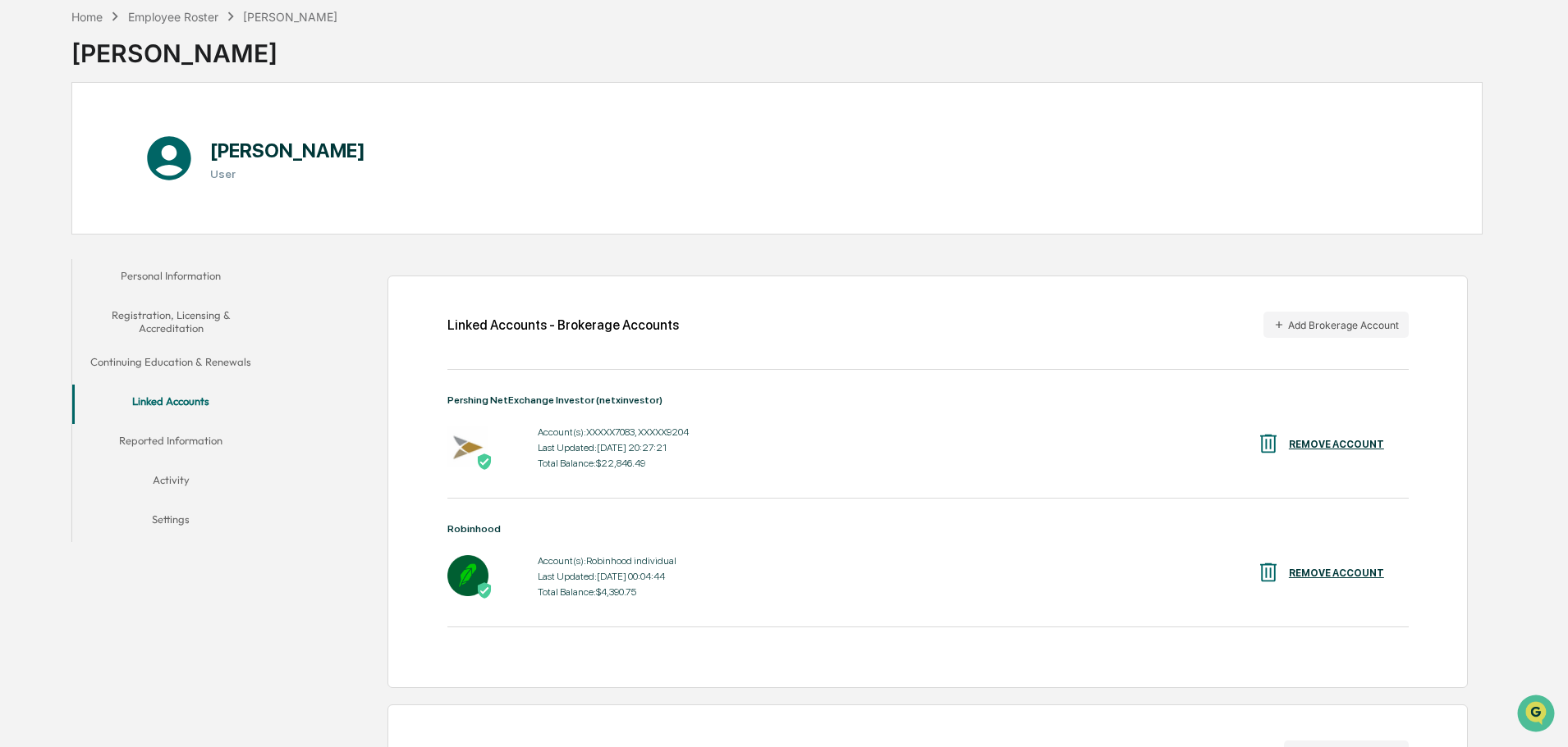
click at [168, 444] on button "Reported Information" at bounding box center [171, 444] width 197 height 40
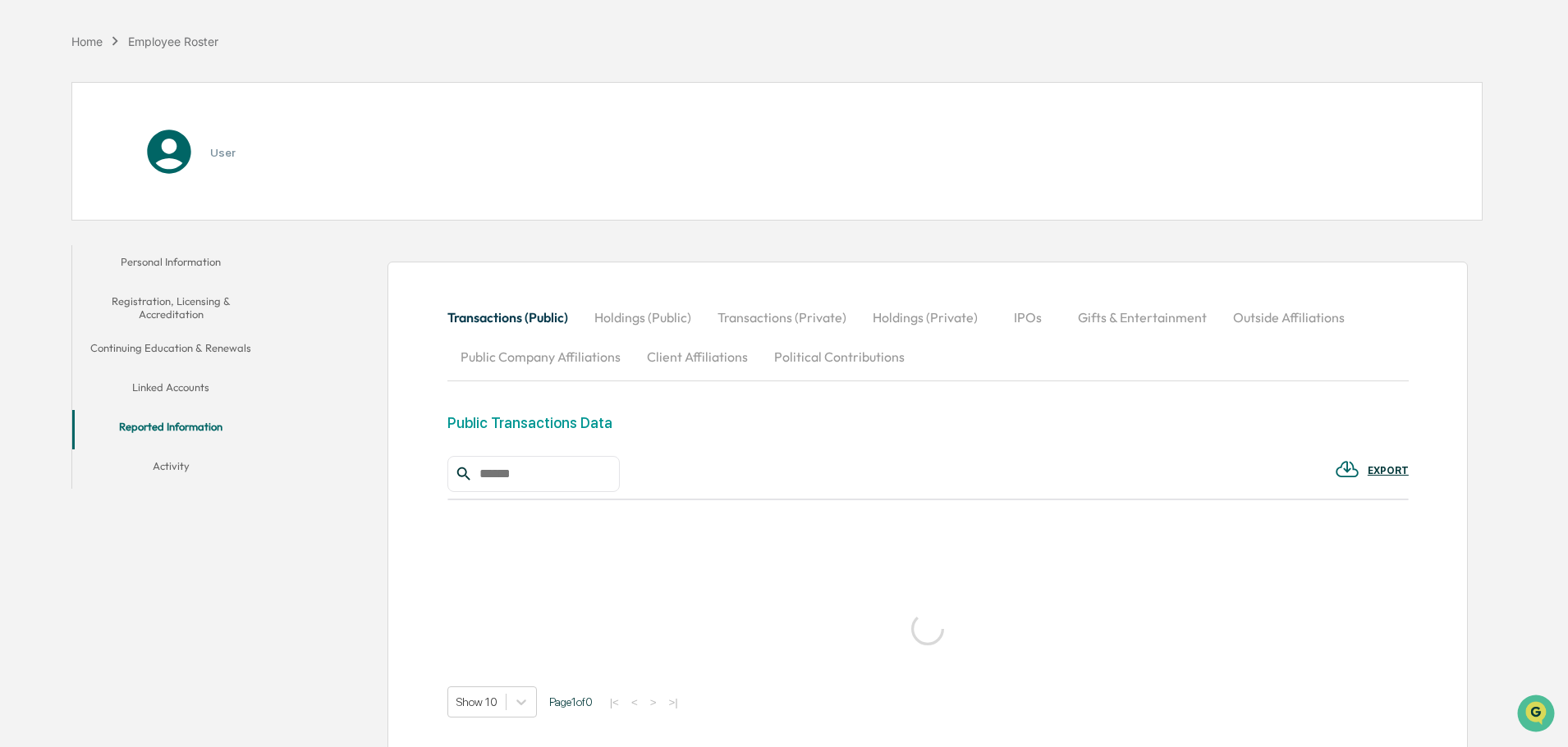
click at [186, 267] on button "Personal Information" at bounding box center [171, 265] width 197 height 40
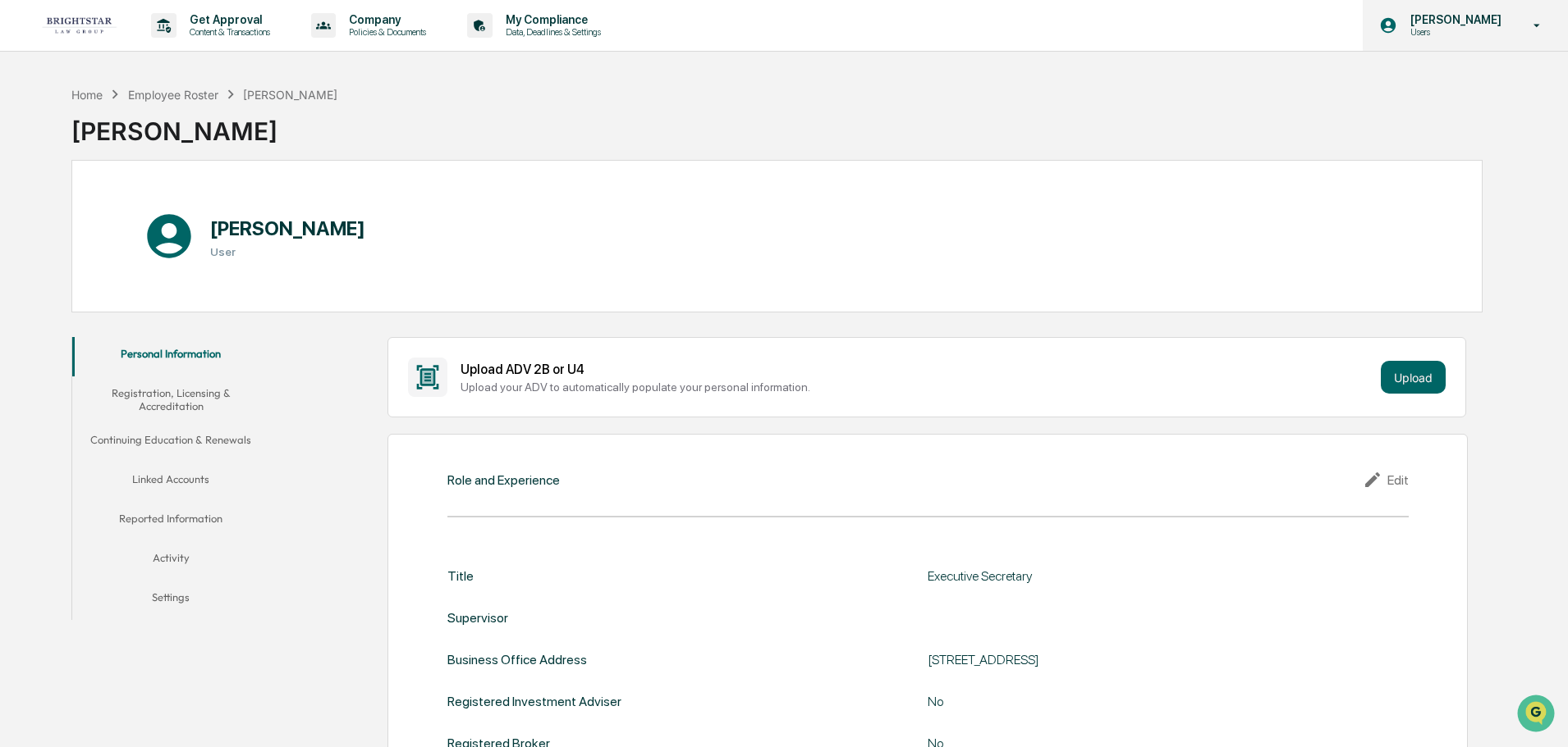
click at [1501, 14] on p "[PERSON_NAME]" at bounding box center [1453, 20] width 113 height 14
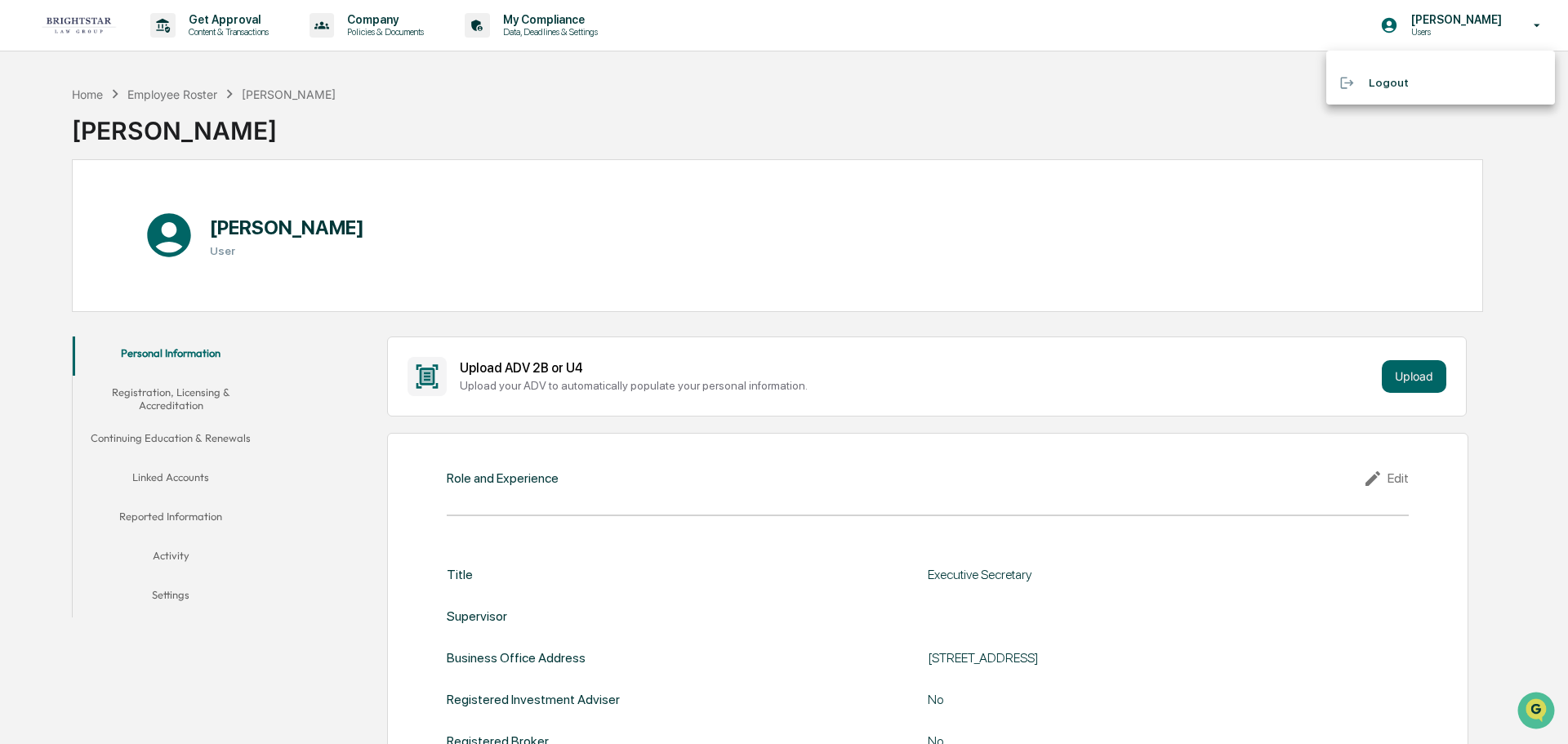
click at [1383, 85] on li "Logout" at bounding box center [1440, 83] width 229 height 31
